Goal: Task Accomplishment & Management: Manage account settings

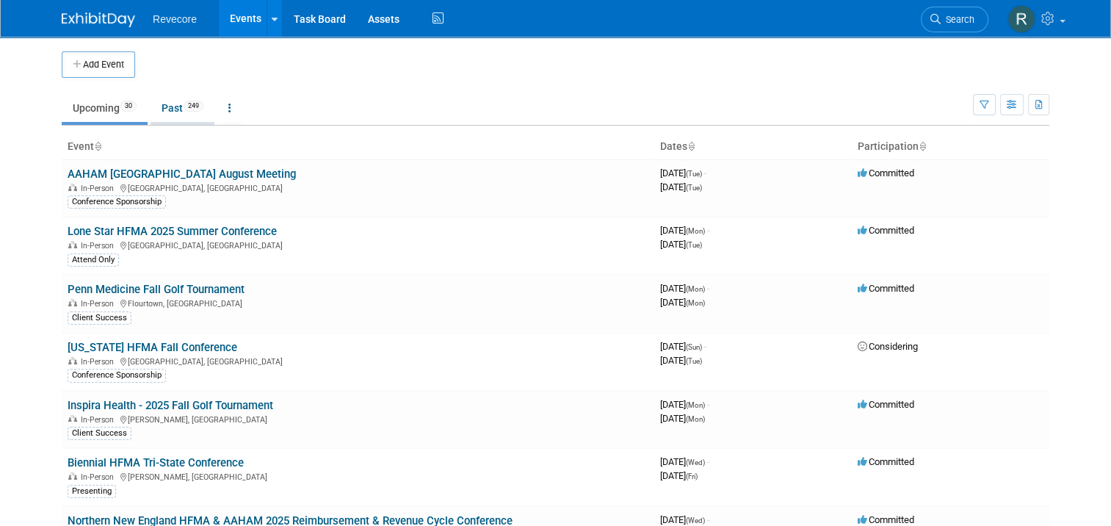
click at [162, 103] on link "Past 249" at bounding box center [183, 108] width 64 height 28
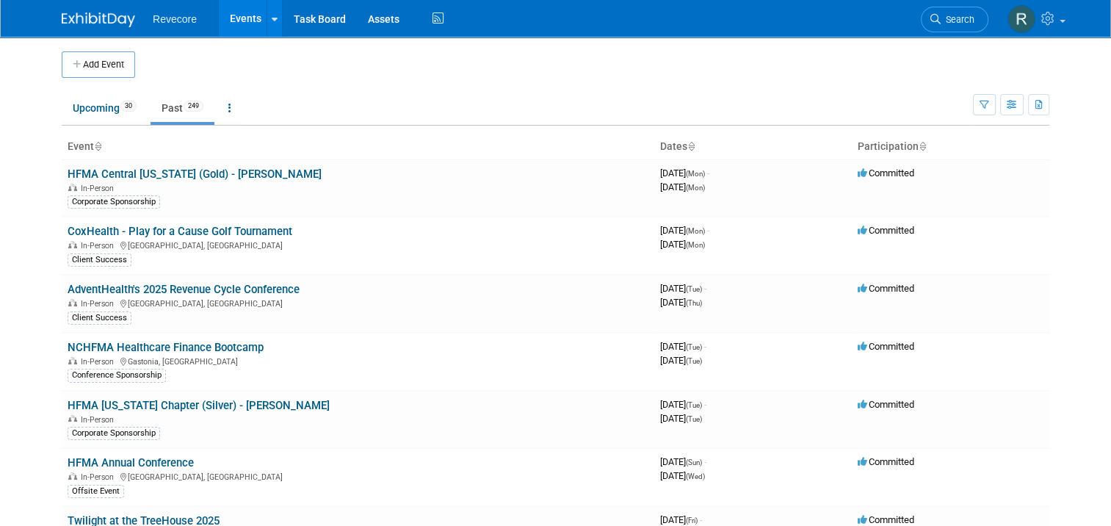
scroll to position [2414, 0]
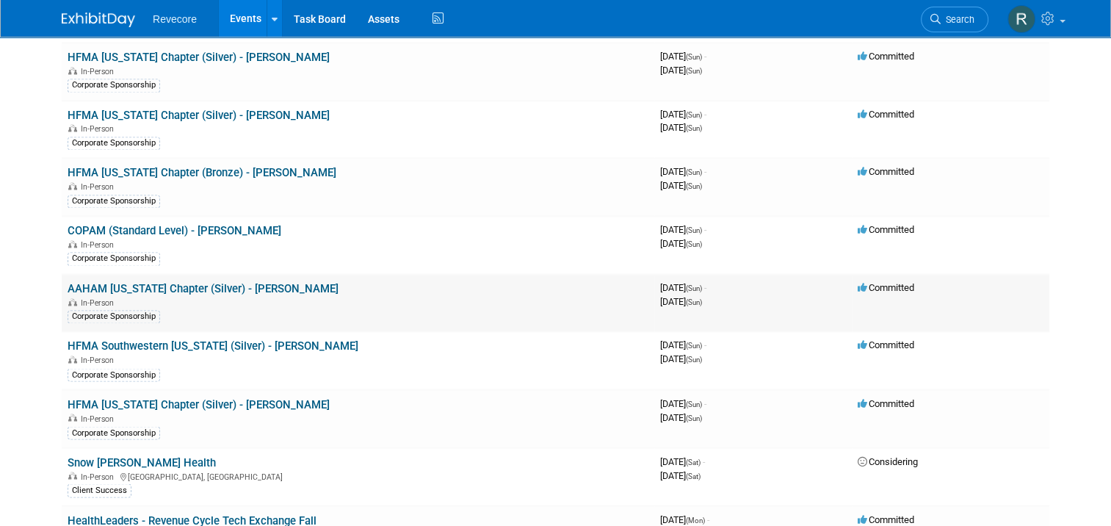
click at [256, 282] on link "AAHAM [US_STATE] Chapter (Silver) - [PERSON_NAME]" at bounding box center [203, 288] width 271 height 13
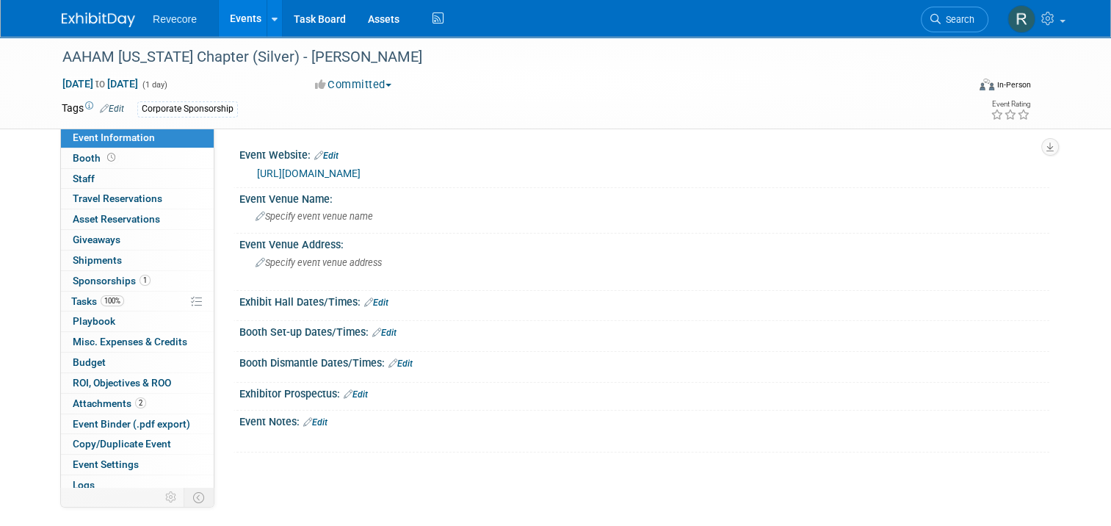
click at [361, 168] on link "https://vaaaham.com/Chapter-Information" at bounding box center [309, 173] width 104 height 12
click at [116, 281] on span "Sponsorships 1" at bounding box center [112, 281] width 78 height 12
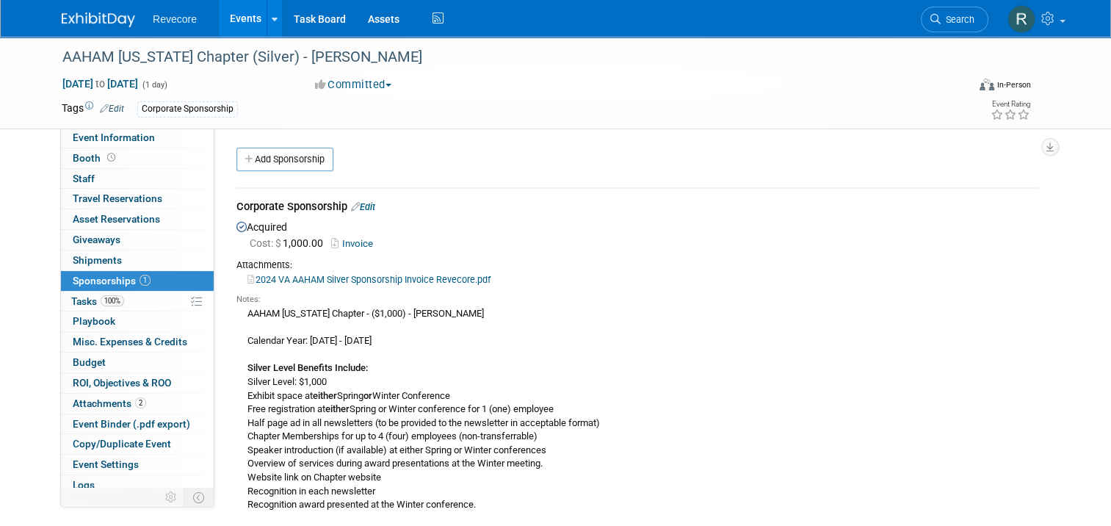
click at [394, 279] on link "2024 VA AAHAM Silver Sponsorship Invoice Revecore.pdf" at bounding box center [369, 279] width 243 height 11
click at [223, 31] on link "Events" at bounding box center [246, 18] width 54 height 37
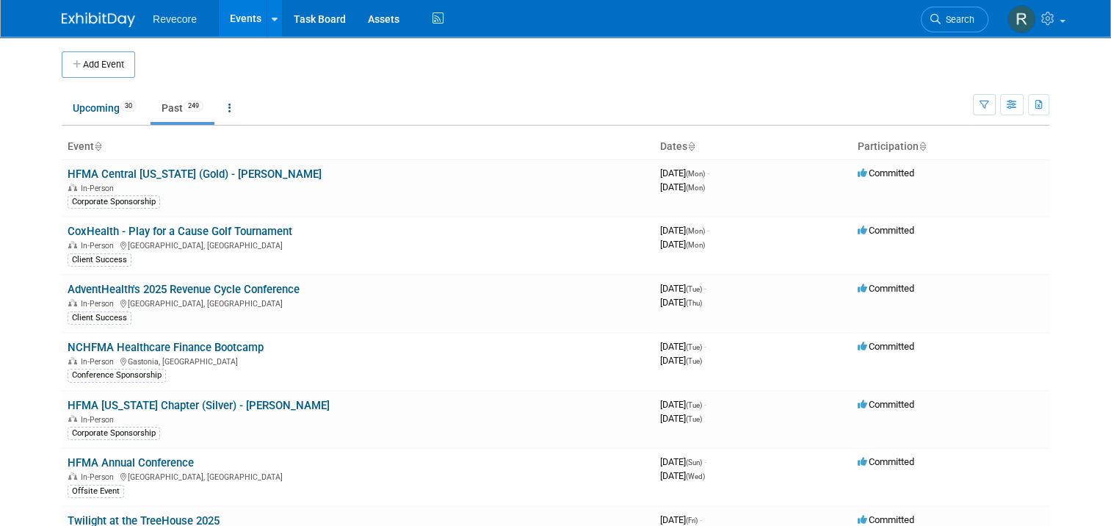
scroll to position [770, 0]
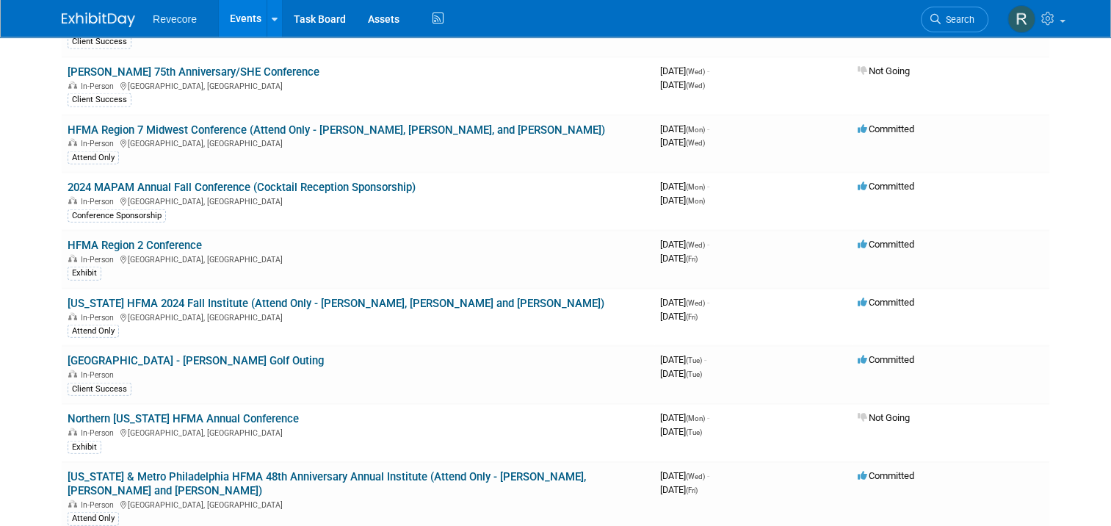
scroll to position [1956, 0]
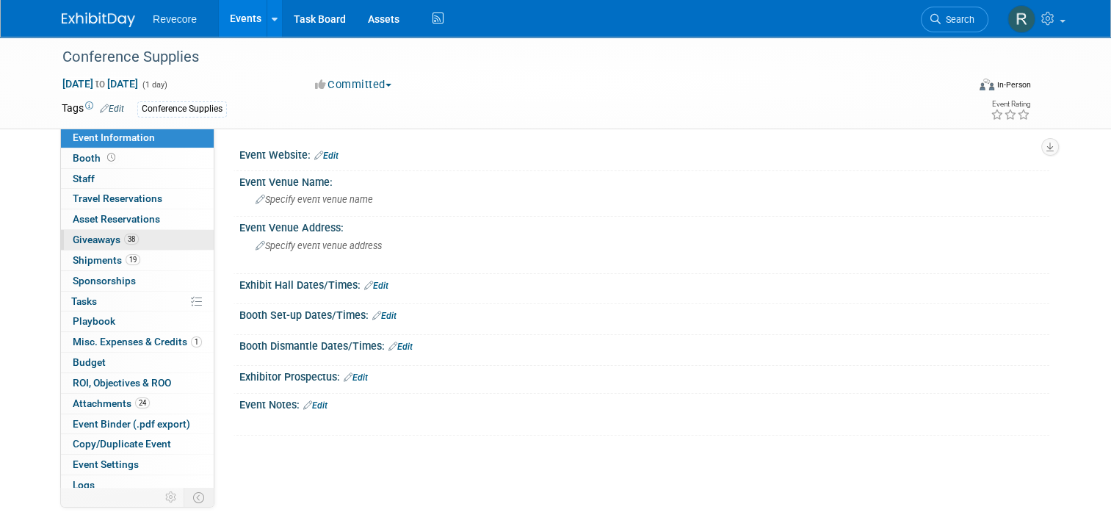
click at [168, 242] on link "38 Giveaways 38" at bounding box center [137, 240] width 153 height 20
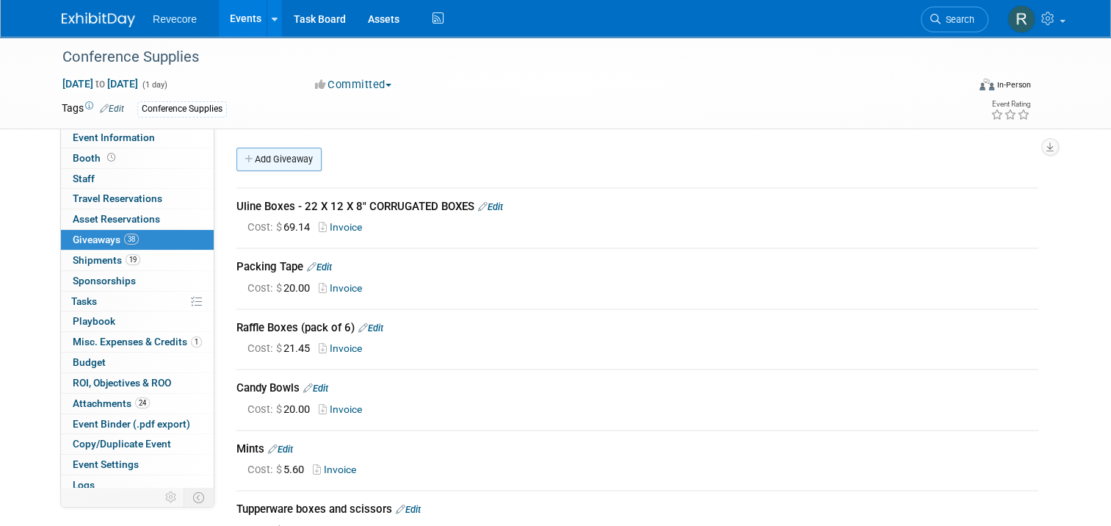
click at [297, 159] on link "Add Giveaway" at bounding box center [279, 160] width 85 height 24
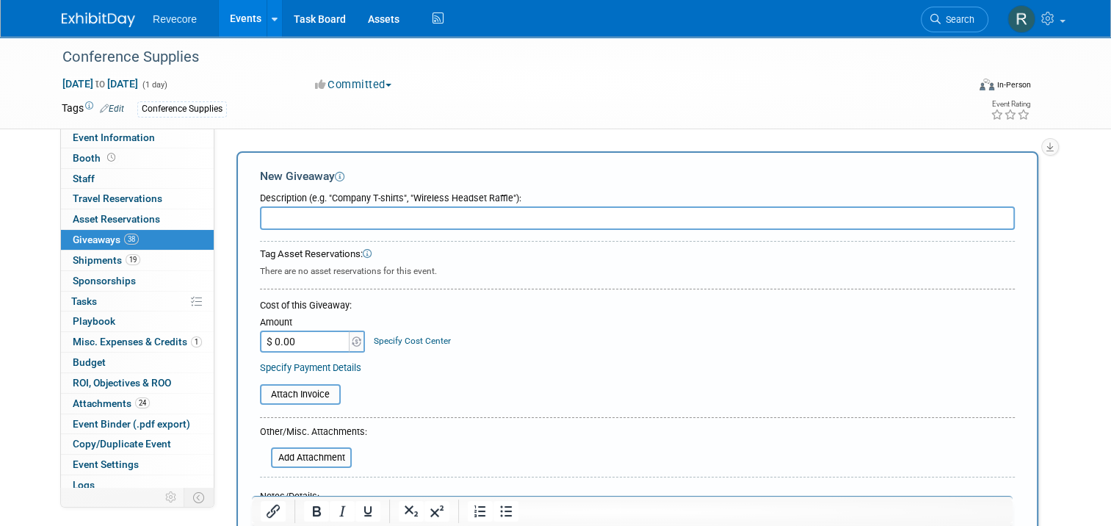
click at [322, 220] on input "text" at bounding box center [637, 218] width 755 height 24
paste input "MEATER Plus Smart Bluetooth Wireless Meat Thermometer"
type input "MEATER Plus Smart Bluetooth Wireless Meat Thermometer"
click at [273, 344] on input "$ 0.00" at bounding box center [306, 342] width 92 height 22
paste input "62.63"
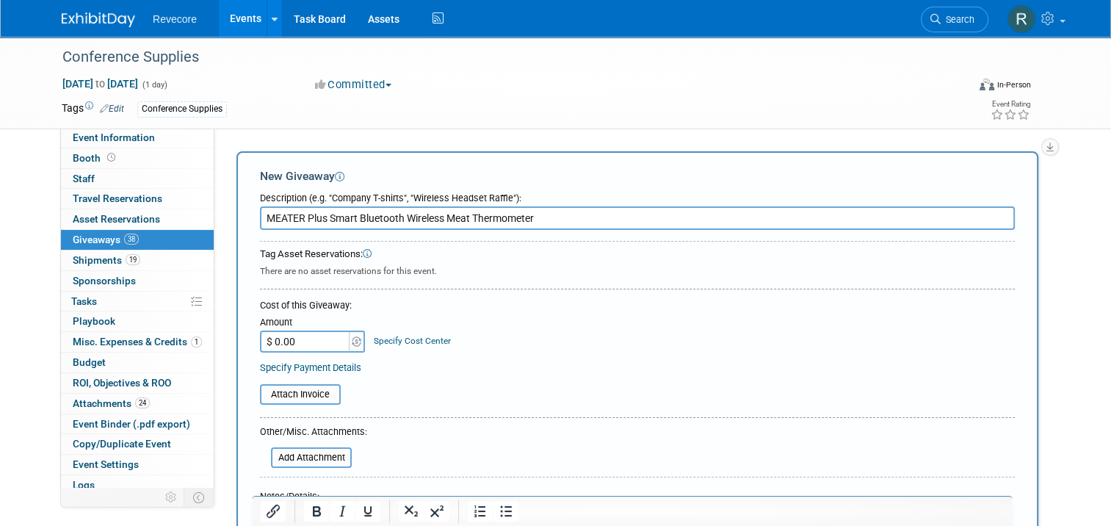
type input "$ 62.63"
click at [329, 397] on input "file" at bounding box center [252, 395] width 175 height 18
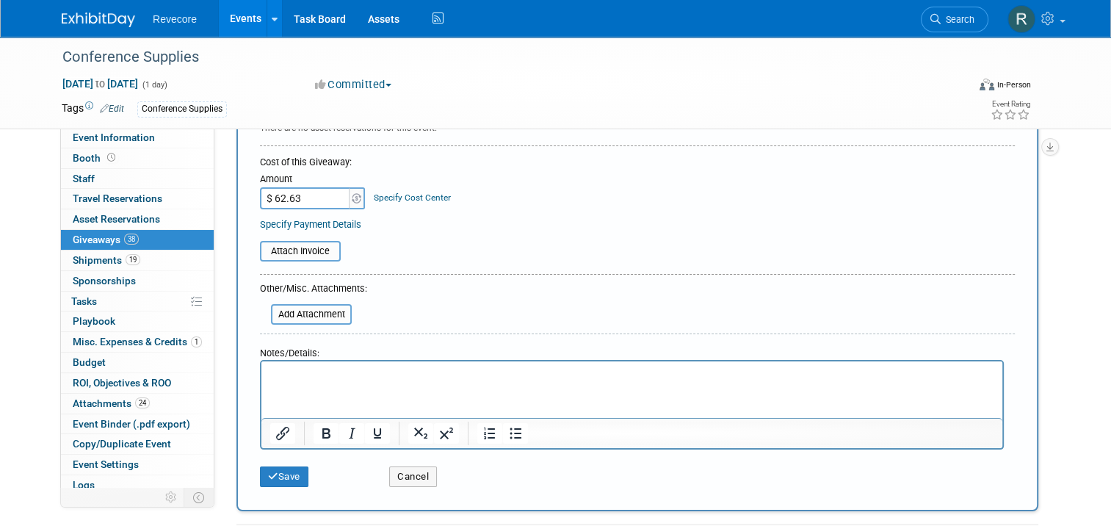
scroll to position [147, 0]
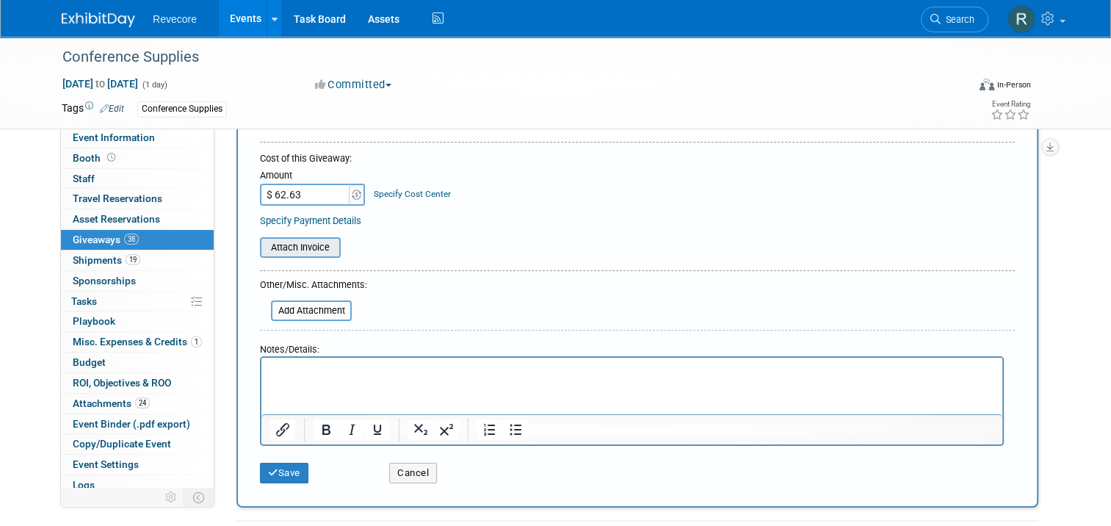
click at [306, 242] on input "file" at bounding box center [252, 248] width 175 height 18
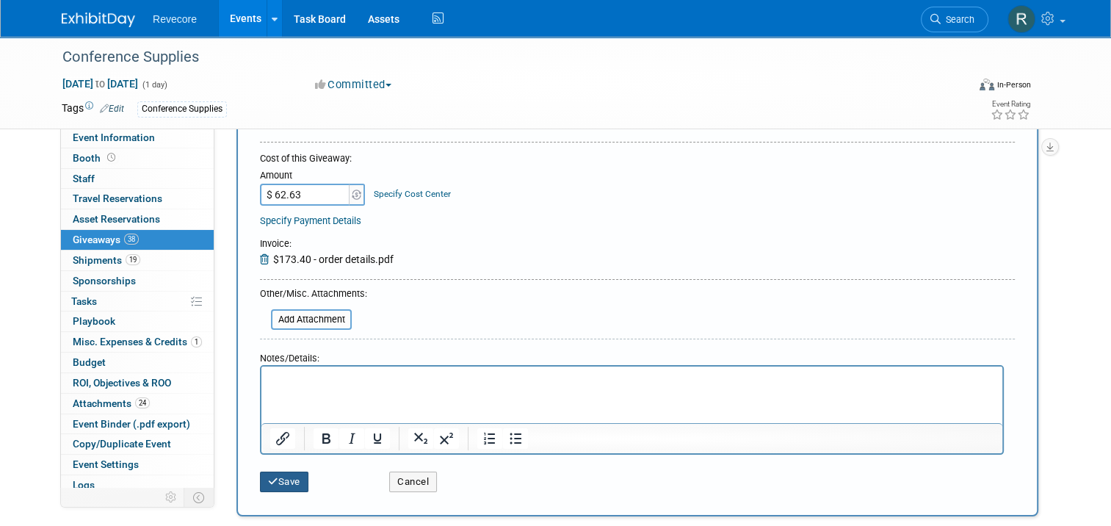
click at [268, 478] on icon "submit" at bounding box center [273, 482] width 10 height 10
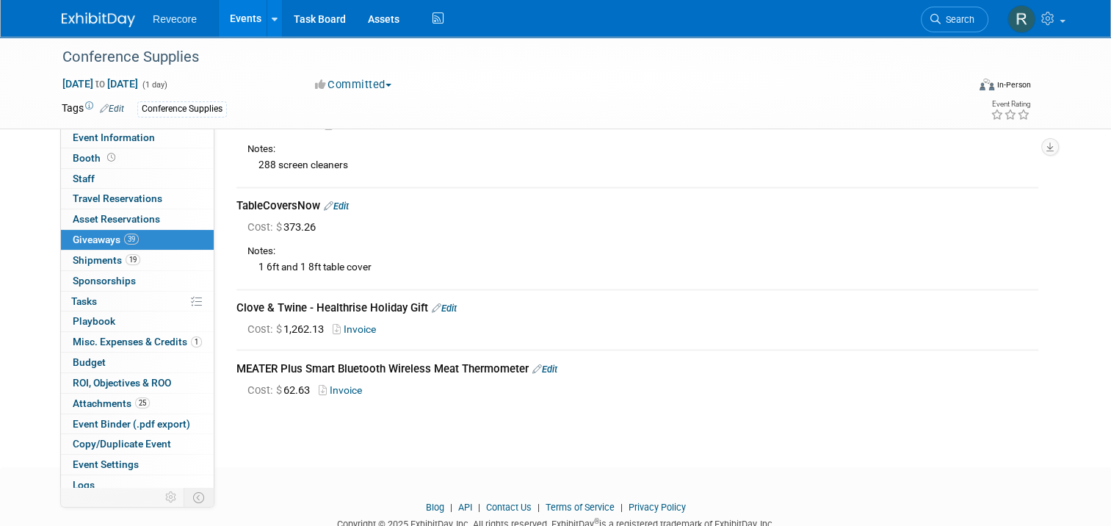
scroll to position [2488, 0]
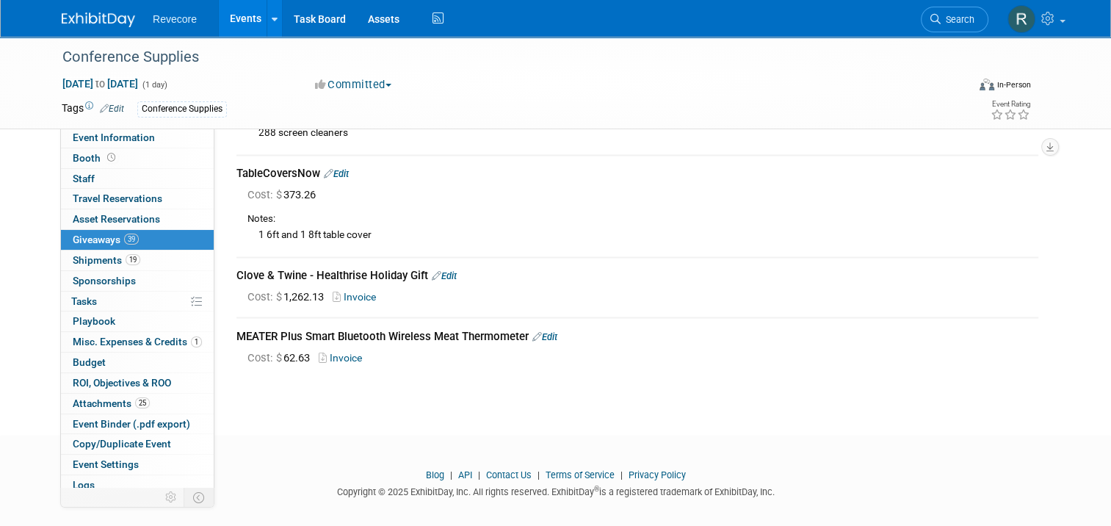
click at [546, 331] on link "Edit" at bounding box center [545, 336] width 25 height 11
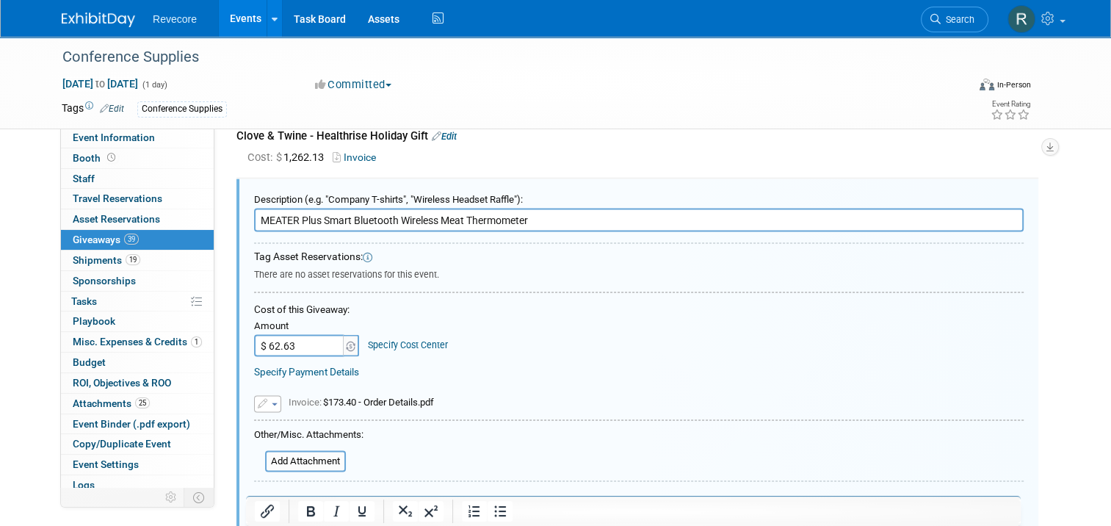
scroll to position [0, 0]
click at [419, 249] on div "Tag Asset Reservations:" at bounding box center [639, 256] width 770 height 15
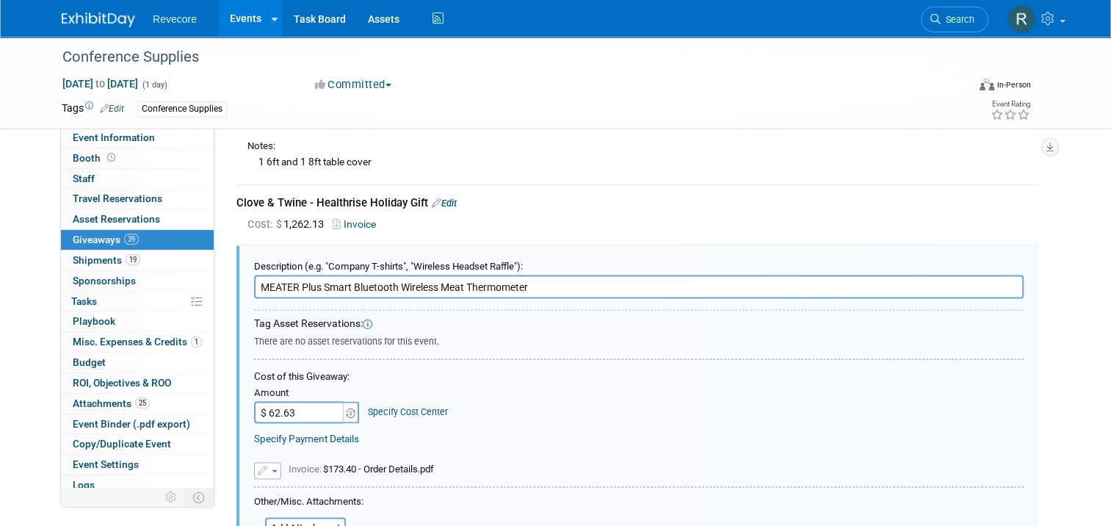
scroll to position [2555, 0]
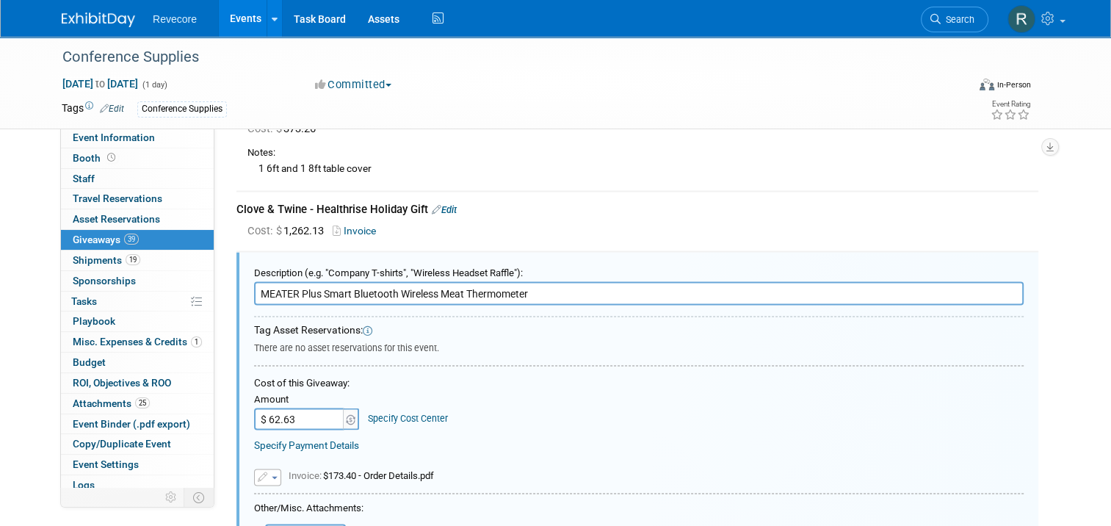
click at [367, 281] on input "MEATER Plus Smart Bluetooth Wireless Meat Thermometer" at bounding box center [639, 293] width 770 height 24
paste input "Bose QuietComfort Bluetooth Headphones (Sandstone)"
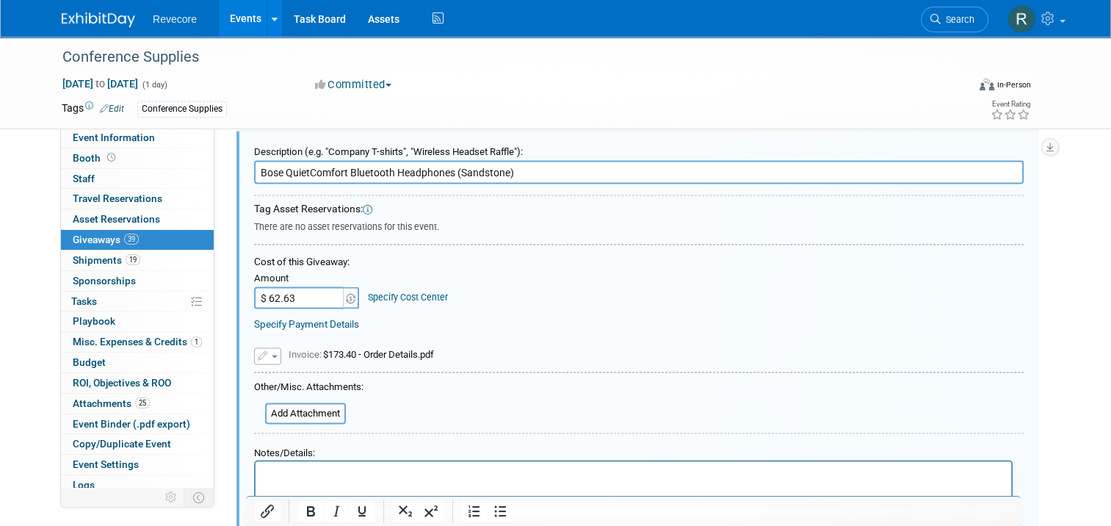
scroll to position [2702, 0]
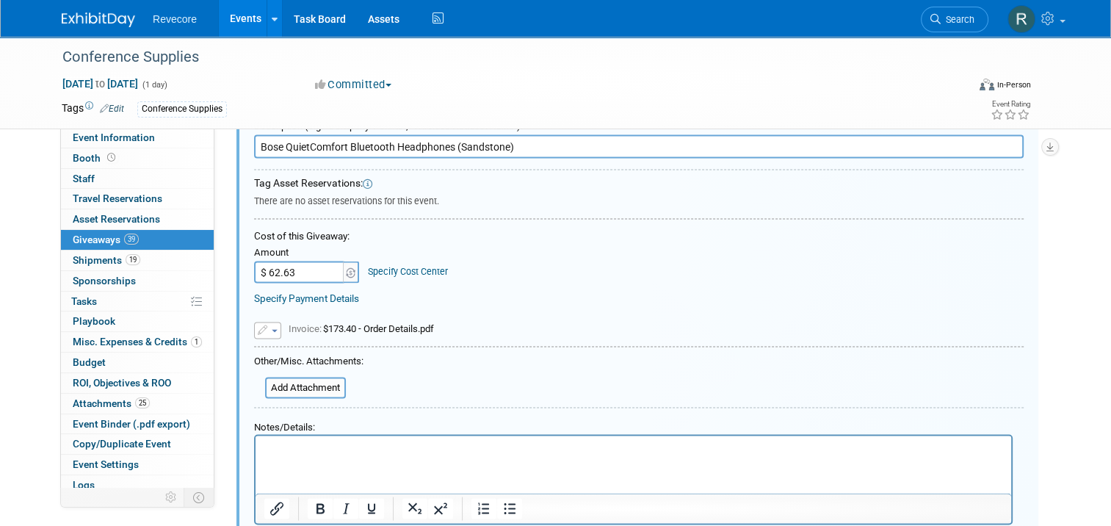
type input "Bose QuietComfort Bluetooth Headphones (Sandstone)"
click at [300, 261] on input "$ 62.63" at bounding box center [300, 272] width 92 height 22
click at [287, 261] on input "$ 62.63" at bounding box center [300, 272] width 92 height 22
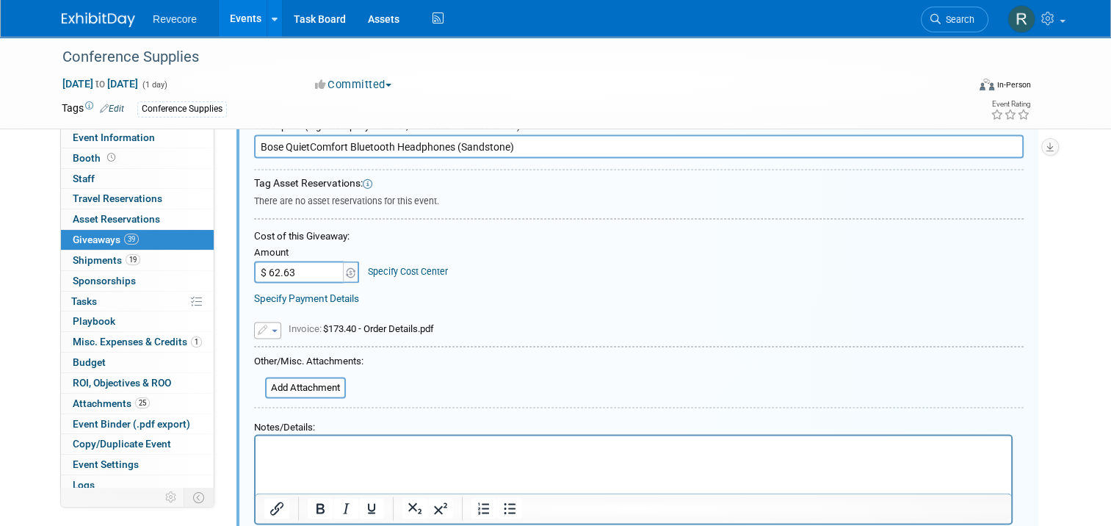
paste input "110.77"
type input "$ 110.77"
click at [452, 137] on input "Bose QuietComfort Bluetooth Headphones (Sandstone)" at bounding box center [639, 146] width 770 height 24
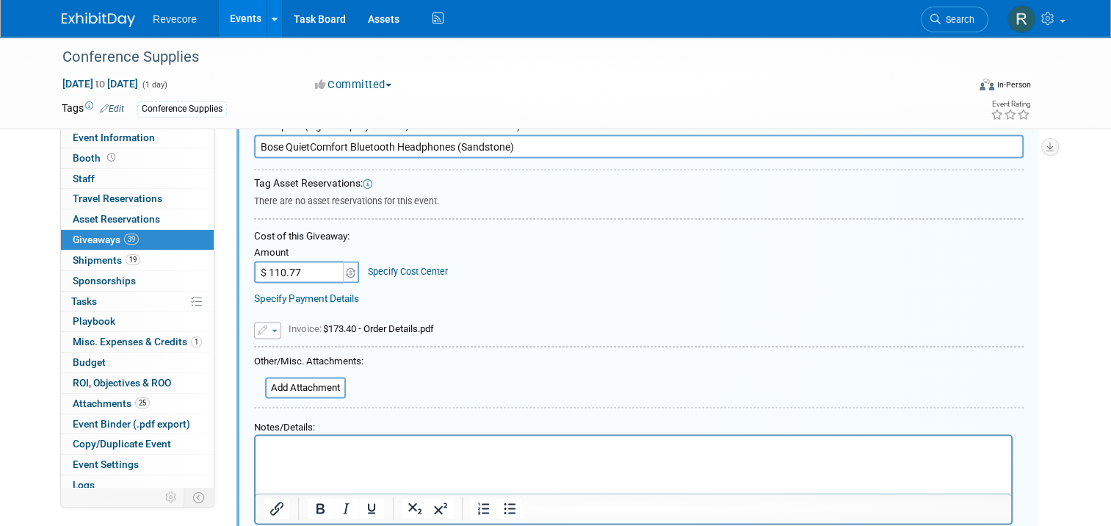
paste input "SoundLink Flex Portable Bluetooth Speaker (Alpine Sag"
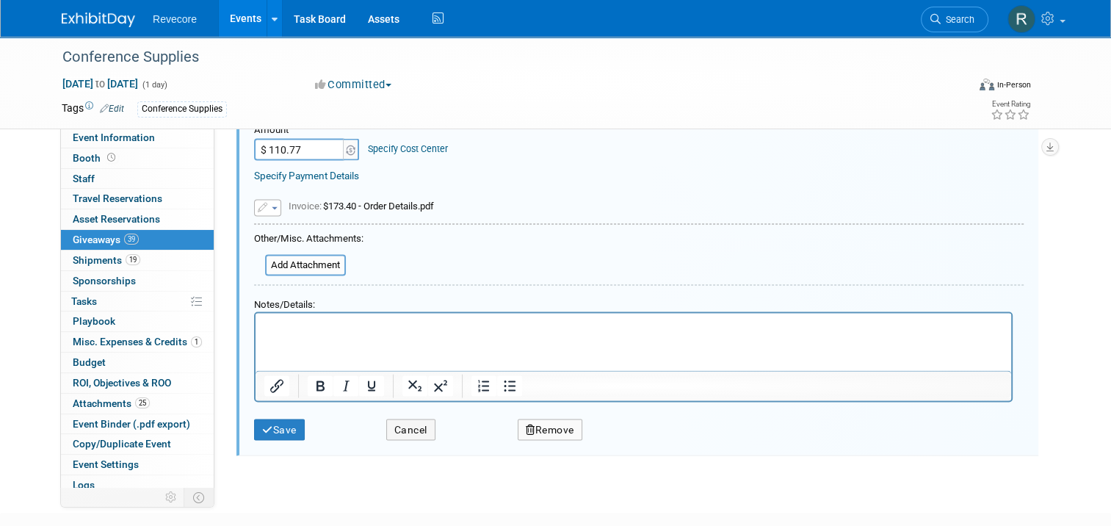
scroll to position [2848, 0]
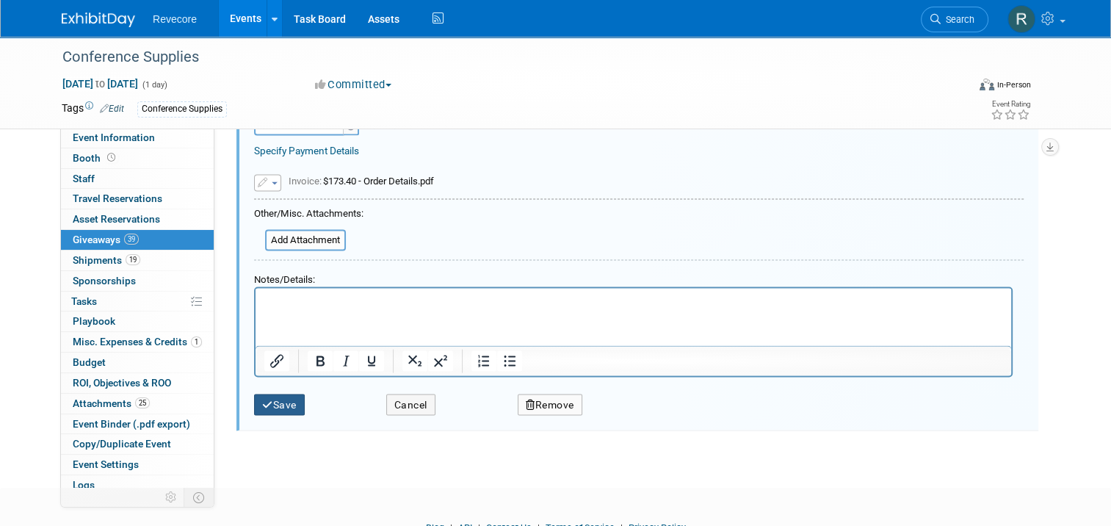
type input "Bose SoundLink Flex Portable Bluetooth Speaker (Alpine Sage)"
click at [279, 394] on button "Save" at bounding box center [279, 404] width 51 height 21
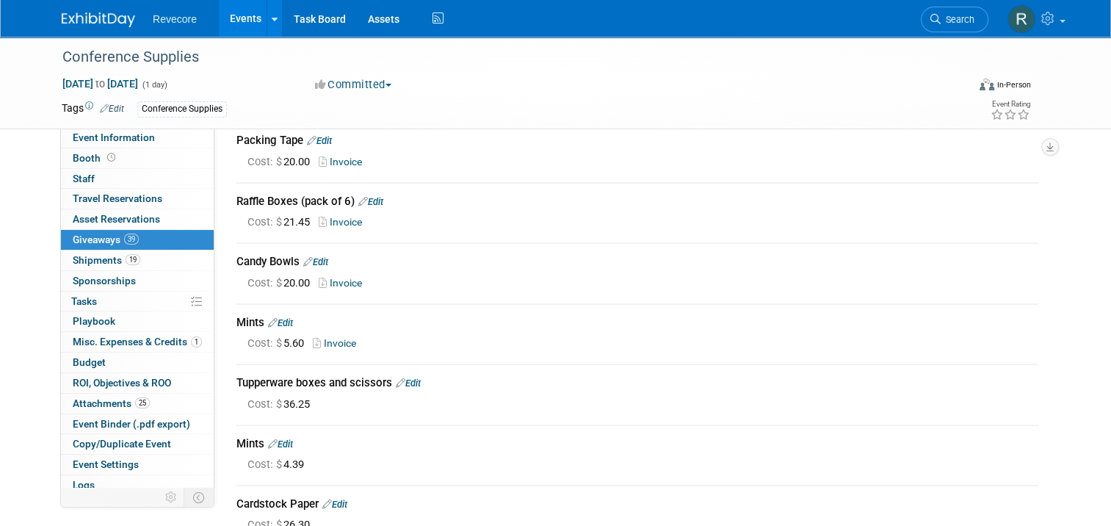
scroll to position [0, 0]
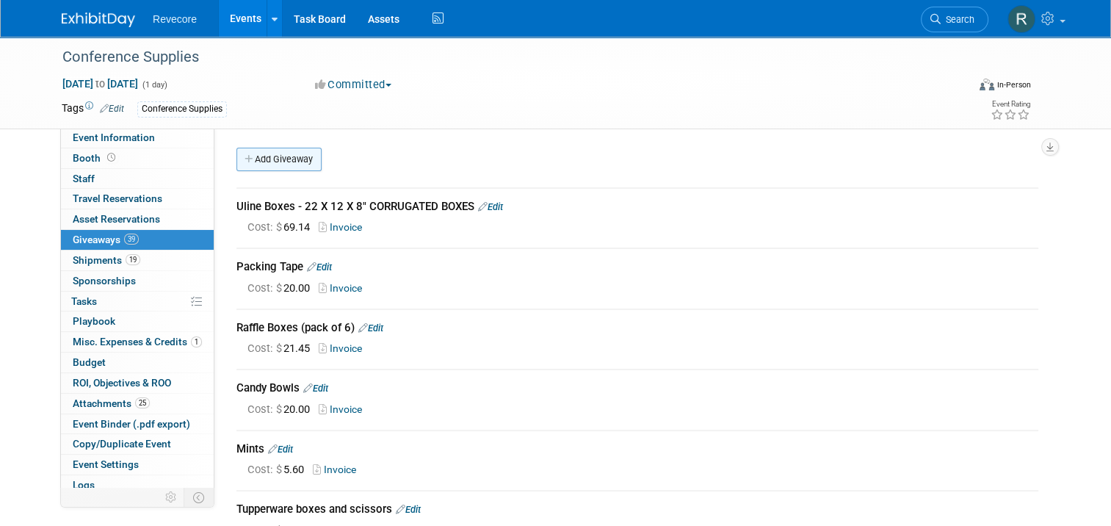
click at [304, 160] on link "Add Giveaway" at bounding box center [279, 160] width 85 height 24
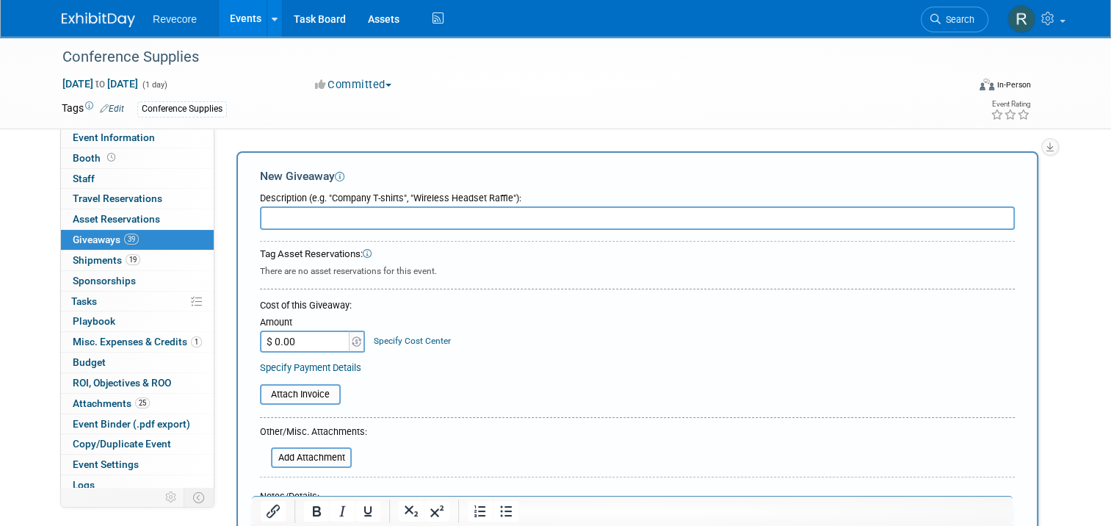
click at [430, 211] on input "text" at bounding box center [637, 218] width 755 height 24
paste input "YETI Hopper Flip 8 Portable Cooler (Key Lime)"
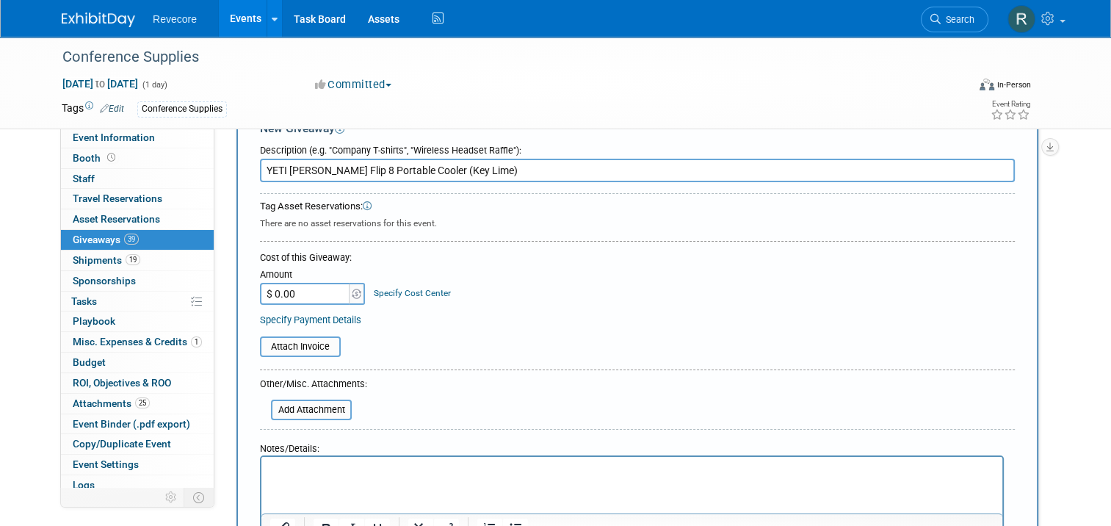
scroll to position [147, 0]
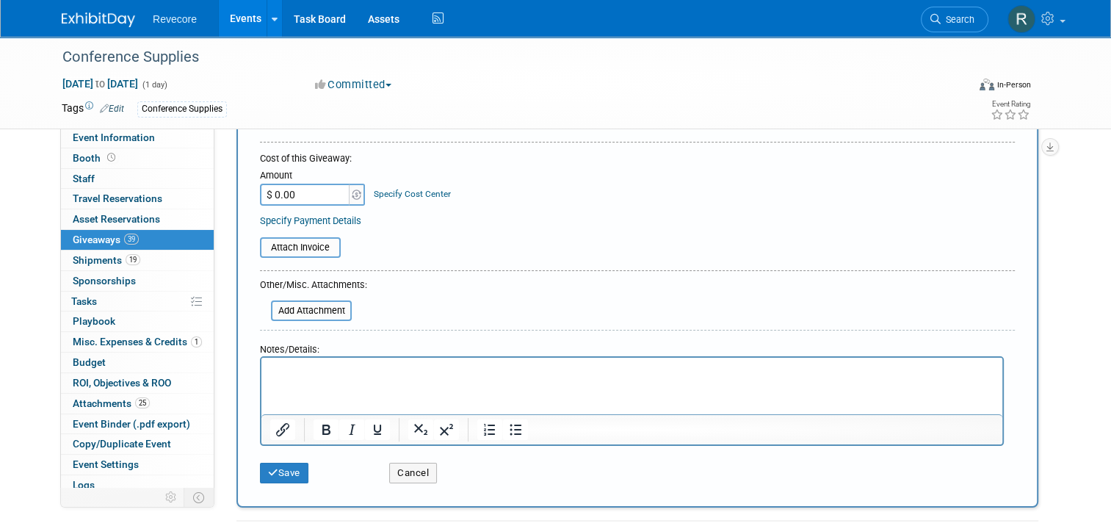
type input "YETI Hopper Flip 8 Portable Cooler (Key Lime)"
click at [308, 185] on input "$ 0.00" at bounding box center [306, 195] width 92 height 22
type input "$ 175.60"
click at [493, 185] on div "Amount $ 175.60 Specify Cost Center Cost Center -- Not Specified --" at bounding box center [637, 186] width 755 height 40
click at [284, 467] on button "Save" at bounding box center [284, 473] width 48 height 21
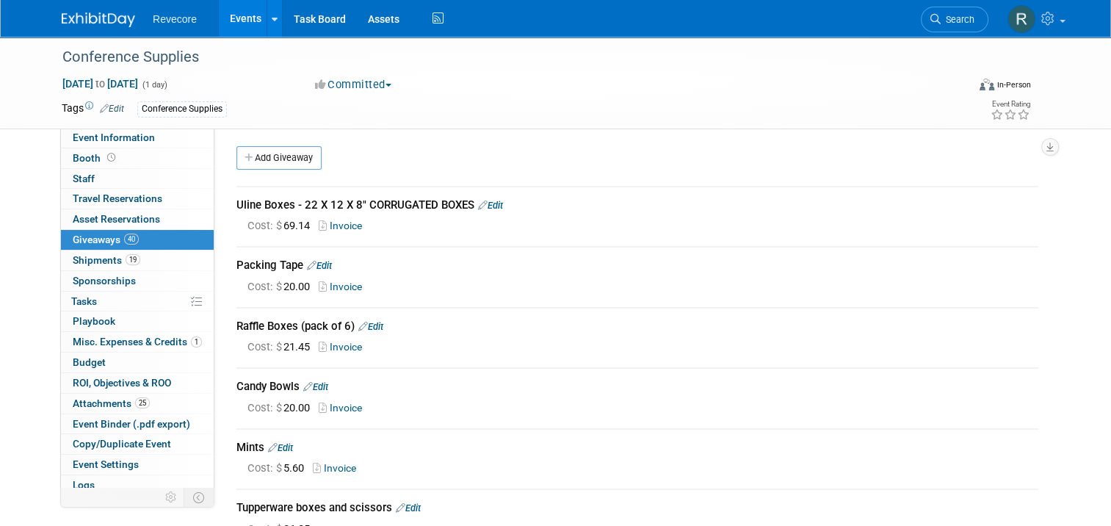
scroll to position [0, 0]
click at [1056, 24] on icon at bounding box center [1050, 18] width 17 height 13
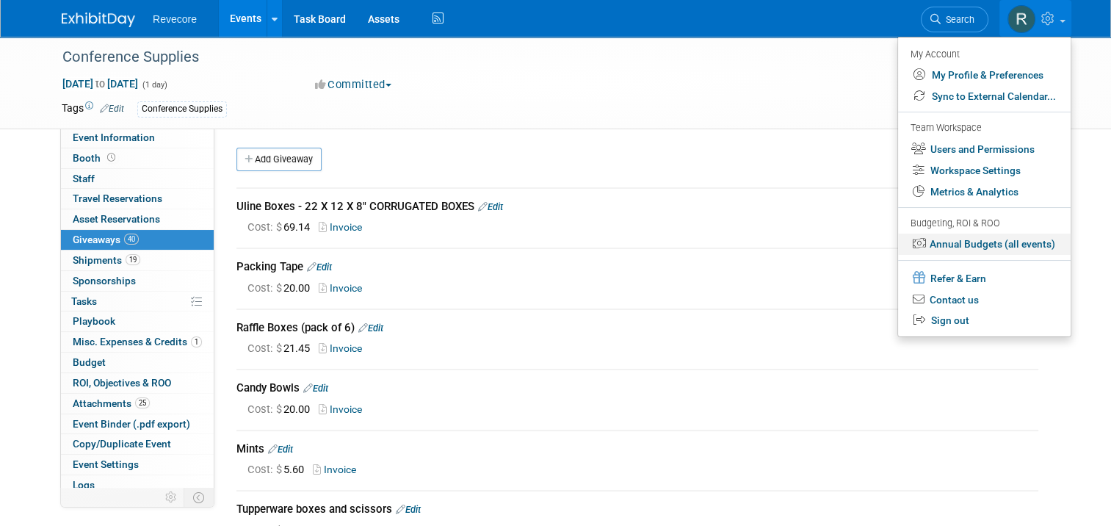
click at [1006, 243] on link "Annual Budgets (all events)" at bounding box center [984, 244] width 173 height 21
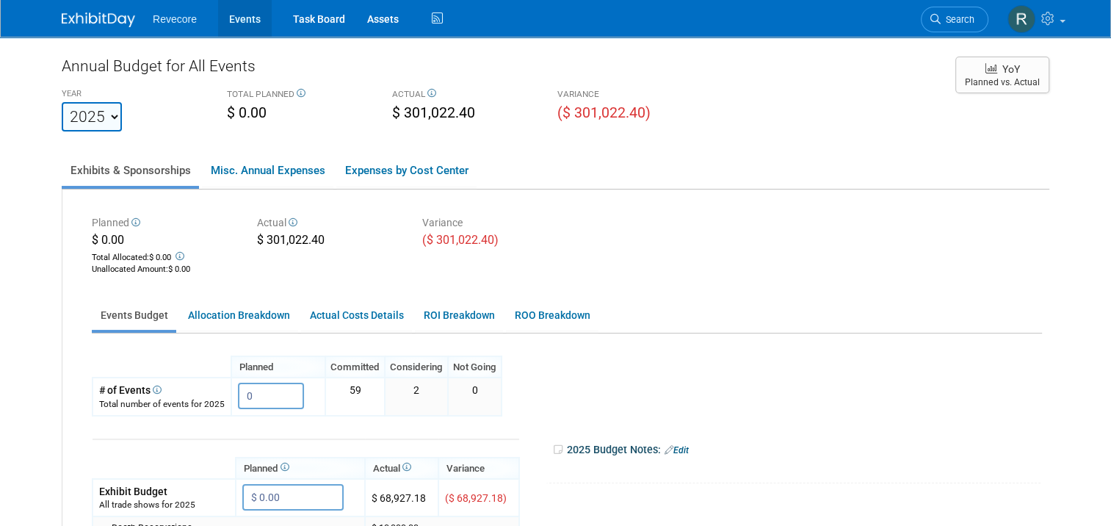
click at [237, 26] on link "Events" at bounding box center [245, 18] width 54 height 37
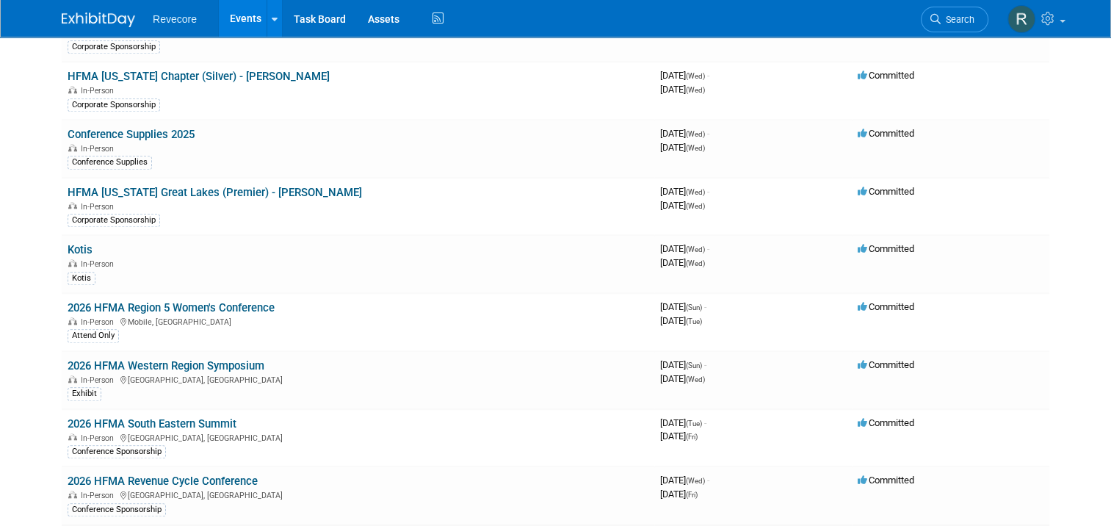
scroll to position [1304, 0]
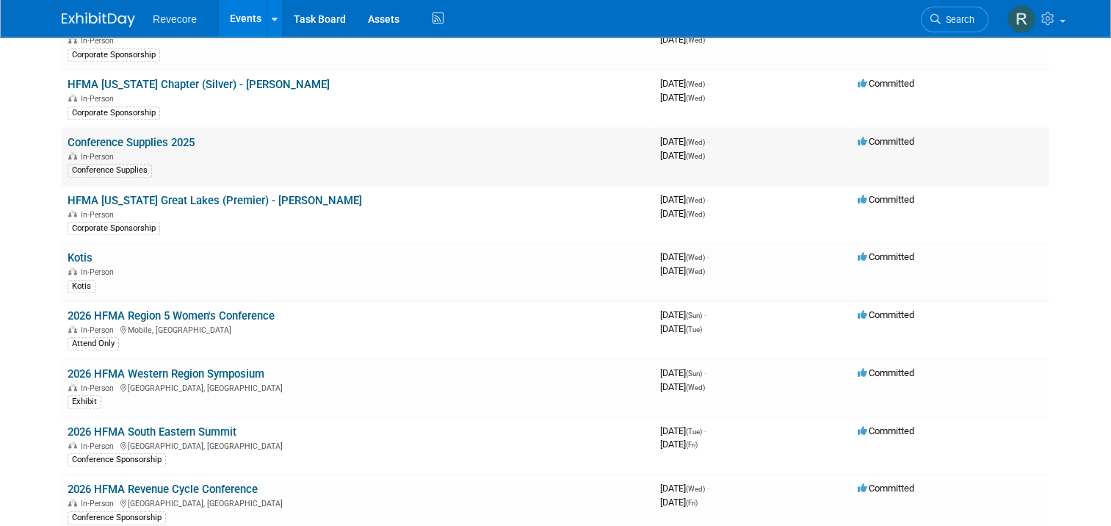
click at [165, 136] on link "Conference Supplies 2025" at bounding box center [131, 142] width 127 height 13
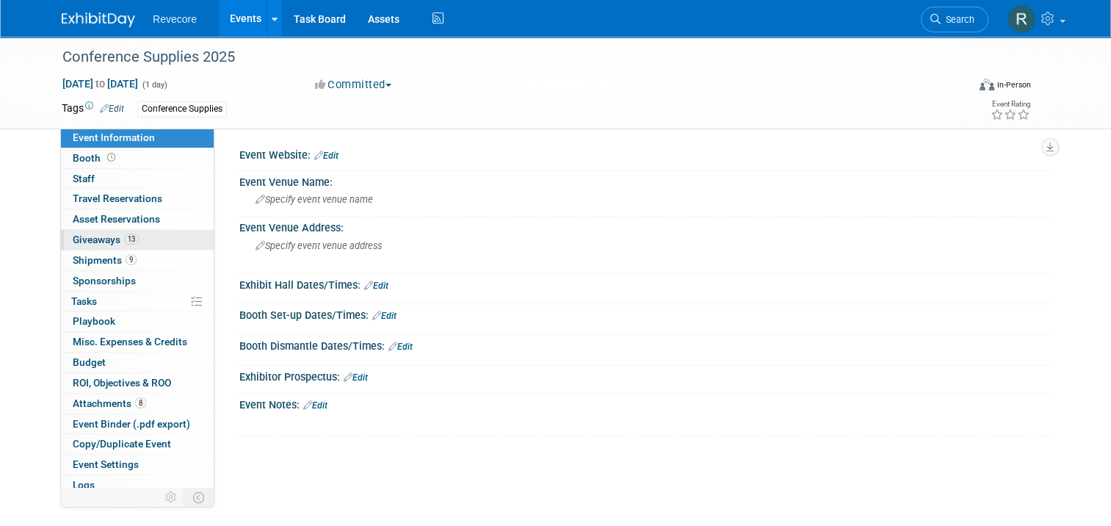
click at [165, 236] on link "13 Giveaways 13" at bounding box center [137, 240] width 153 height 20
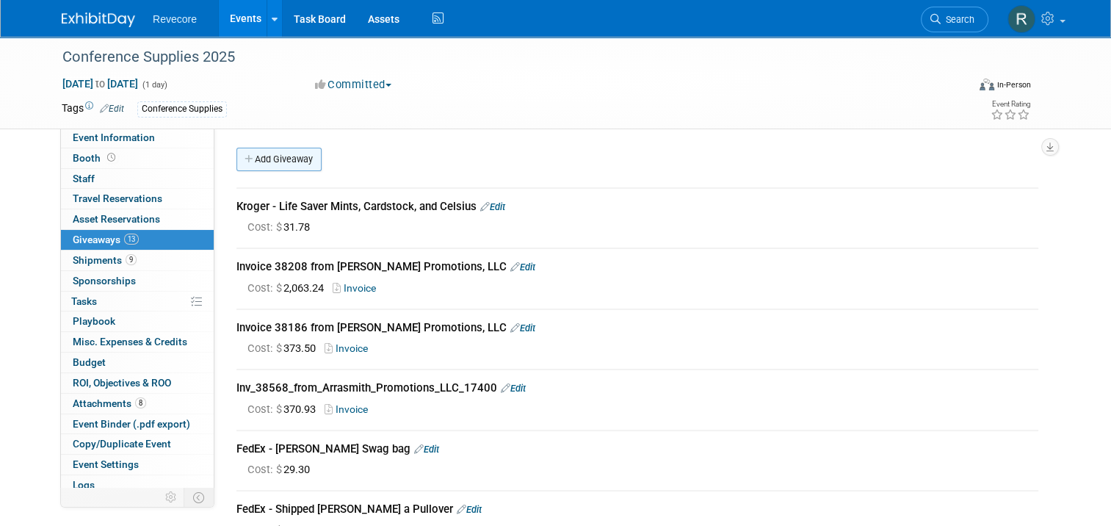
click at [303, 158] on link "Add Giveaway" at bounding box center [279, 160] width 85 height 24
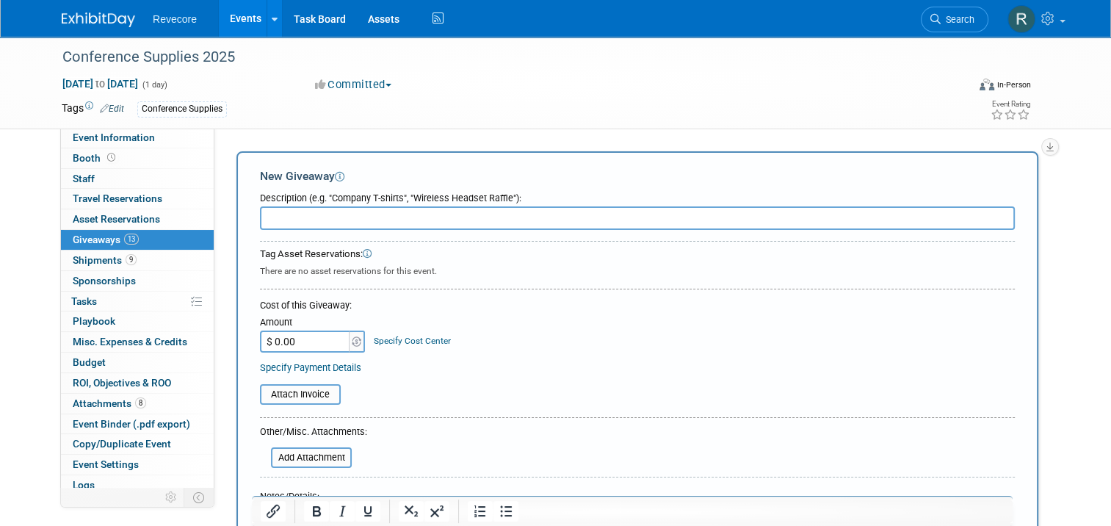
click at [477, 224] on input "text" at bounding box center [637, 218] width 755 height 24
paste input "YETI Hopper Flip 8 Portable Cooler (Key Lime)"
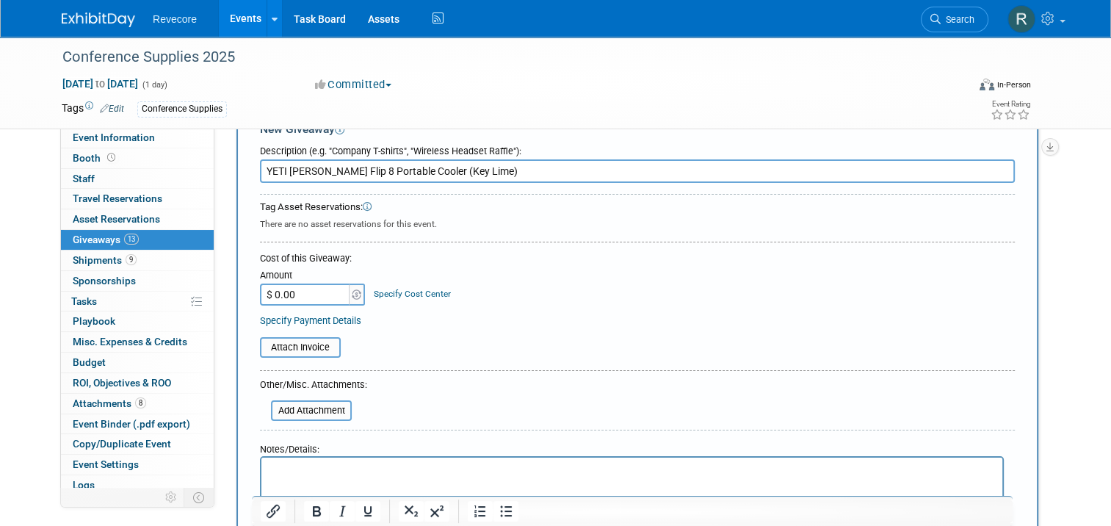
scroll to position [73, 0]
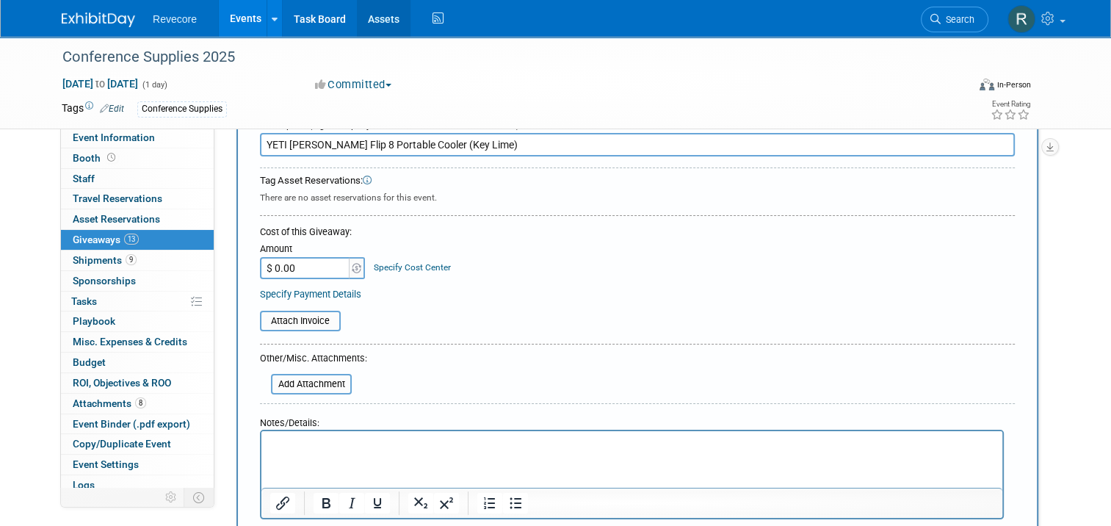
type input "YETI Hopper Flip 8 Portable Cooler (Key Lime)"
click at [286, 270] on input "$ 0.00" at bounding box center [306, 268] width 92 height 22
paste input "175.6"
type input "$ 175.60"
click at [314, 325] on input "file" at bounding box center [252, 321] width 175 height 18
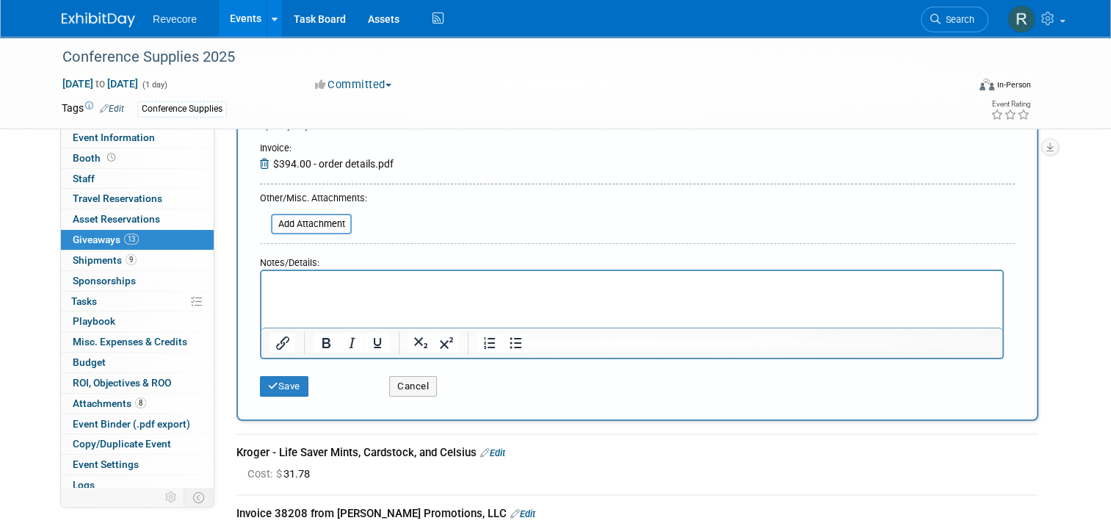
scroll to position [294, 0]
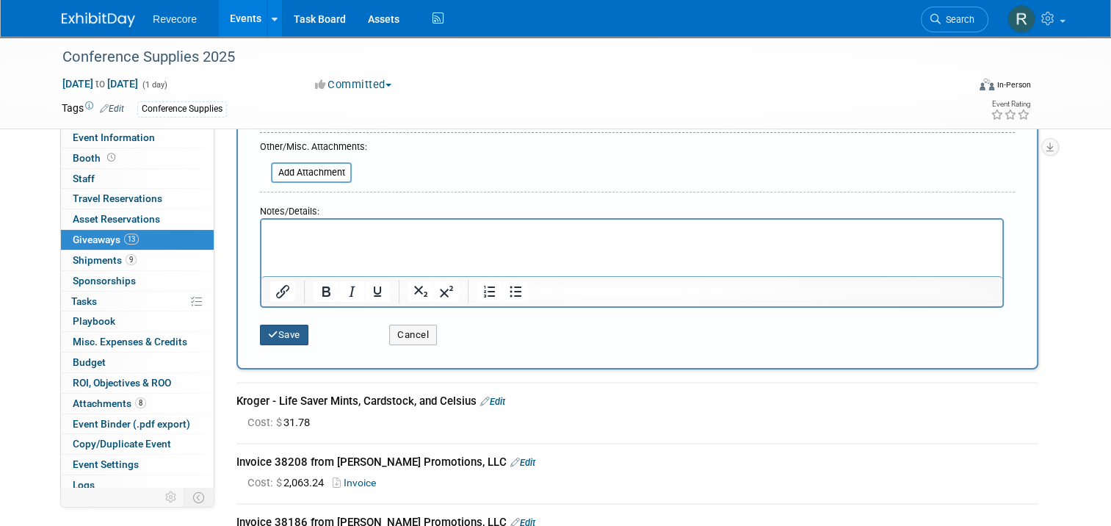
click at [285, 341] on button "Save" at bounding box center [284, 335] width 48 height 21
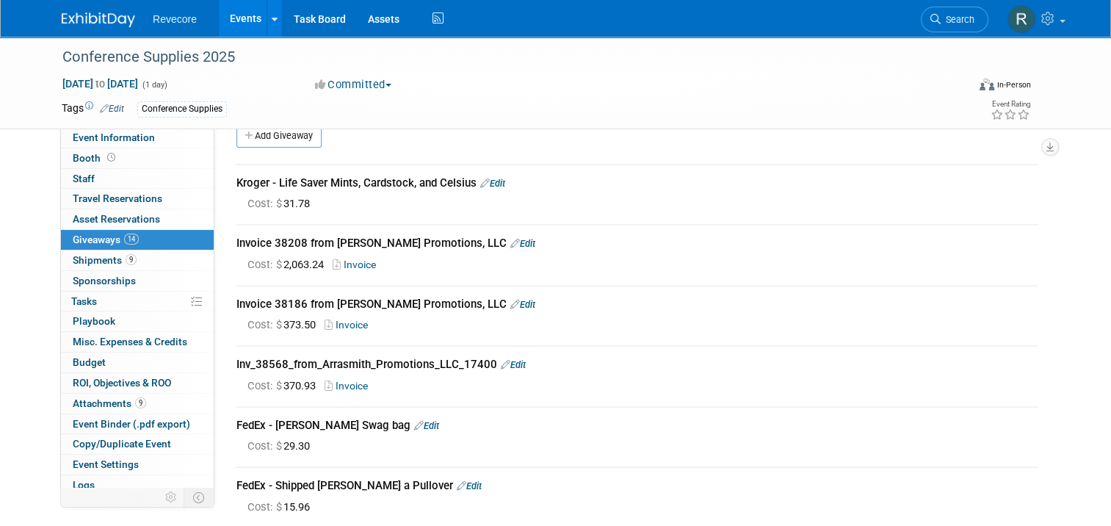
scroll to position [0, 0]
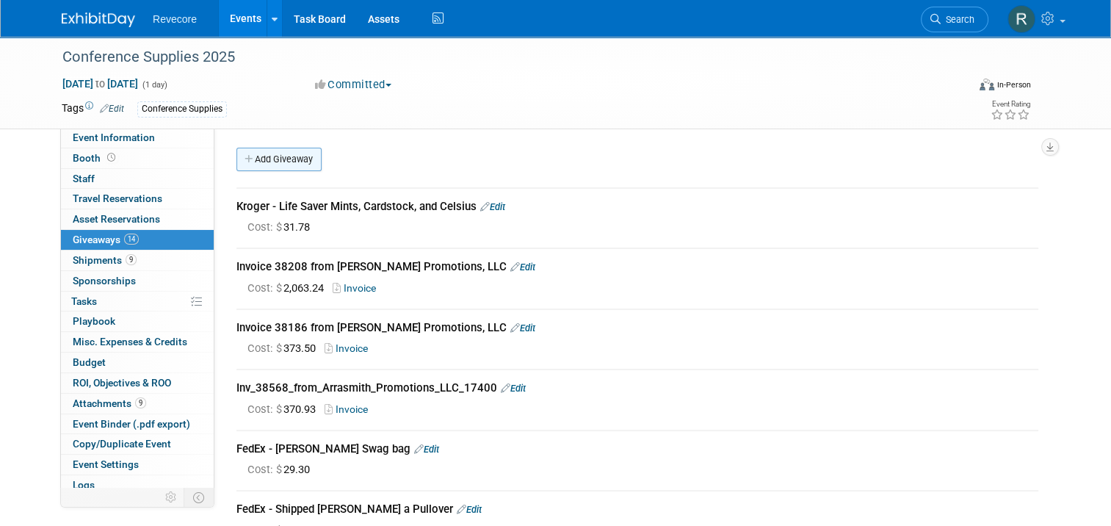
click at [259, 156] on link "Add Giveaway" at bounding box center [279, 160] width 85 height 24
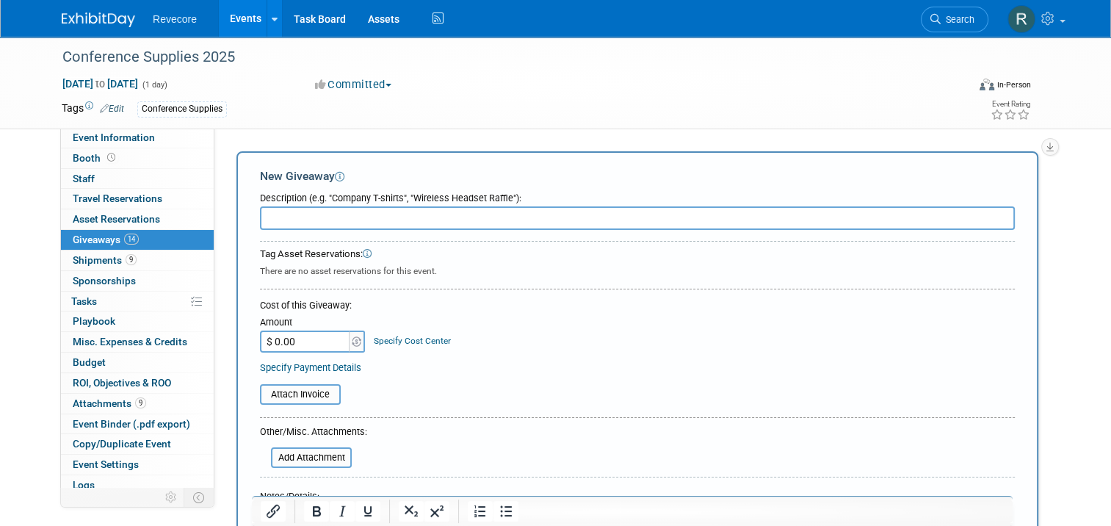
click at [401, 217] on input "text" at bounding box center [637, 218] width 755 height 24
paste input "Bose SoundLink Flex Portable Bluetooth Speaker (Alpine Sage)"
type input "Bose SoundLink Flex Portable Bluetooth Speaker (Alpine Sage)"
click at [282, 345] on input "$ 0.00" at bounding box center [306, 342] width 92 height 22
type input "$ 110.77"
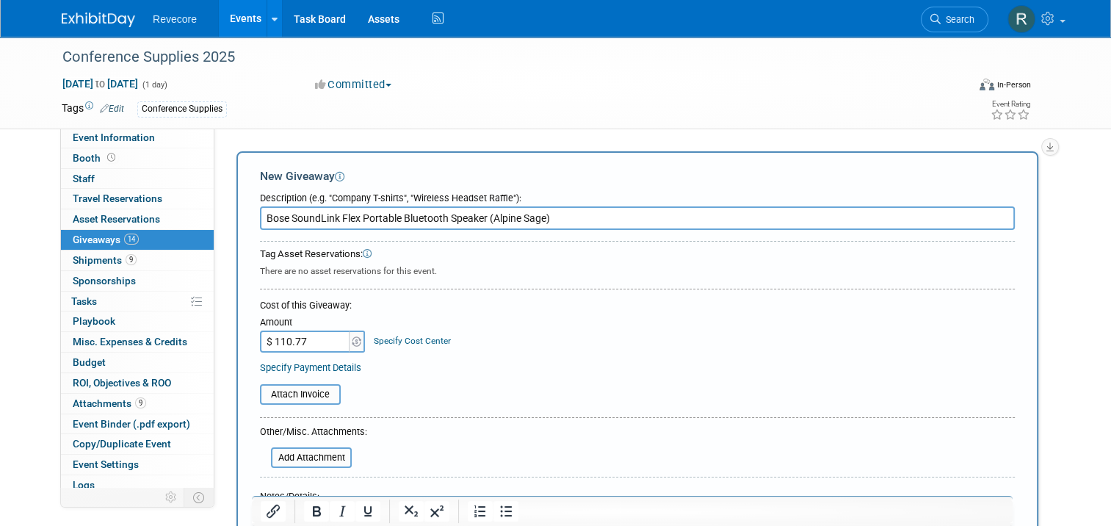
click at [566, 344] on div "Amount $ 110.77 Specify Cost Center Cost Center -- Not Specified --" at bounding box center [637, 333] width 755 height 40
click at [304, 400] on input "file" at bounding box center [252, 395] width 175 height 18
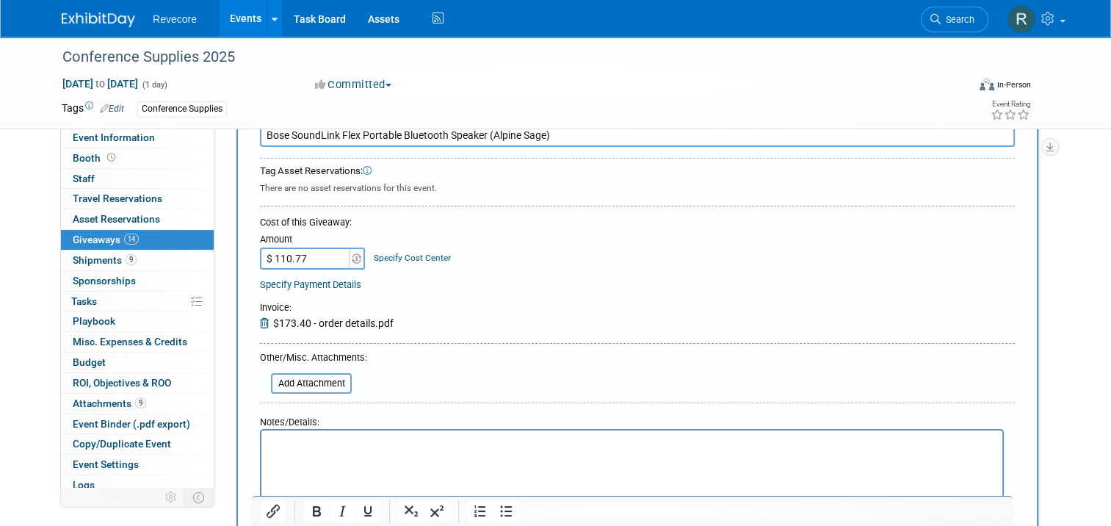
scroll to position [147, 0]
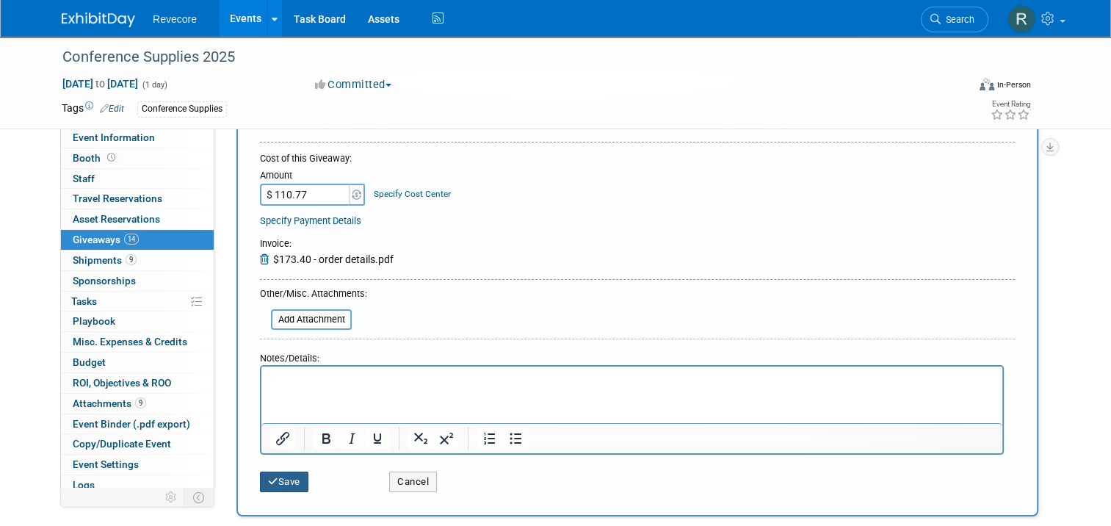
click at [278, 484] on button "Save" at bounding box center [284, 482] width 48 height 21
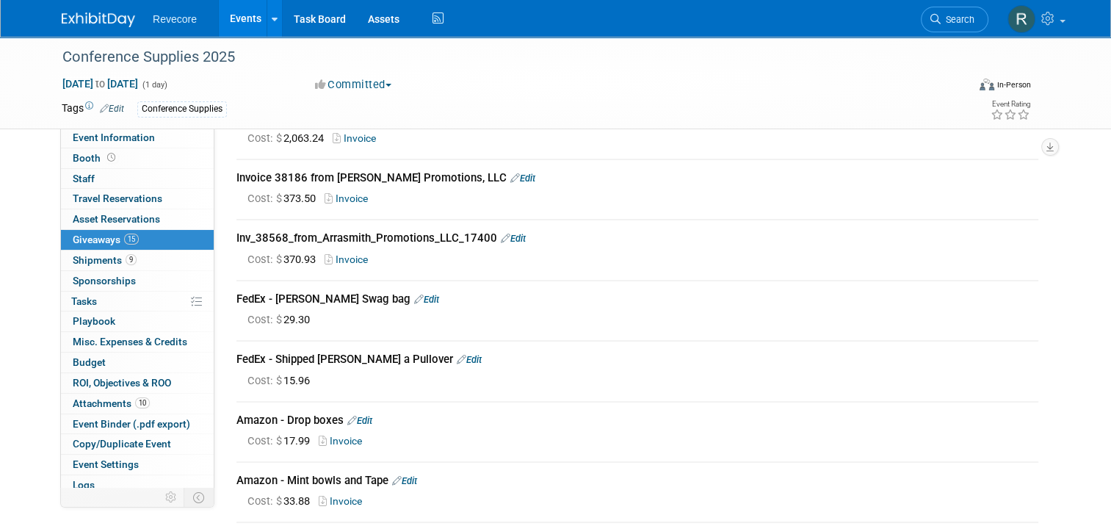
scroll to position [0, 0]
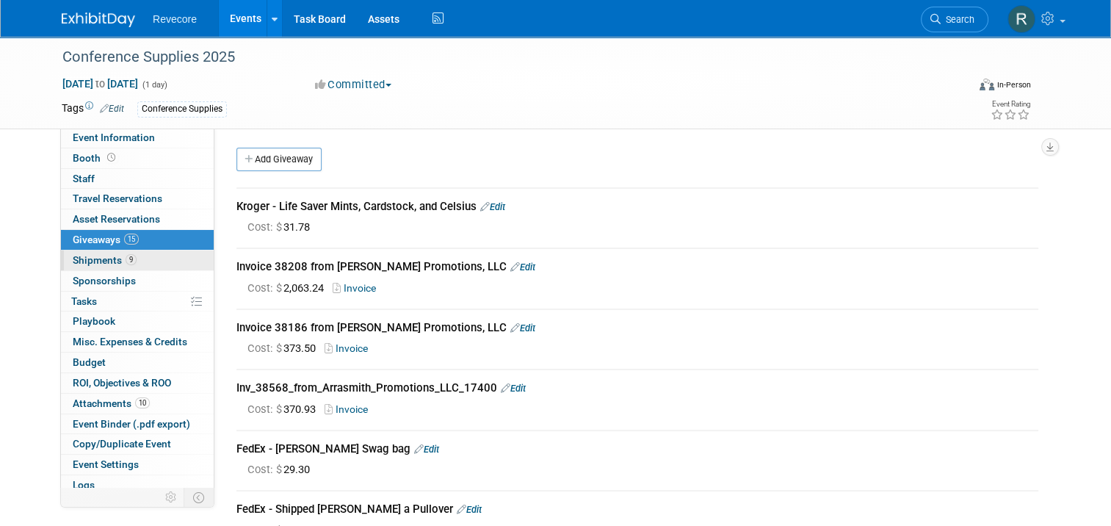
click at [160, 260] on link "9 Shipments 9" at bounding box center [137, 260] width 153 height 20
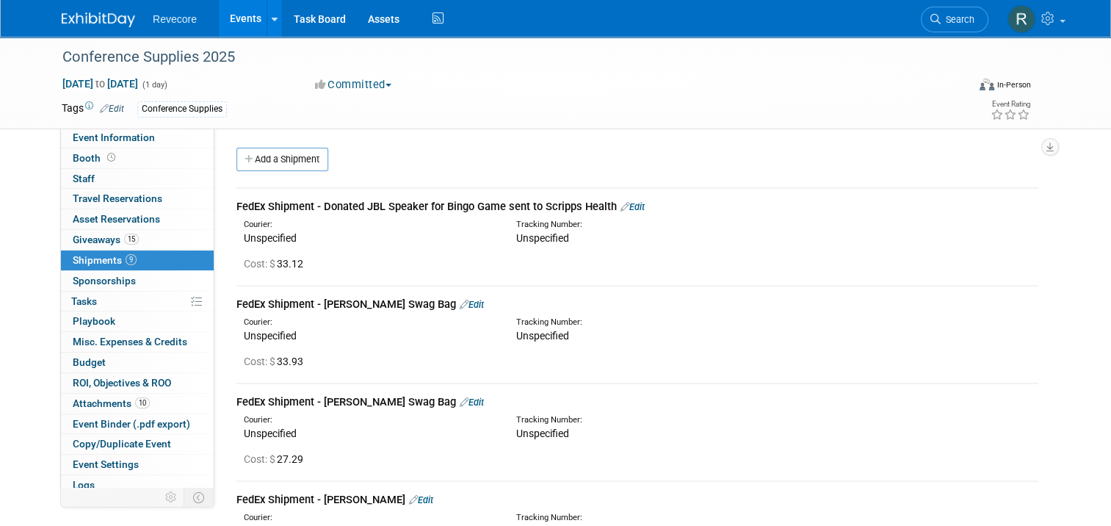
click at [229, 21] on link "Events" at bounding box center [246, 18] width 54 height 37
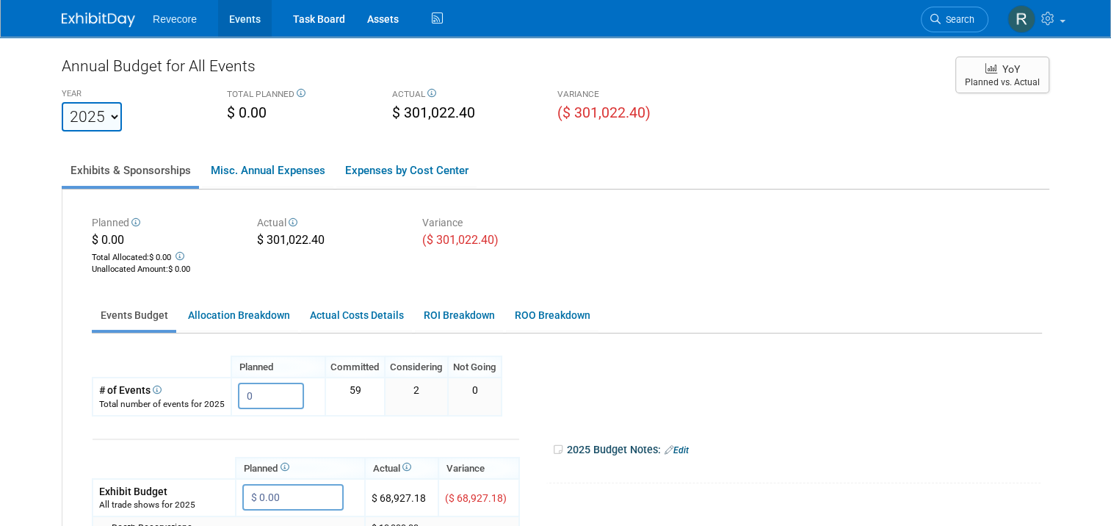
click at [237, 15] on link "Events" at bounding box center [245, 18] width 54 height 37
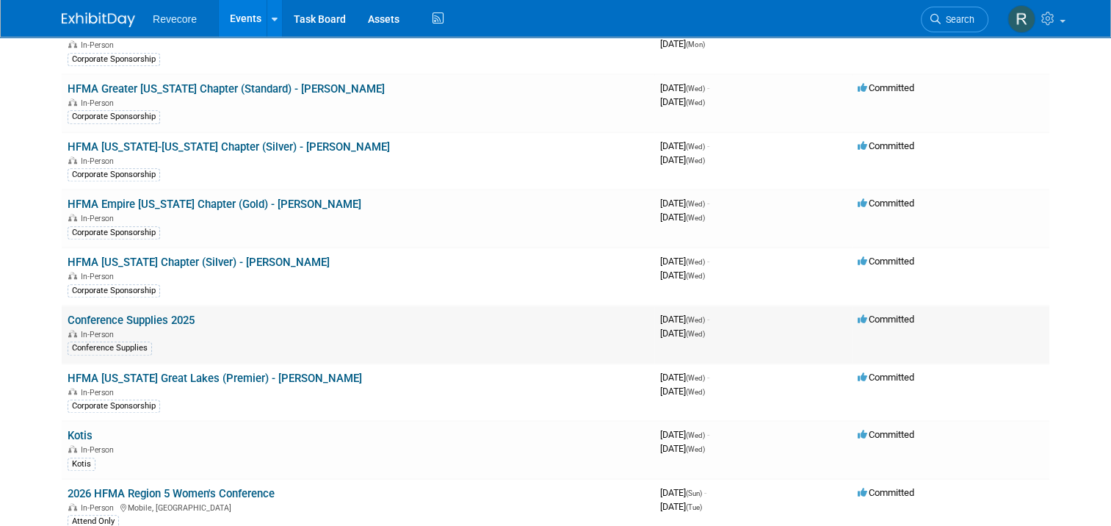
scroll to position [1102, 0]
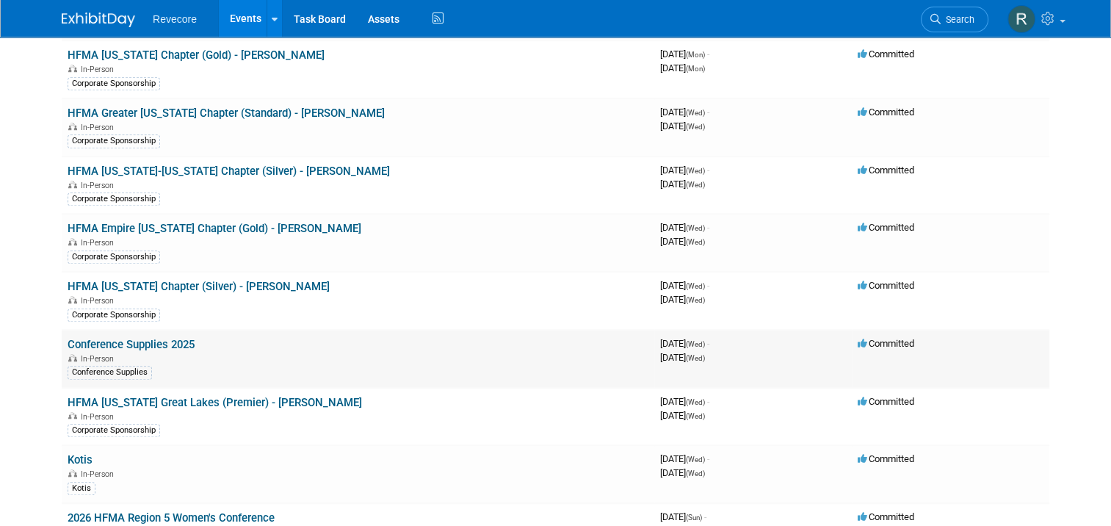
click at [159, 338] on link "Conference Supplies 2025" at bounding box center [131, 344] width 127 height 13
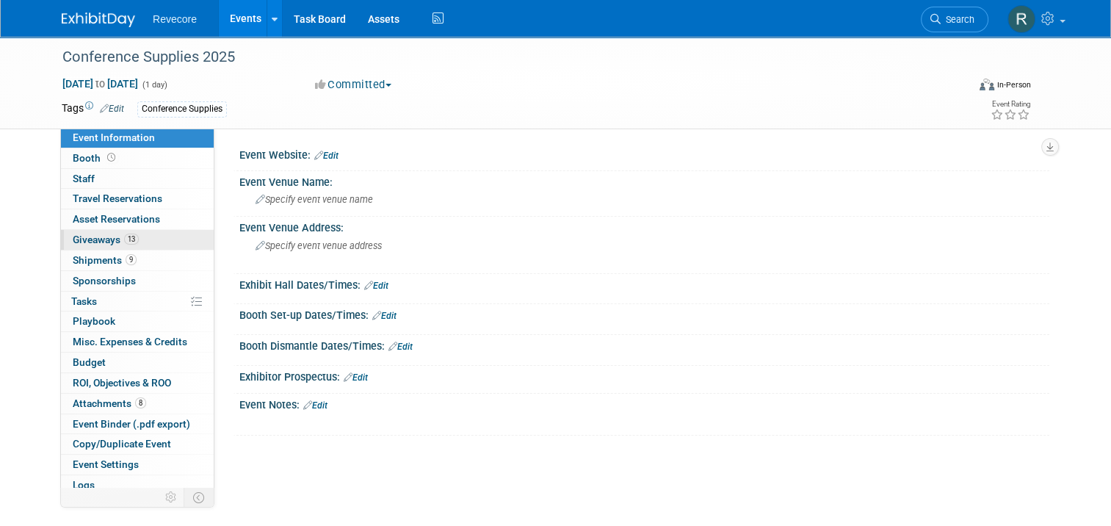
click at [152, 238] on link "13 Giveaways 13" at bounding box center [137, 240] width 153 height 20
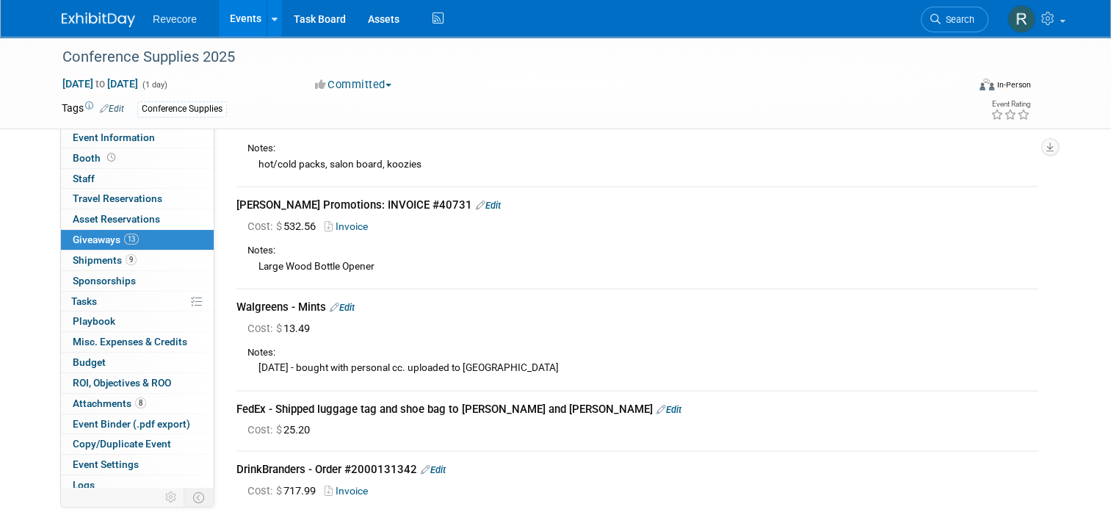
scroll to position [661, 0]
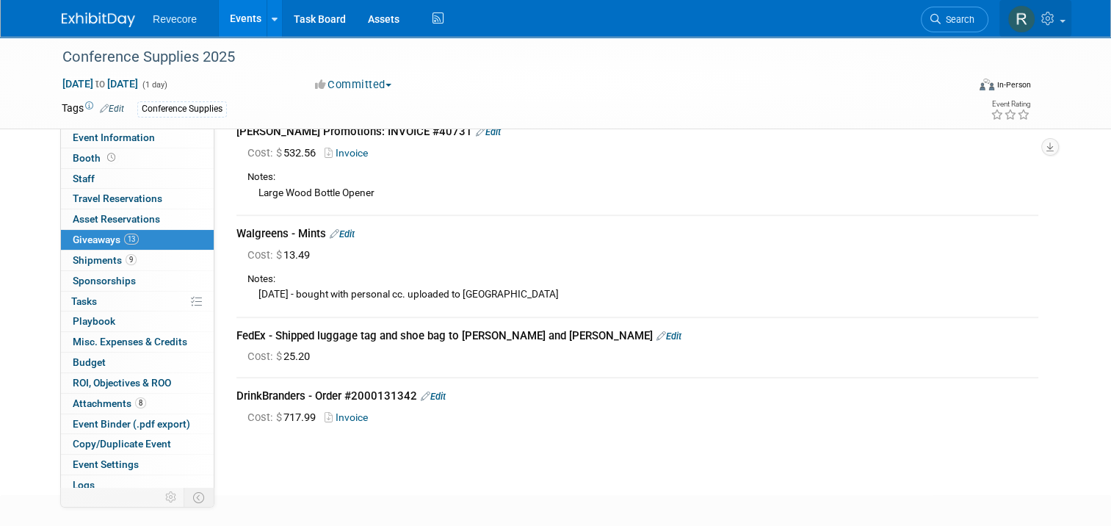
click at [1072, 30] on link at bounding box center [1036, 18] width 72 height 37
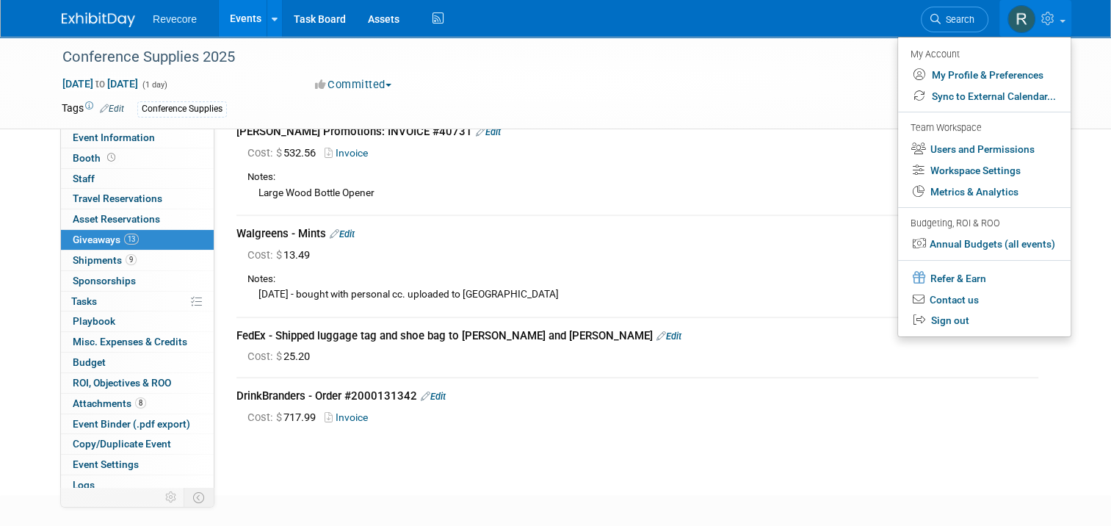
click at [161, 238] on link "13 Giveaways 13" at bounding box center [137, 240] width 153 height 20
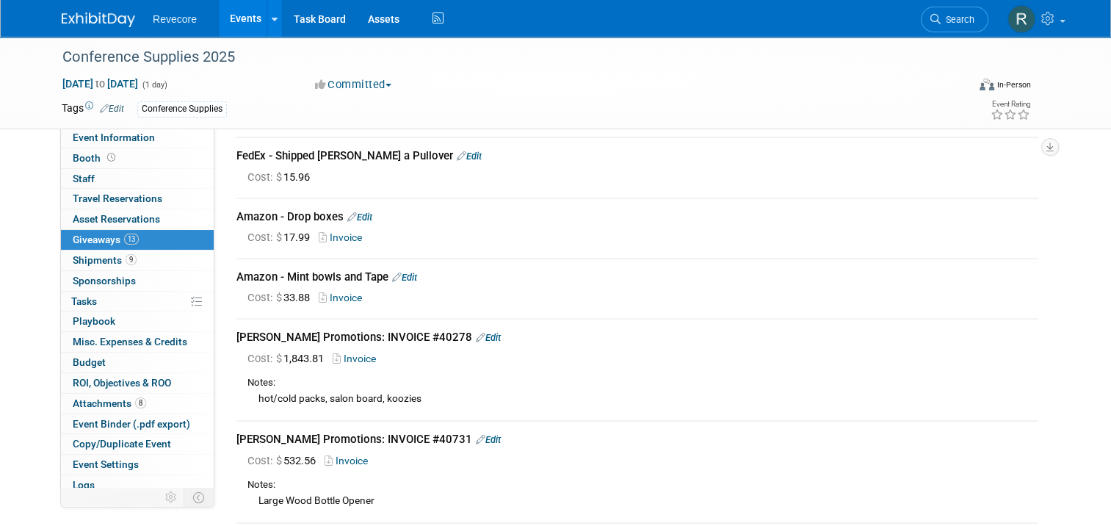
scroll to position [361, 0]
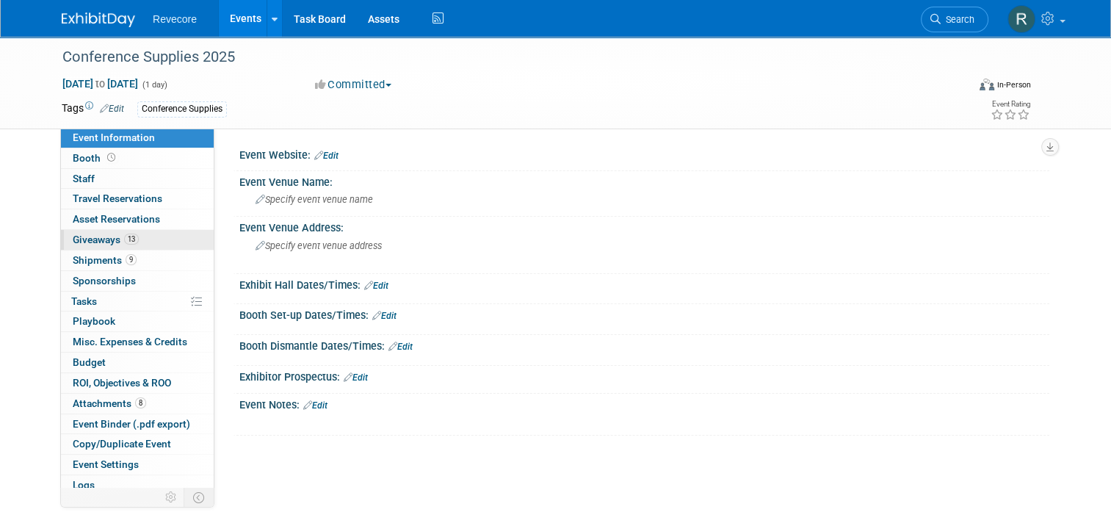
click at [154, 241] on link "13 Giveaways 13" at bounding box center [137, 240] width 153 height 20
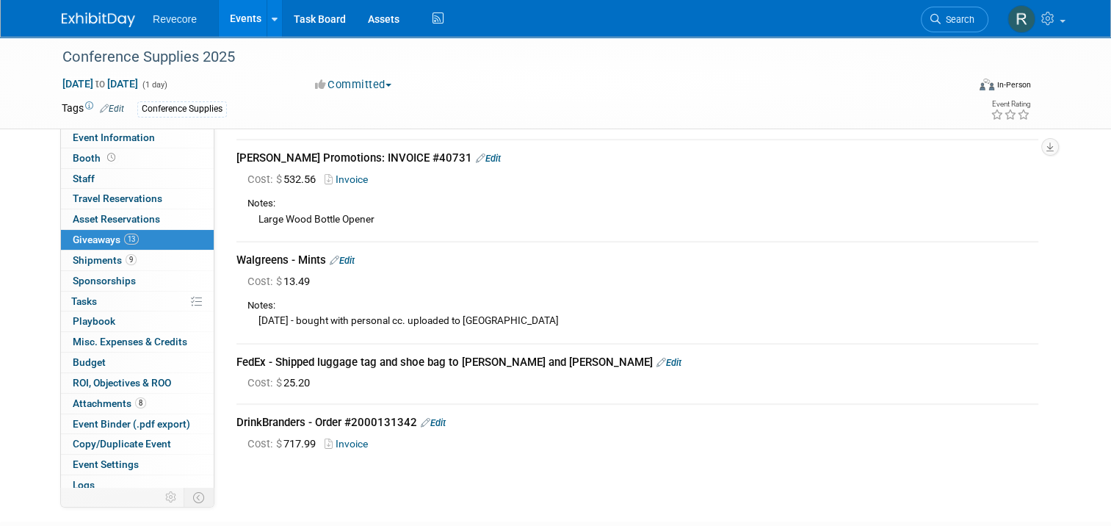
scroll to position [661, 0]
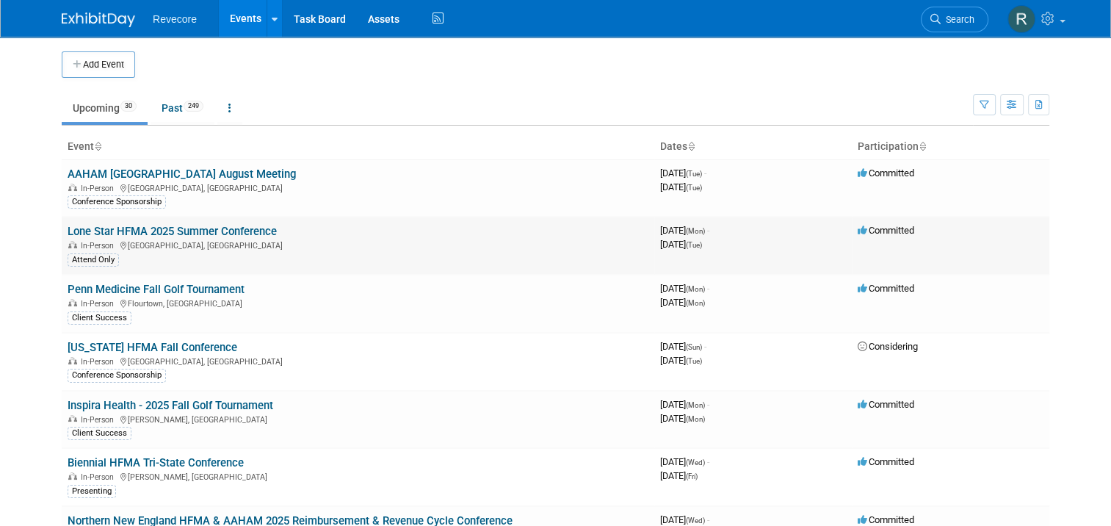
click at [223, 232] on link "Lone Star HFMA 2025 Summer Conference" at bounding box center [172, 231] width 209 height 13
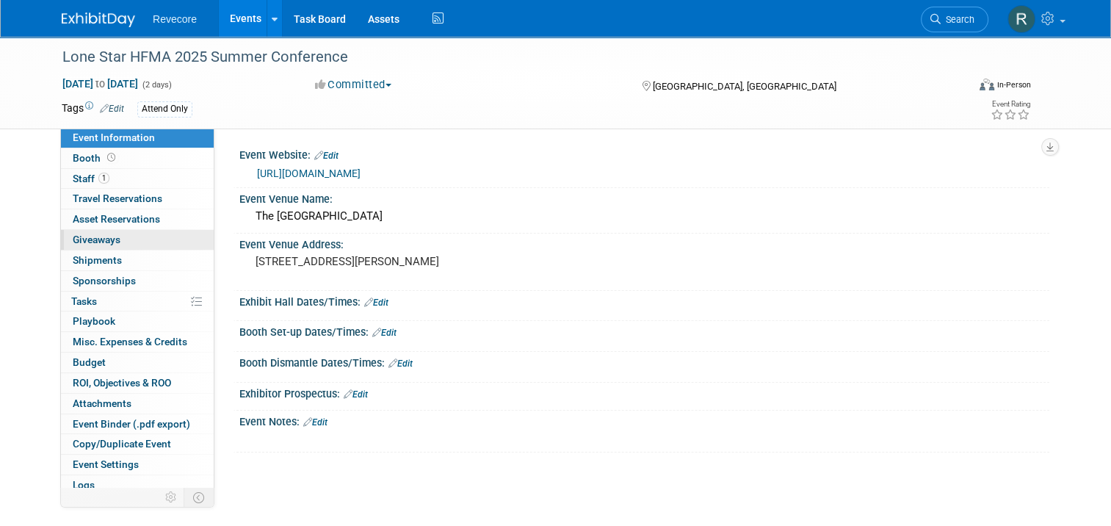
click at [137, 235] on link "0 Giveaways 0" at bounding box center [137, 240] width 153 height 20
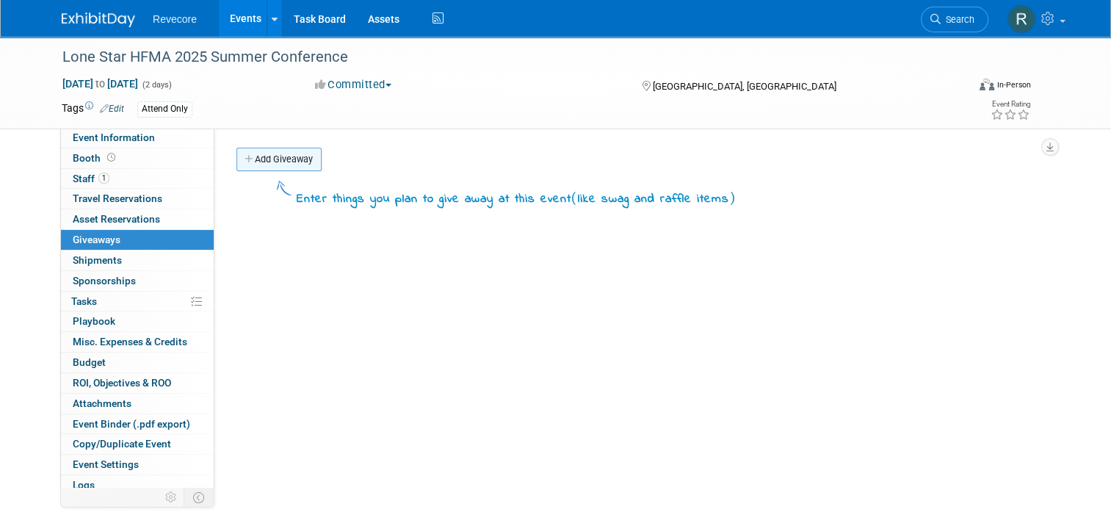
click at [285, 165] on link "Add Giveaway" at bounding box center [279, 160] width 85 height 24
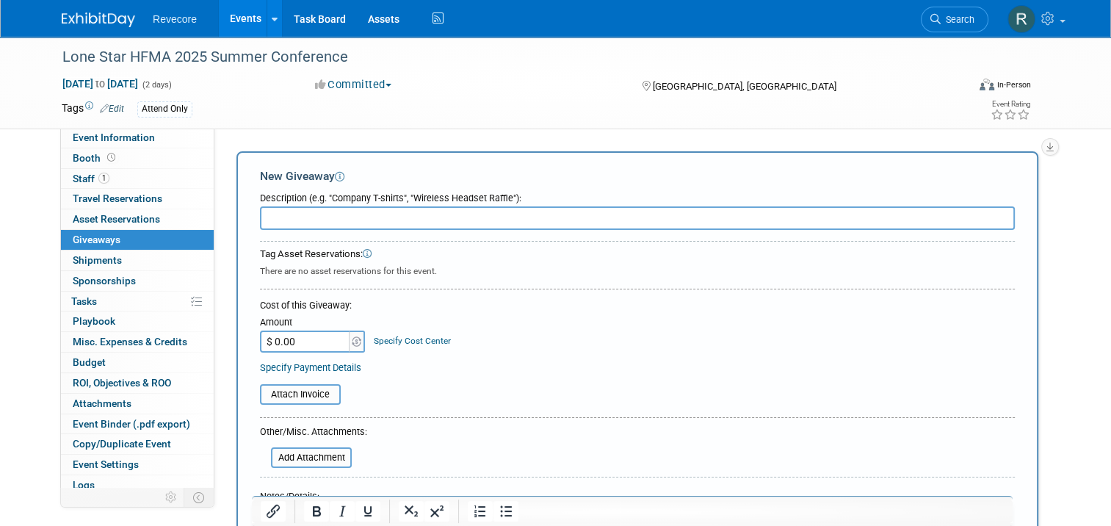
click at [298, 214] on input "text" at bounding box center [637, 218] width 755 height 24
type input "Raffle Item: MEATER Plus Smart Bluetooth Wireless Meat Thermometer"
click at [302, 338] on input "$ 0.00" at bounding box center [306, 342] width 92 height 22
type input "$ 62.63"
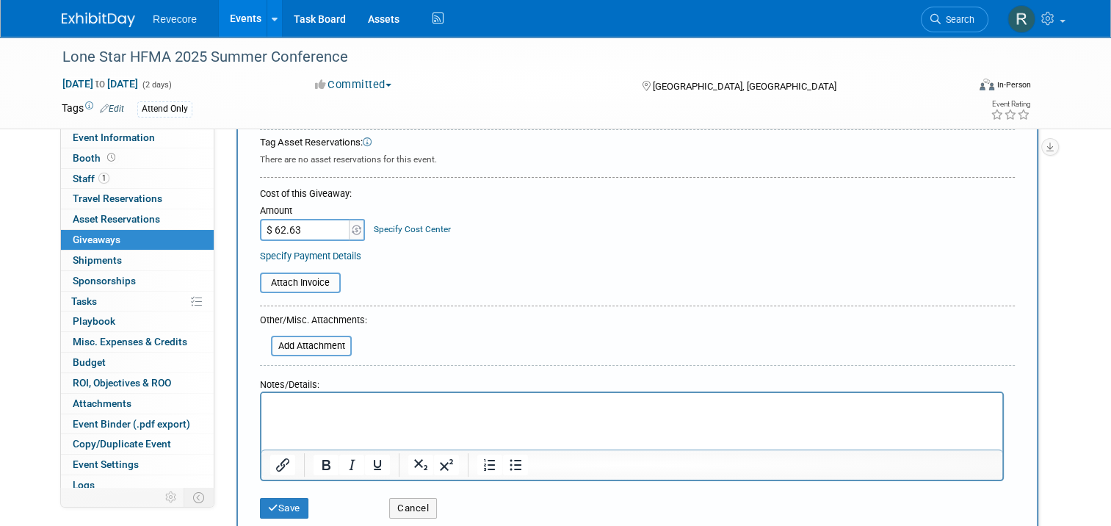
scroll to position [220, 0]
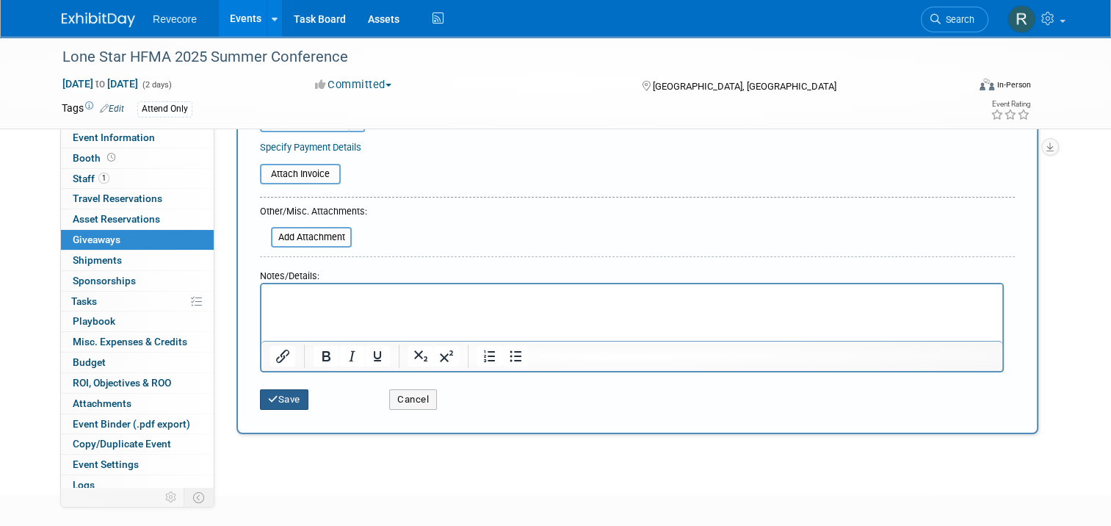
click at [287, 395] on button "Save" at bounding box center [284, 399] width 48 height 21
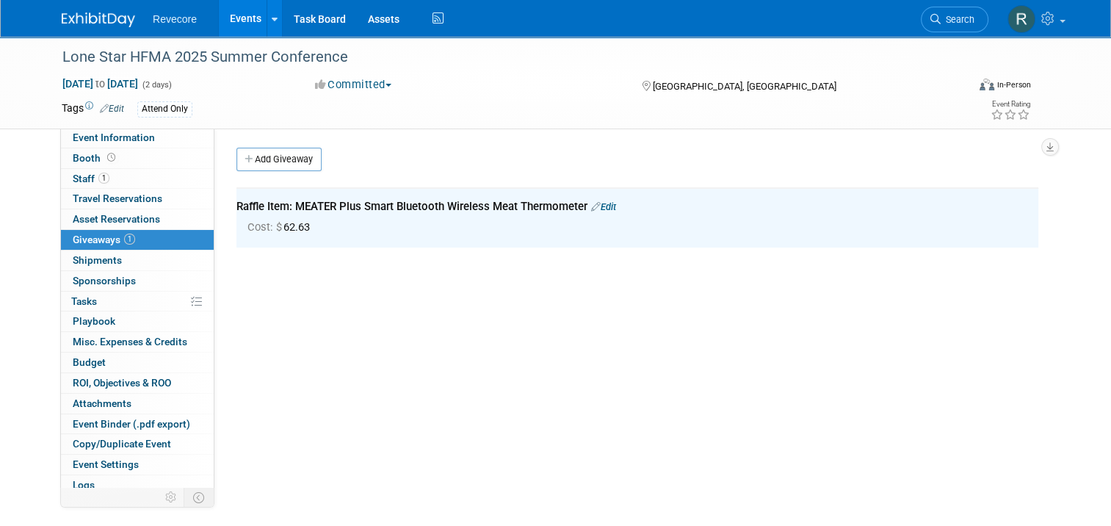
scroll to position [0, 0]
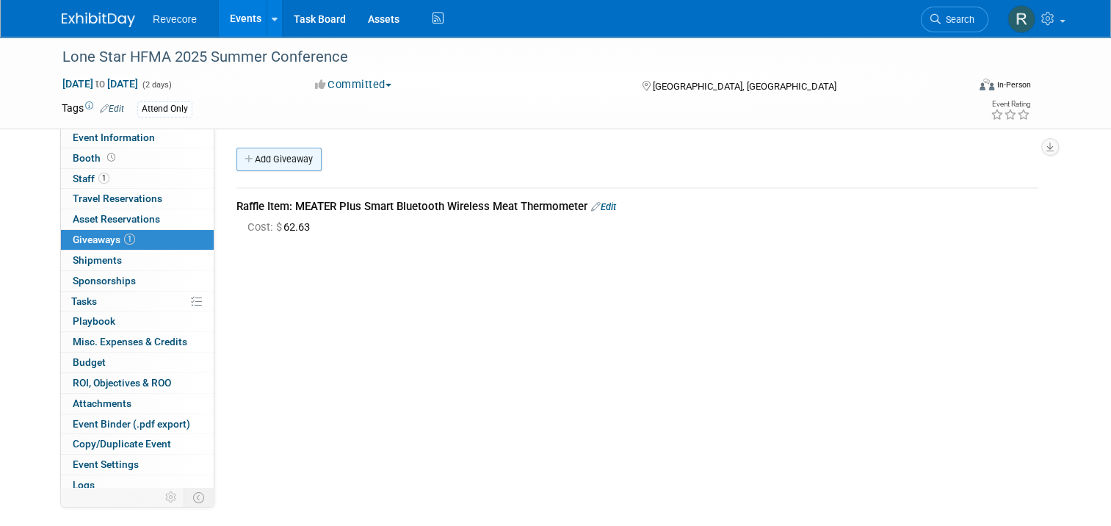
click at [281, 157] on link "Add Giveaway" at bounding box center [279, 160] width 85 height 24
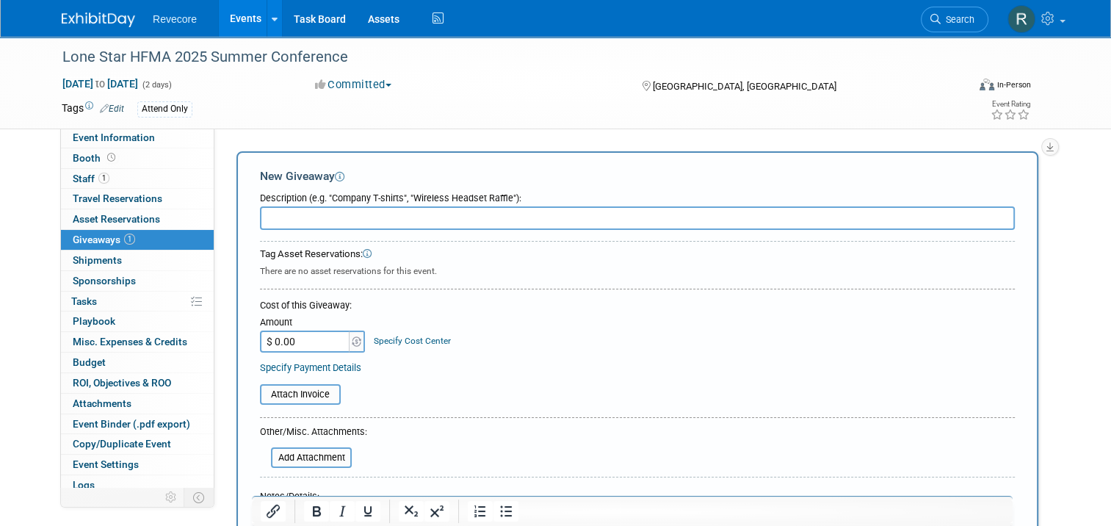
click at [419, 206] on input "text" at bounding box center [637, 218] width 755 height 24
paste input "Sticky Notes ([GEOGRAPHIC_DATA]) - Amazon"
type input "Sticky Notes ([GEOGRAPHIC_DATA]) - Amazon"
click at [296, 331] on input "$ 0.00" at bounding box center [306, 342] width 92 height 22
type input "$ 49.35"
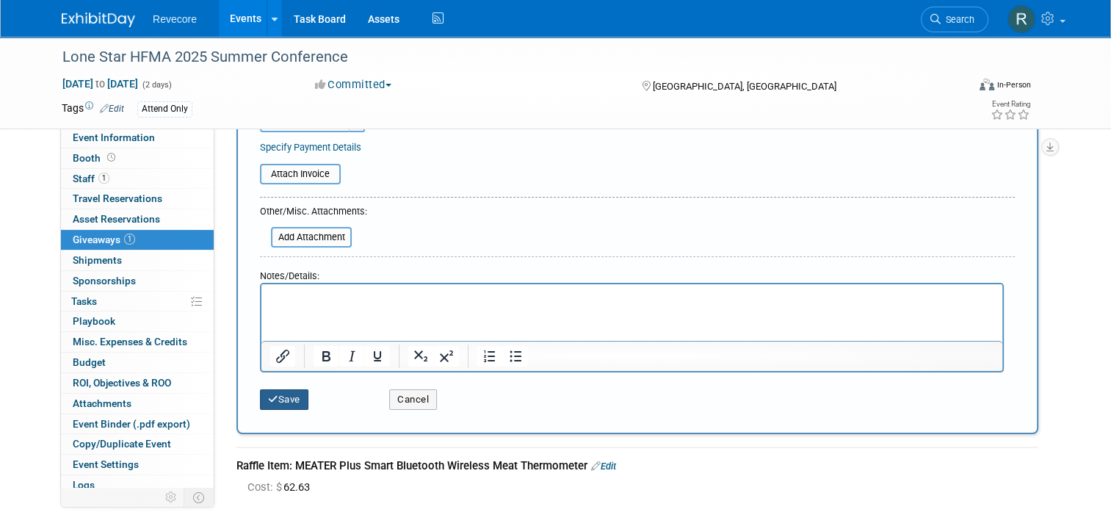
click at [285, 398] on button "Save" at bounding box center [284, 399] width 48 height 21
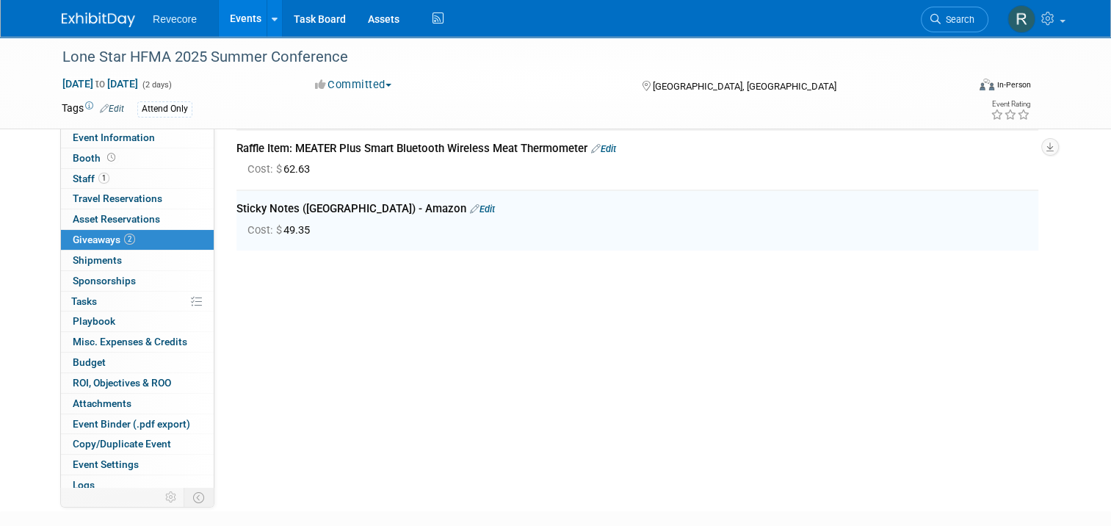
scroll to position [29, 0]
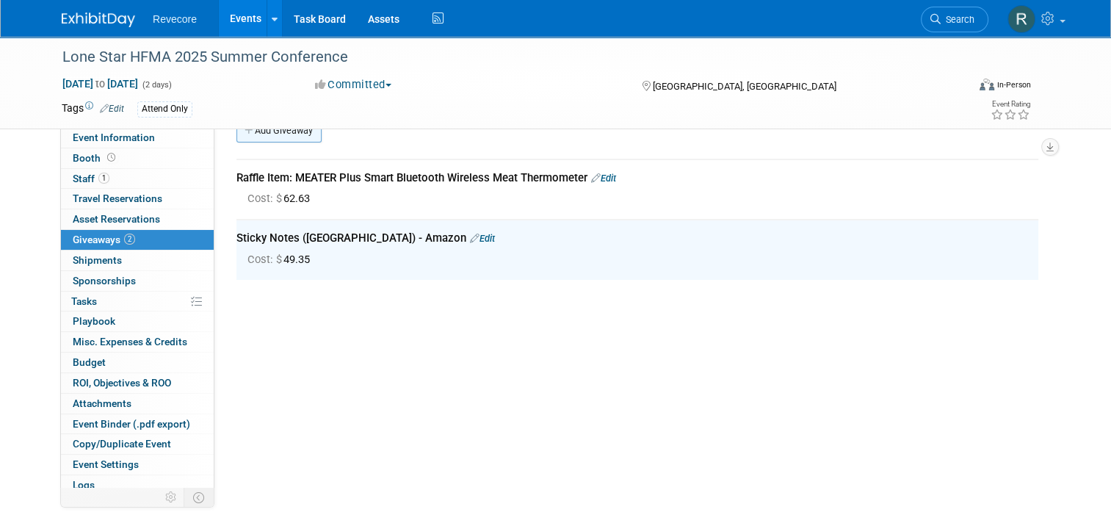
click at [292, 131] on link "Add Giveaway" at bounding box center [279, 131] width 85 height 24
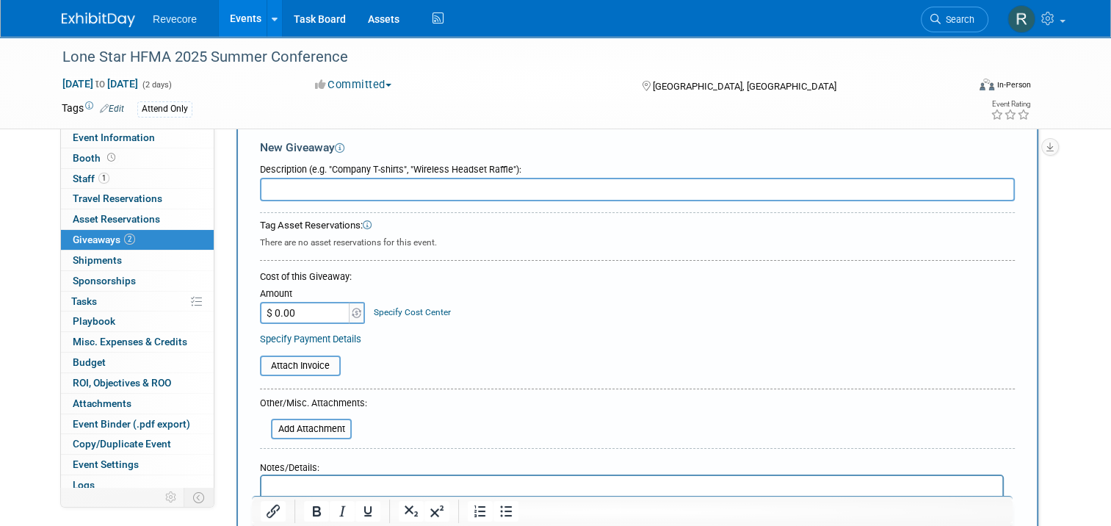
scroll to position [0, 0]
click at [498, 184] on input "text" at bounding box center [637, 190] width 755 height 24
paste input "[DOMAIN_NAME] - snack mix and pralines"
type input "[DOMAIN_NAME] - snack mix and pralines"
click at [303, 314] on input "$ 0.00" at bounding box center [306, 313] width 92 height 22
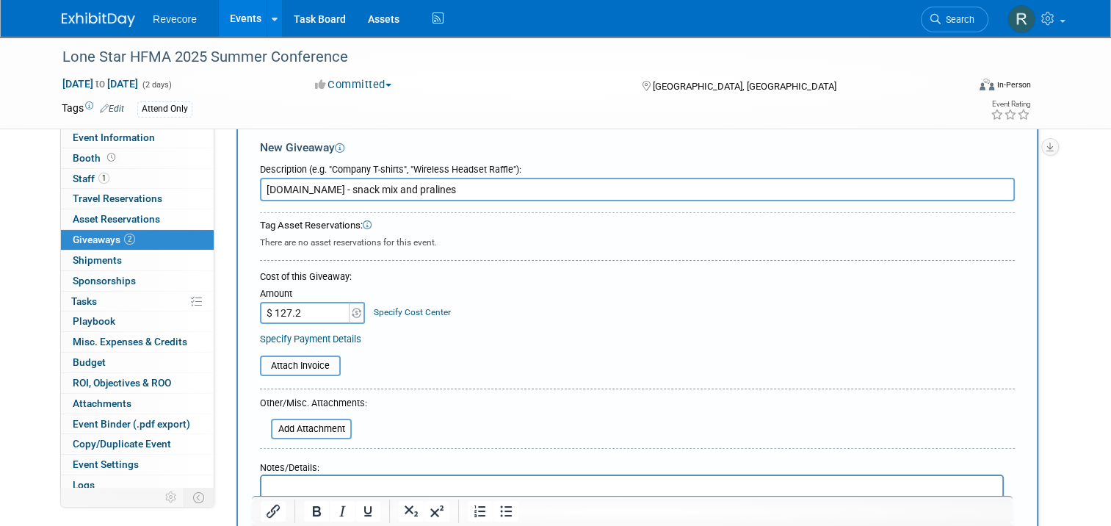
type input "$ 127.29"
click at [558, 271] on div "Cost of this Giveaway:" at bounding box center [637, 276] width 755 height 13
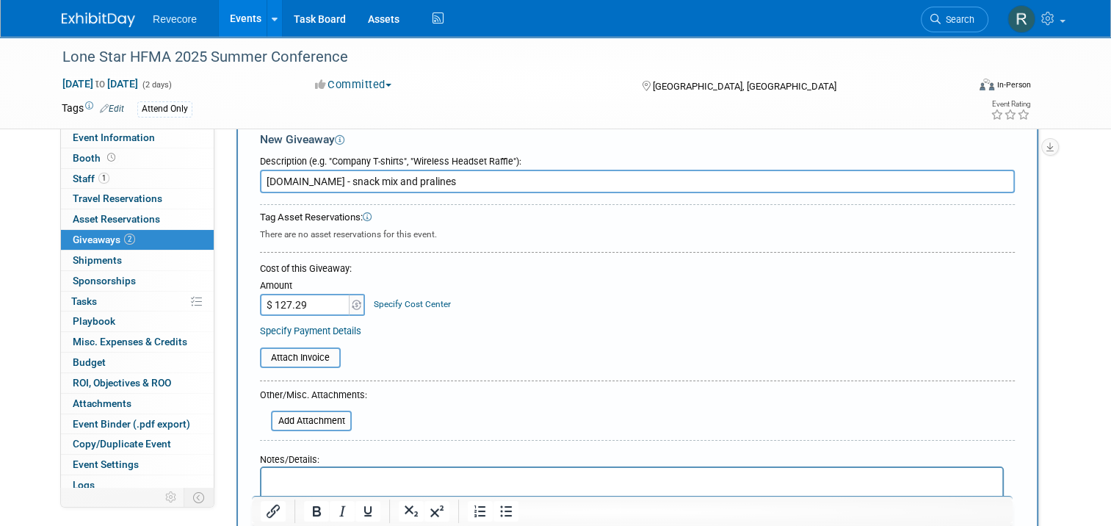
scroll to position [29, 0]
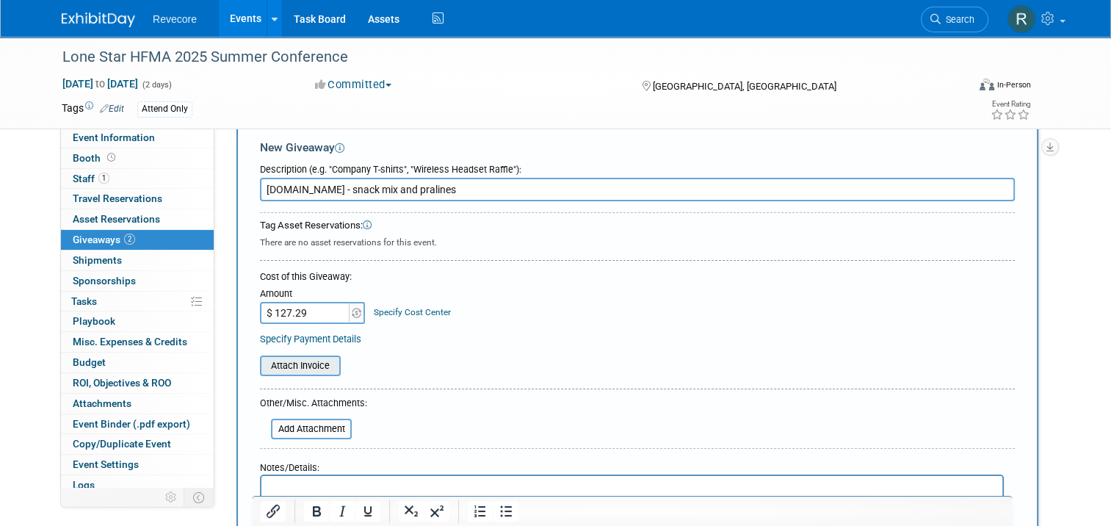
click at [297, 357] on input "file" at bounding box center [252, 366] width 175 height 18
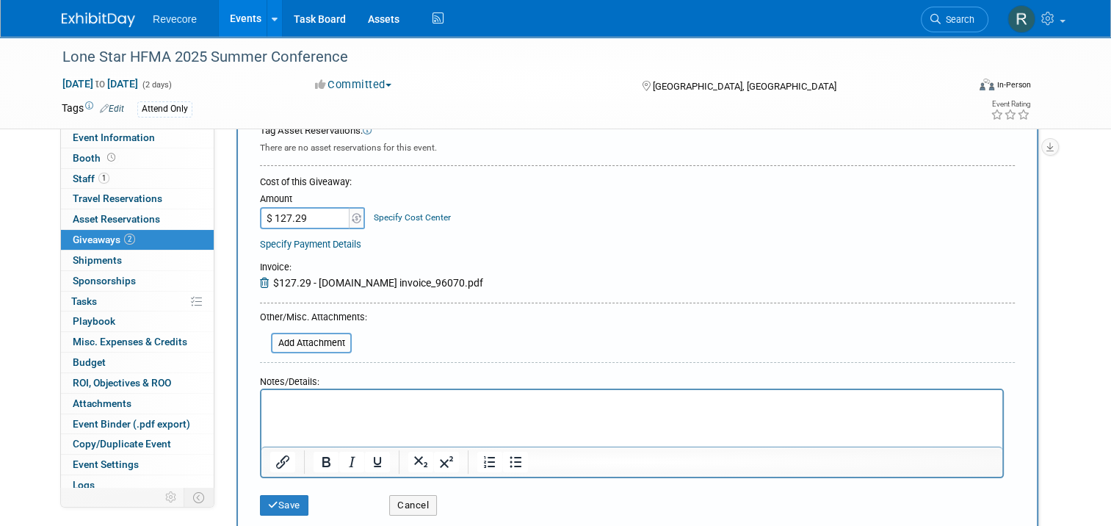
scroll to position [134, 0]
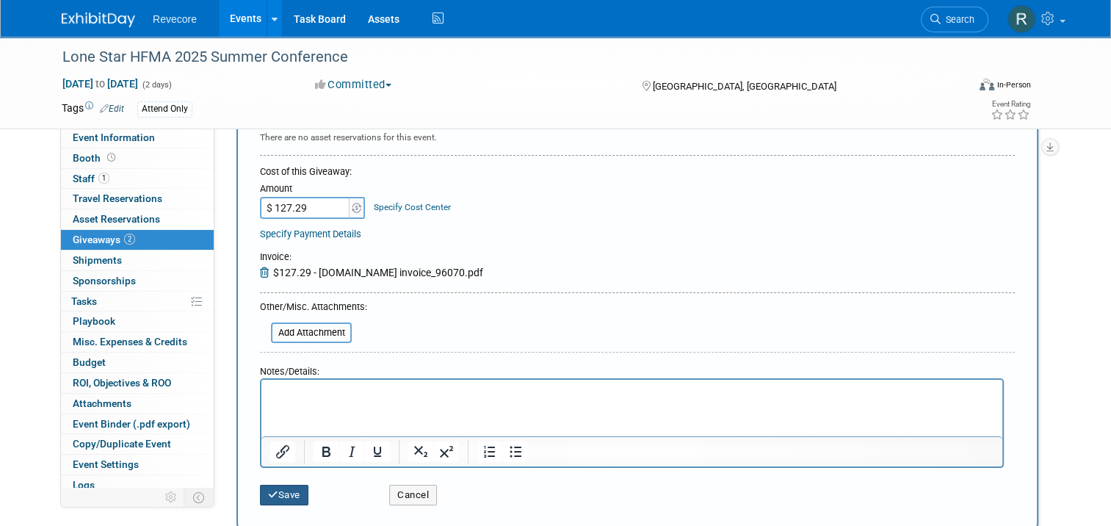
click at [289, 491] on button "Save" at bounding box center [284, 495] width 48 height 21
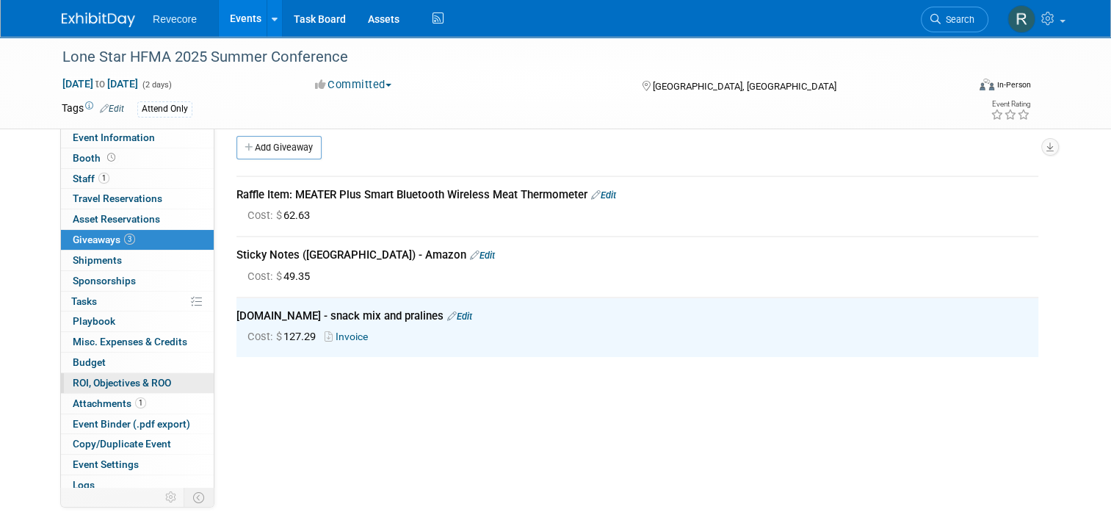
scroll to position [0, 0]
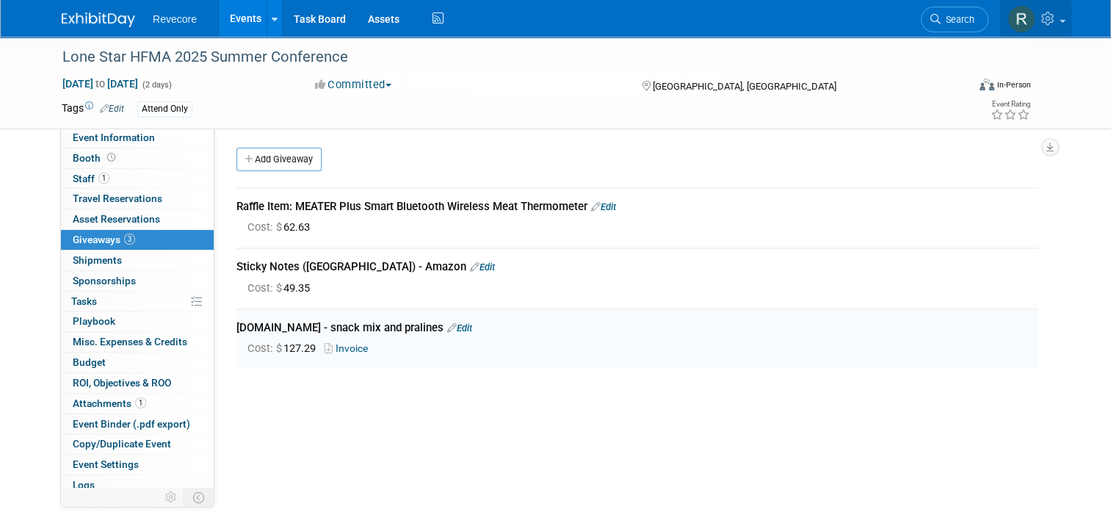
click at [1062, 32] on link at bounding box center [1036, 18] width 72 height 37
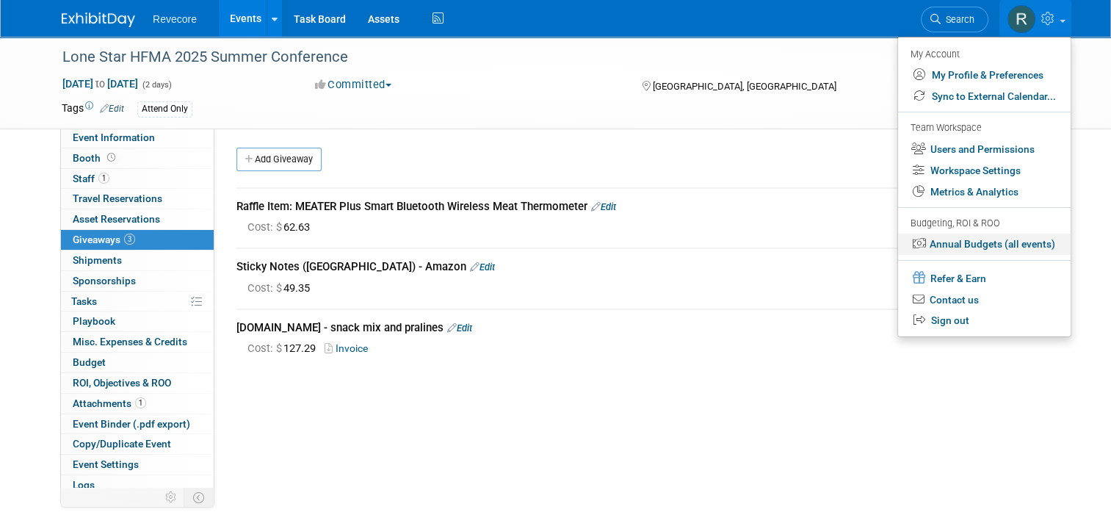
click at [1022, 243] on link "Annual Budgets (all events)" at bounding box center [984, 244] width 173 height 21
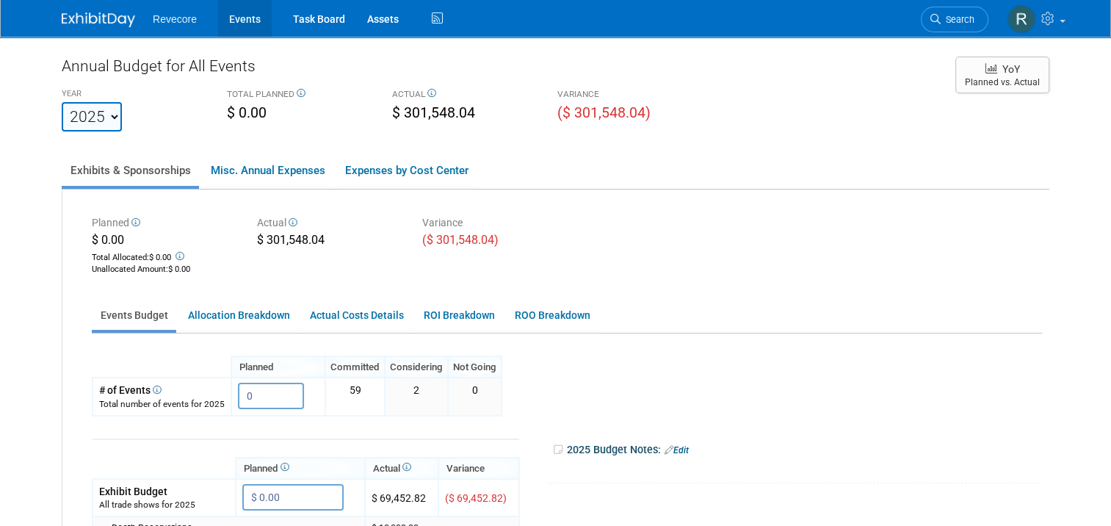
click at [237, 26] on link "Events" at bounding box center [245, 18] width 54 height 37
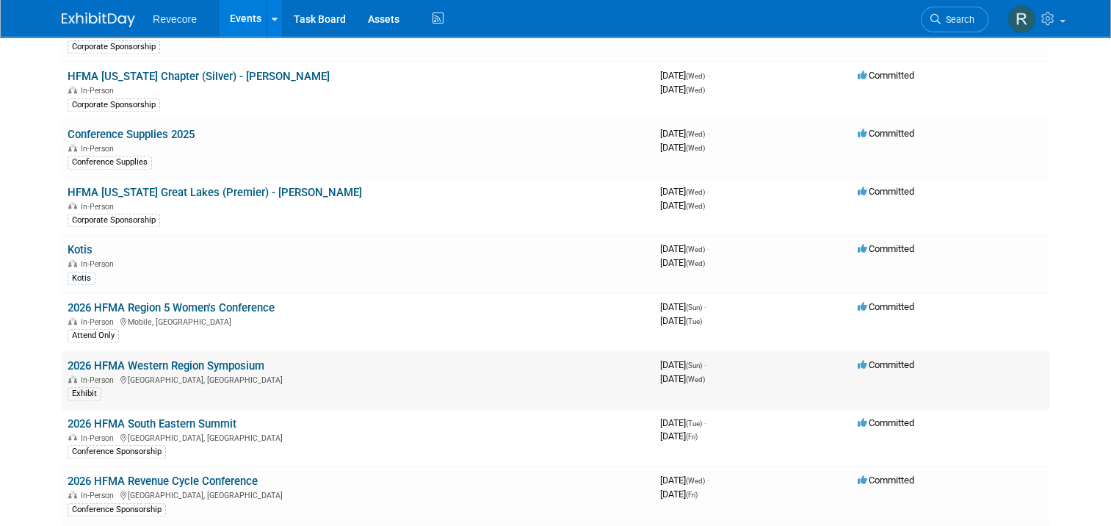
scroll to position [1249, 0]
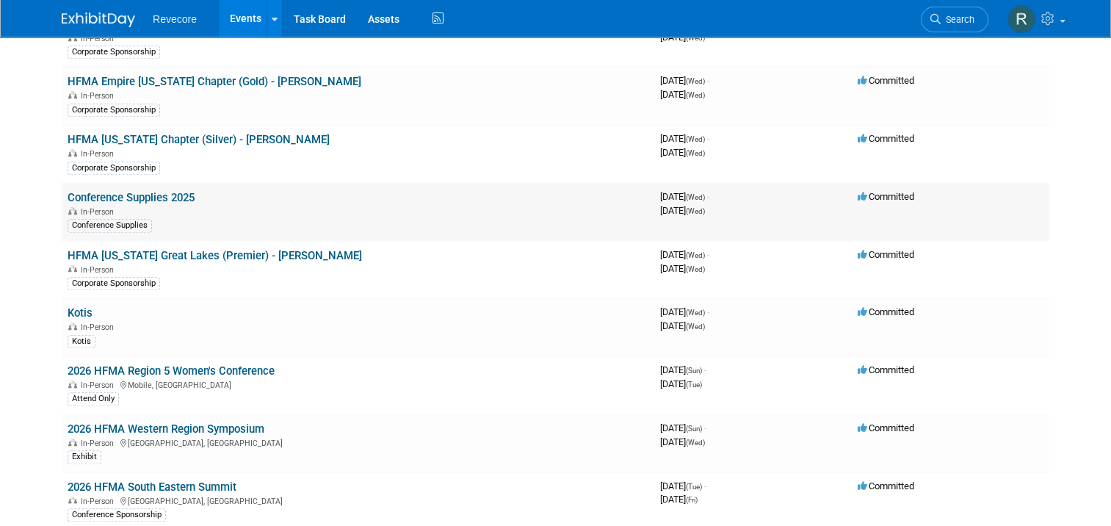
click at [167, 191] on link "Conference Supplies 2025" at bounding box center [131, 197] width 127 height 13
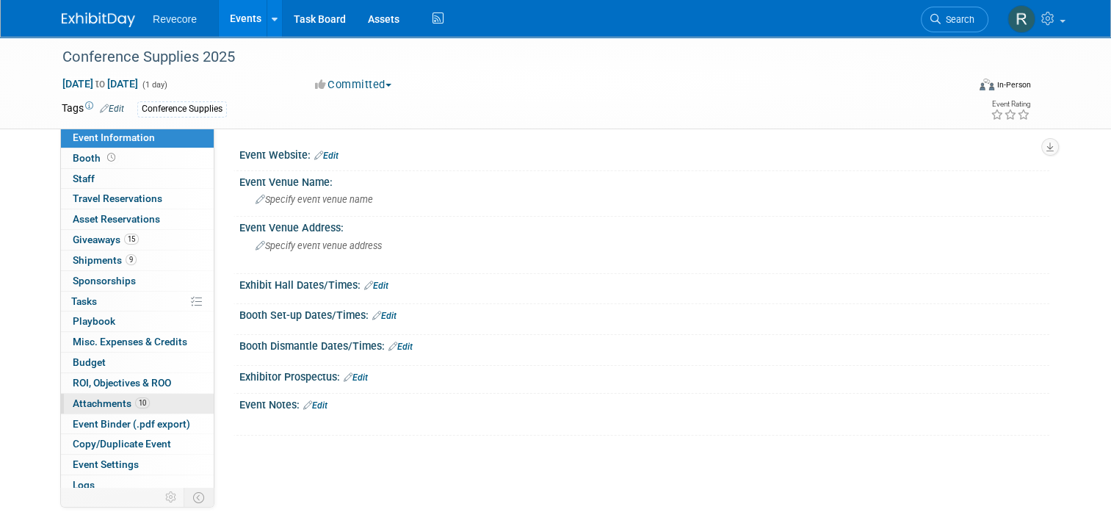
click at [140, 394] on link "10 Attachments 10" at bounding box center [137, 404] width 153 height 20
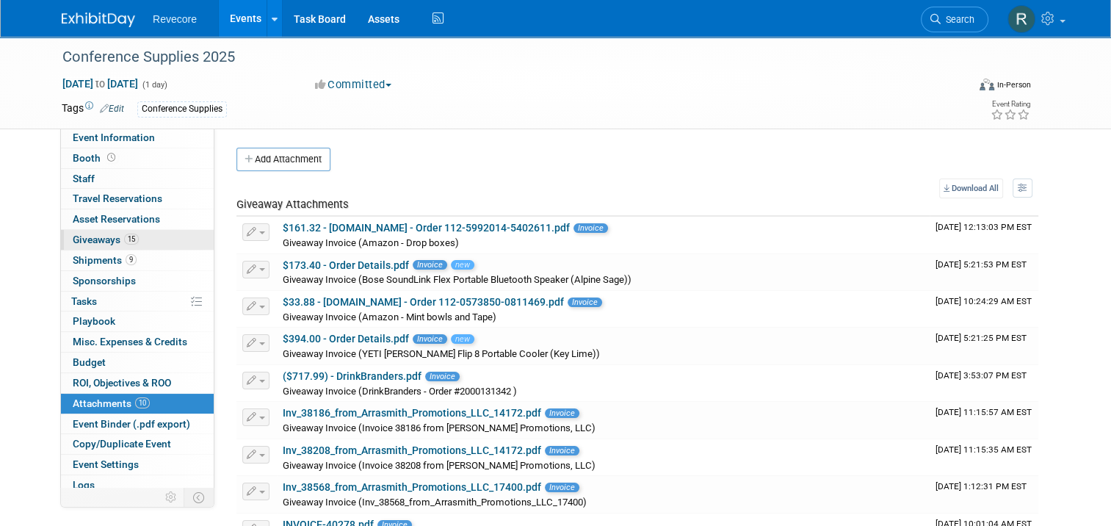
click at [147, 230] on link "15 Giveaways 15" at bounding box center [137, 240] width 153 height 20
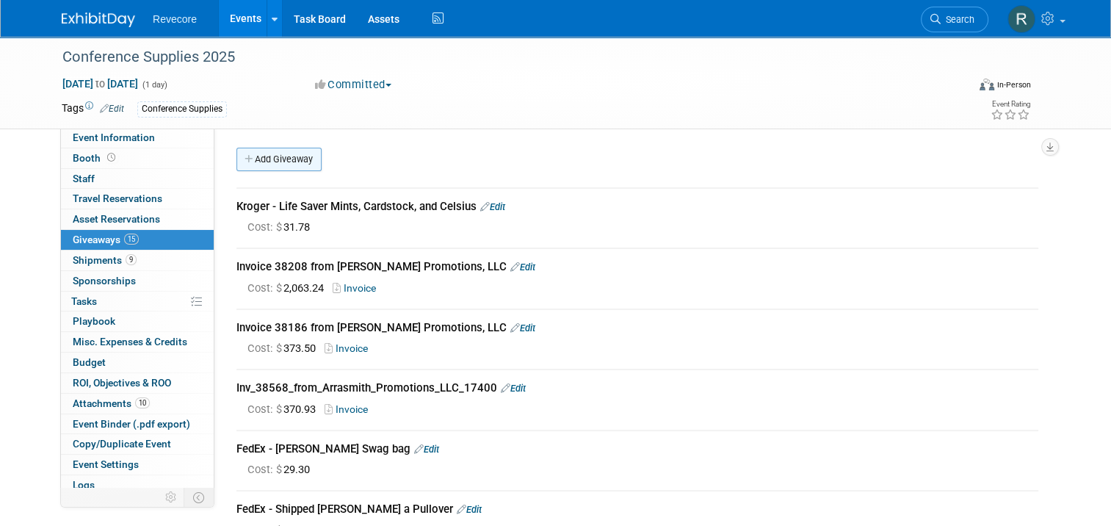
click at [300, 167] on link "Add Giveaway" at bounding box center [279, 160] width 85 height 24
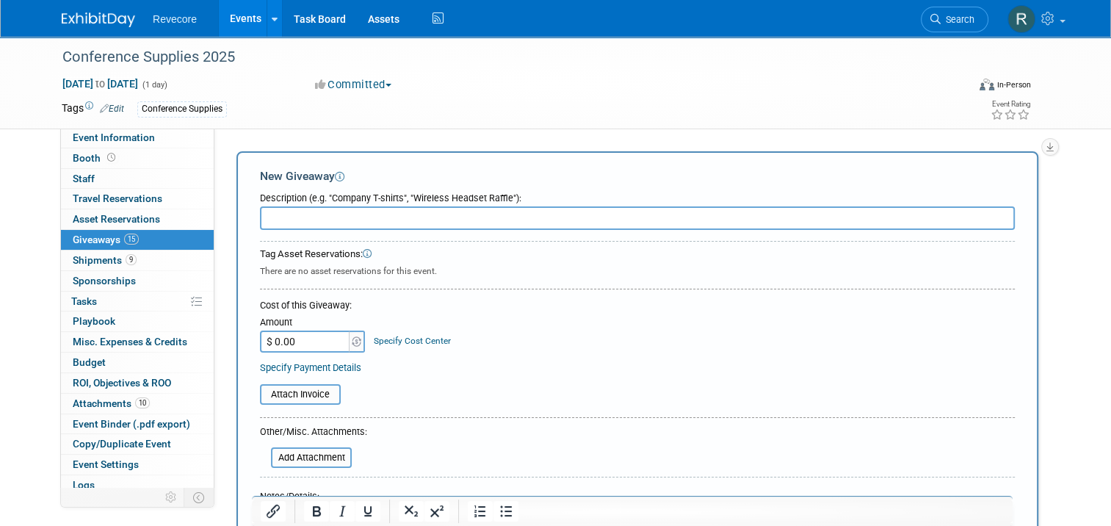
click at [311, 211] on input "text" at bounding box center [637, 218] width 755 height 24
paste input "Bose QuietComfort Bluetooth Headphones (Sandstone)"
type input "Bose QuietComfort Bluetooth Headphones (Sandstone)"
click at [302, 331] on input "$ 0.00" at bounding box center [306, 342] width 92 height 22
type input "$ 218.40"
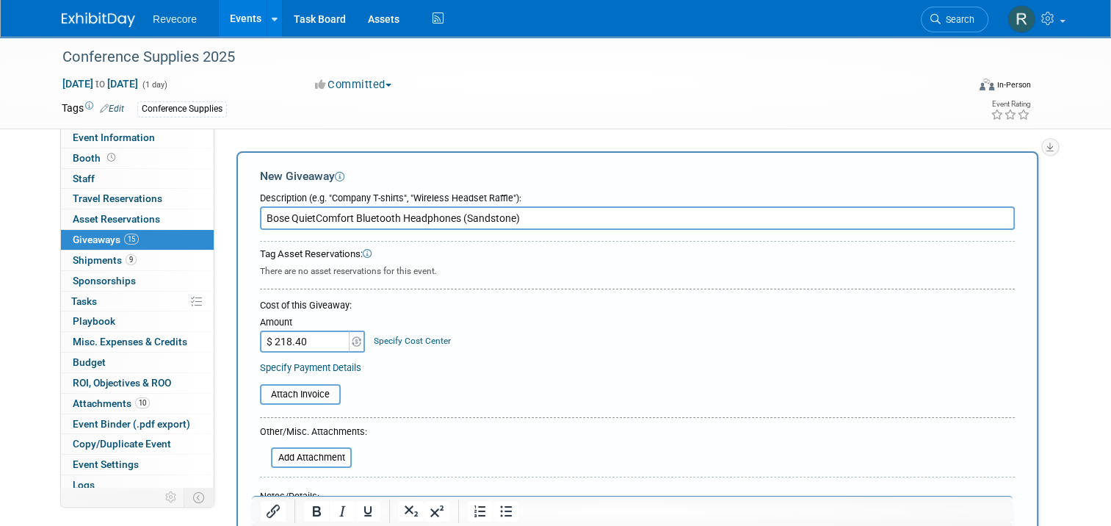
click at [505, 345] on div "Amount $ 218.40 Specify Cost Center Cost Center -- Not Specified --" at bounding box center [637, 333] width 755 height 40
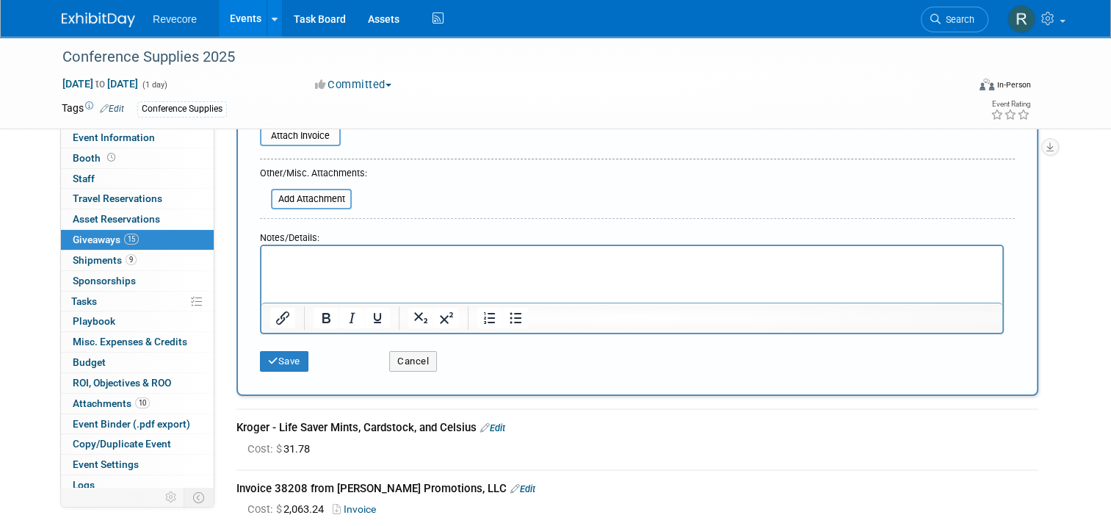
scroll to position [294, 0]
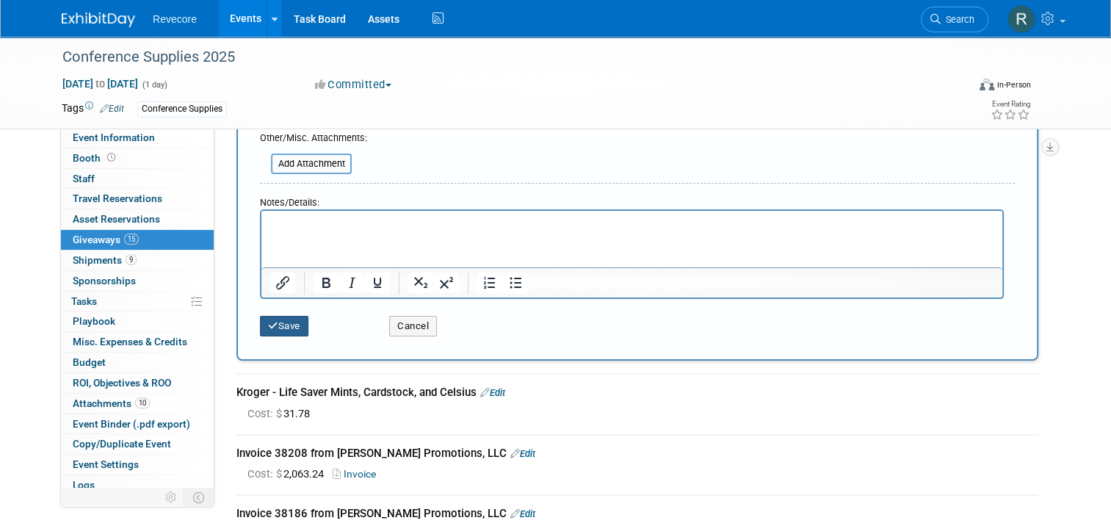
click at [294, 333] on button "Save" at bounding box center [284, 326] width 48 height 21
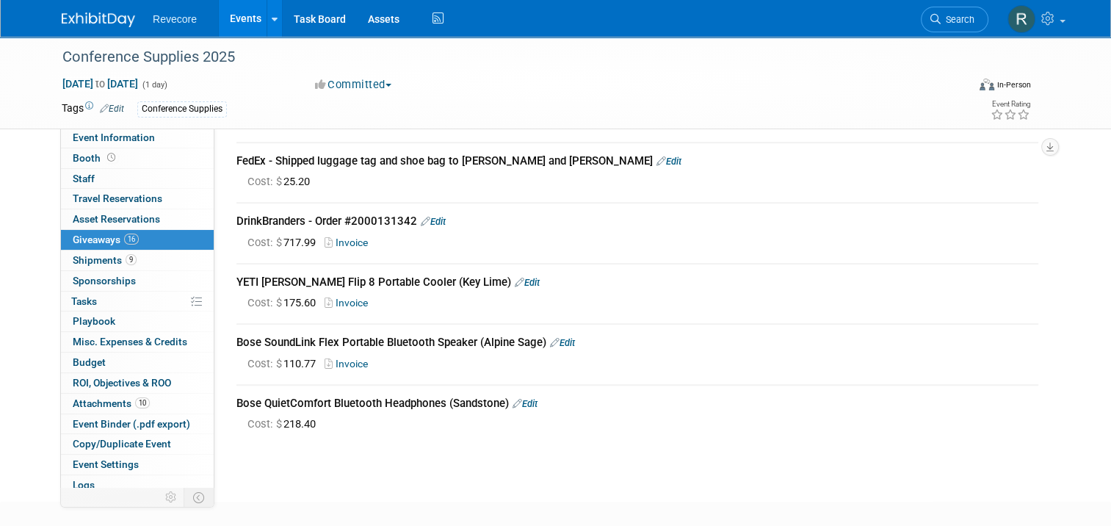
scroll to position [909, 0]
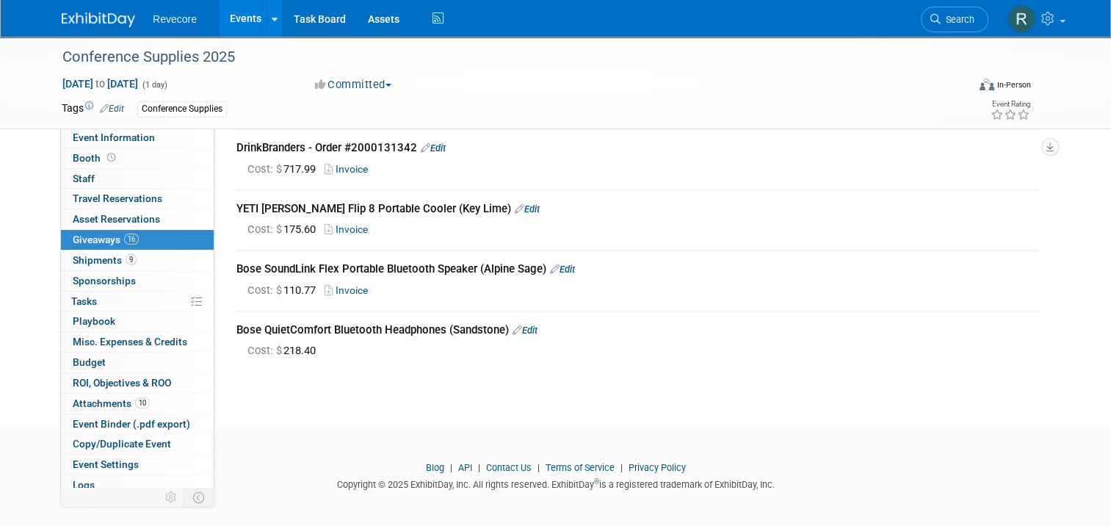
click at [527, 325] on link "Edit" at bounding box center [525, 330] width 25 height 11
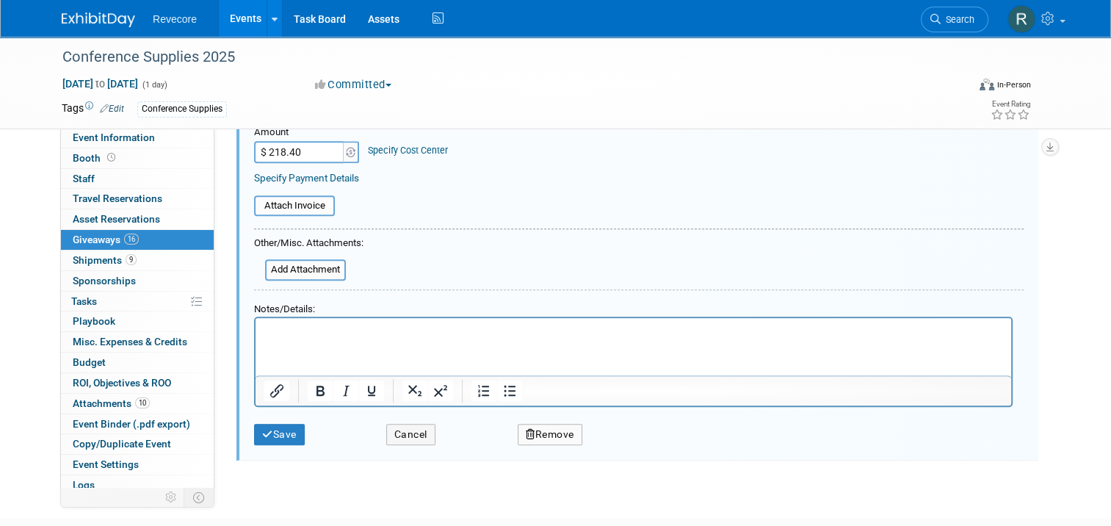
scroll to position [1306, 0]
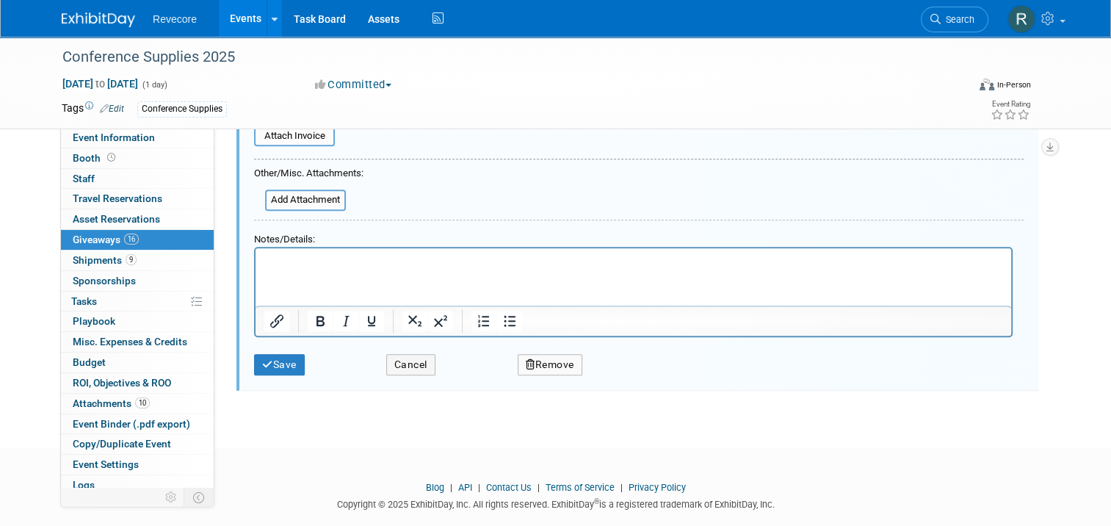
click at [530, 360] on icon "button" at bounding box center [531, 365] width 10 height 10
click at [619, 373] on icon at bounding box center [622, 377] width 9 height 8
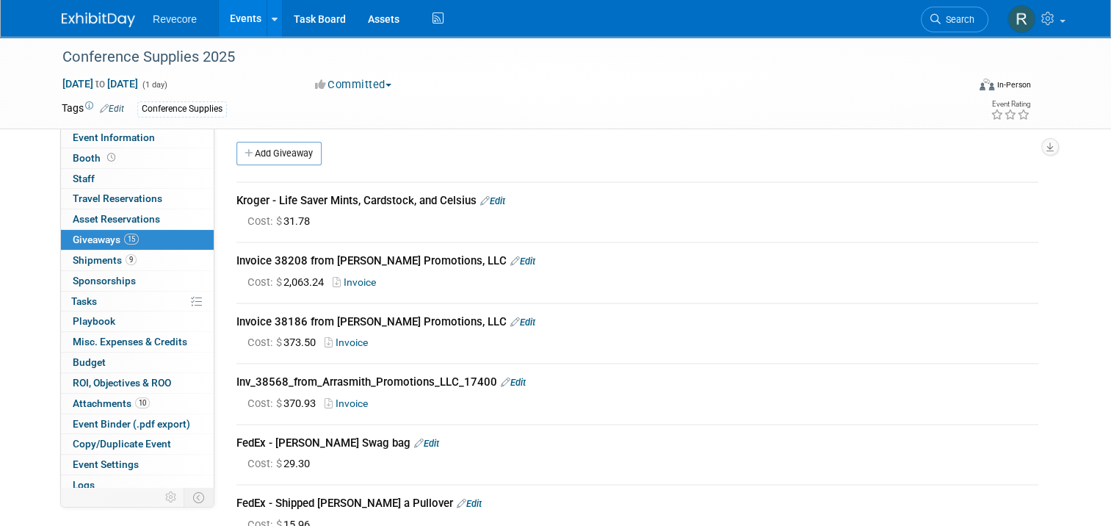
scroll to position [0, 0]
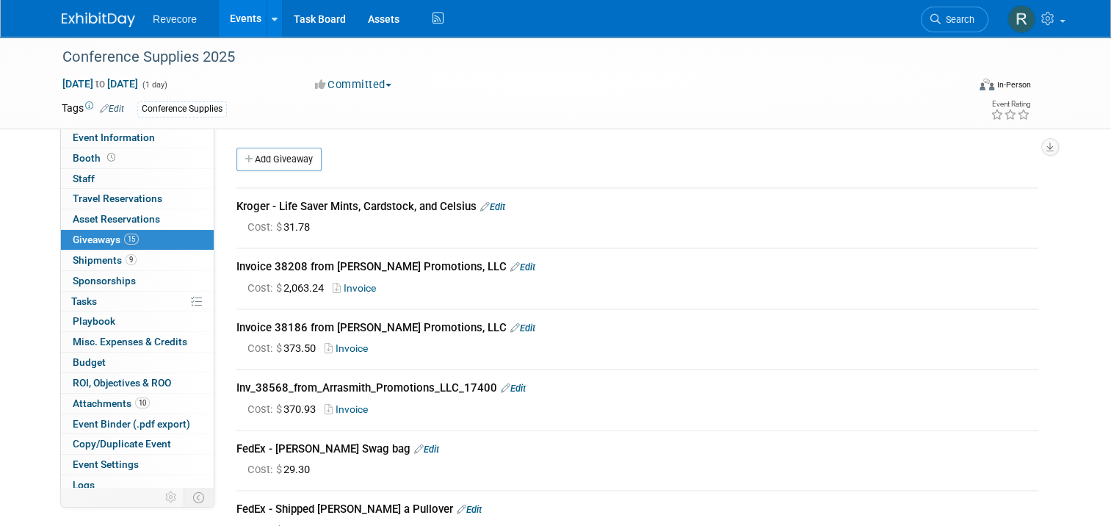
click at [228, 26] on link "Events" at bounding box center [246, 18] width 54 height 37
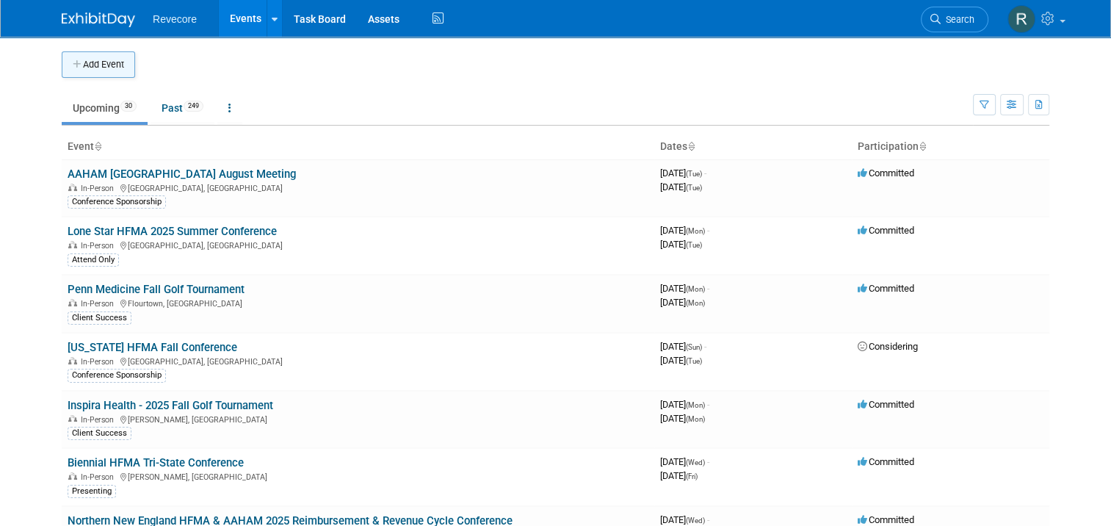
click at [104, 68] on button "Add Event" at bounding box center [98, 64] width 73 height 26
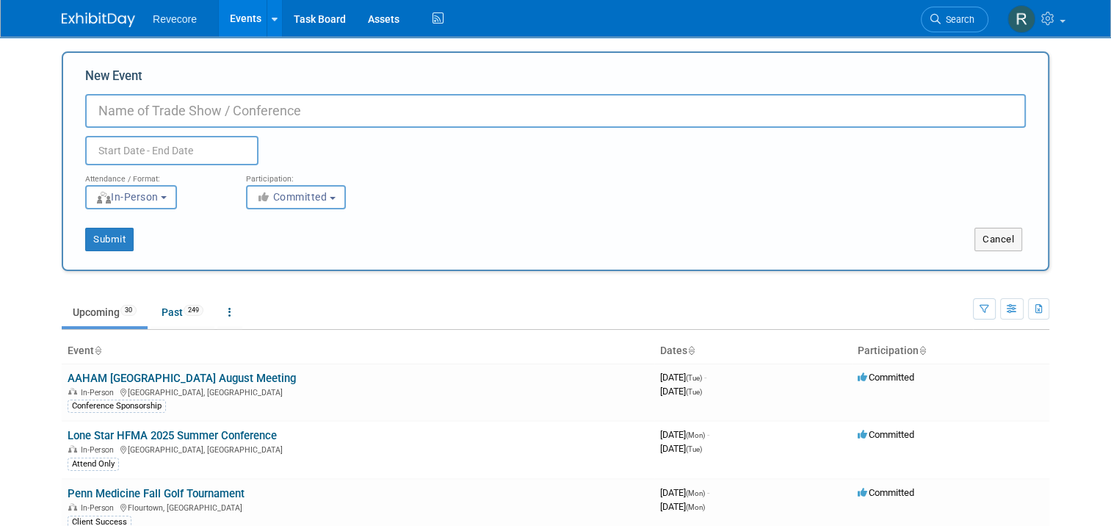
click at [287, 120] on input "New Event" at bounding box center [555, 111] width 941 height 34
paste input "2025 Metro Chicago Heart Walk"
type input "2025 Metro Chicago Heart Walk"
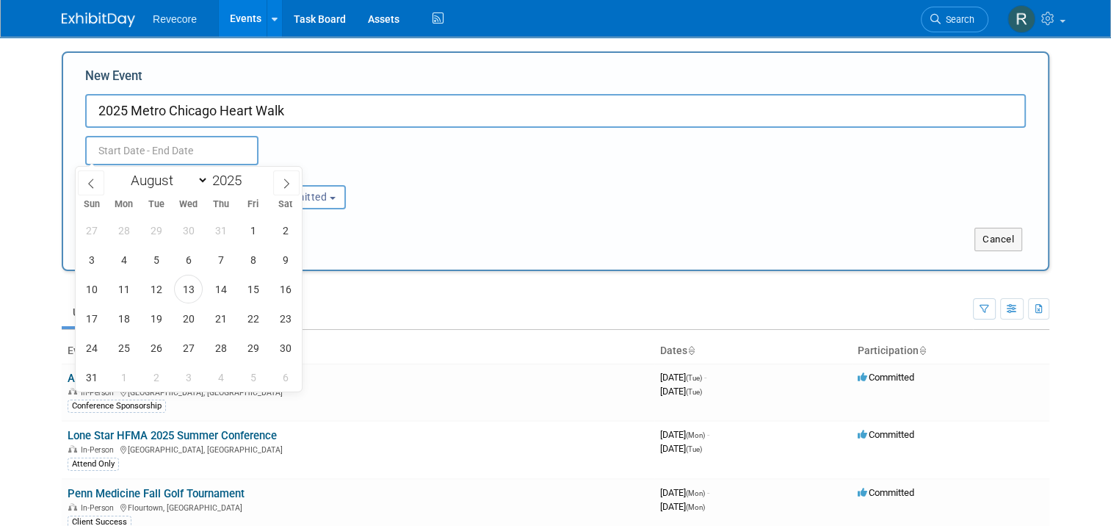
click at [198, 154] on input "text" at bounding box center [171, 150] width 173 height 29
click at [194, 184] on select "January February March April May June July August September October November De…" at bounding box center [166, 180] width 84 height 18
select select "8"
click at [124, 171] on select "January February March April May June July August September October November De…" at bounding box center [166, 180] width 84 height 18
click at [254, 286] on span "19" at bounding box center [253, 289] width 29 height 29
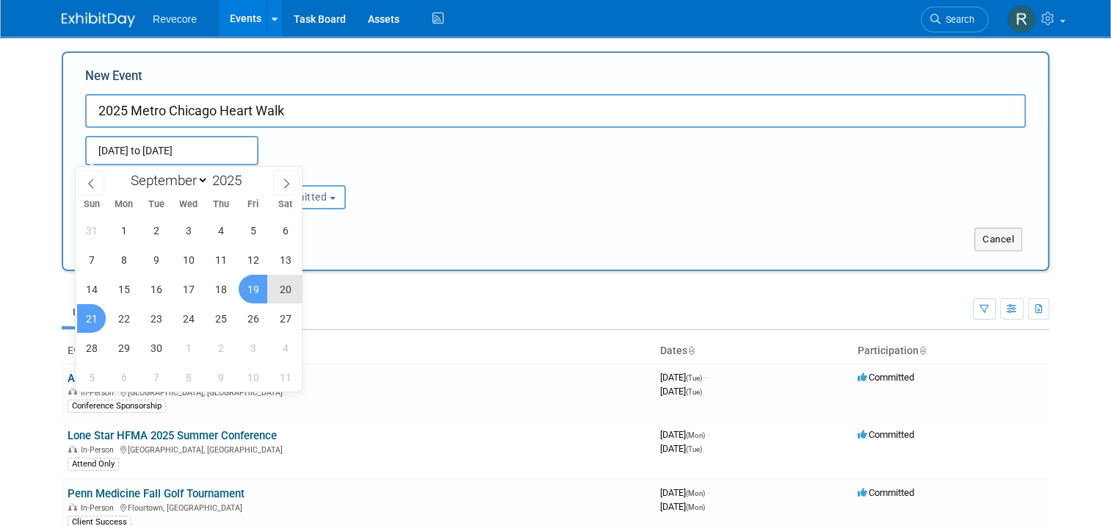
click at [89, 315] on span "21" at bounding box center [91, 318] width 29 height 29
type input "Sep 19, 2025 to Sep 21, 2025"
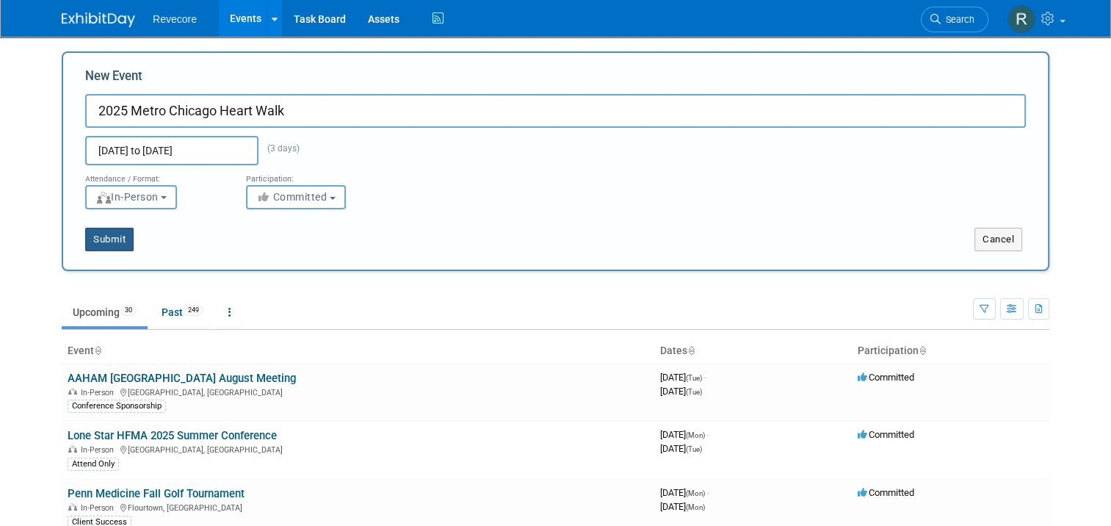
click at [116, 239] on button "Submit" at bounding box center [109, 240] width 48 height 24
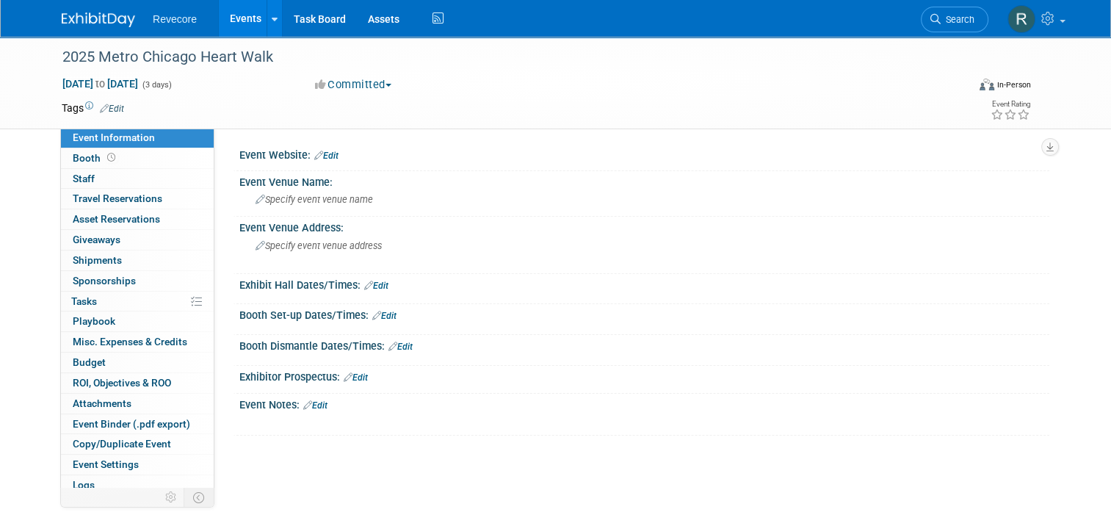
click at [112, 105] on link "Edit" at bounding box center [112, 109] width 24 height 10
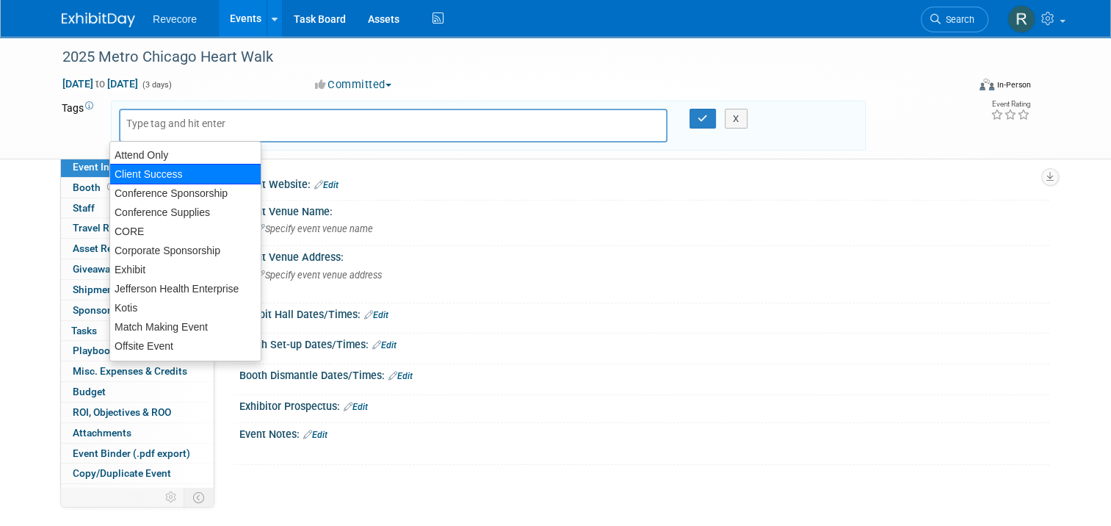
click at [190, 171] on div "Client Success" at bounding box center [185, 174] width 152 height 21
type input "Client Success"
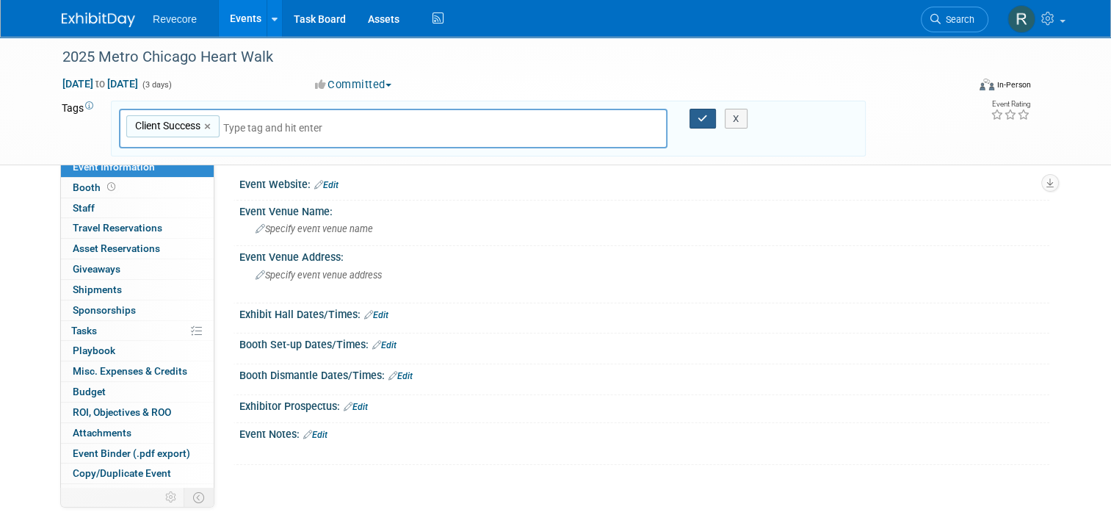
click at [700, 114] on icon "button" at bounding box center [703, 119] width 10 height 10
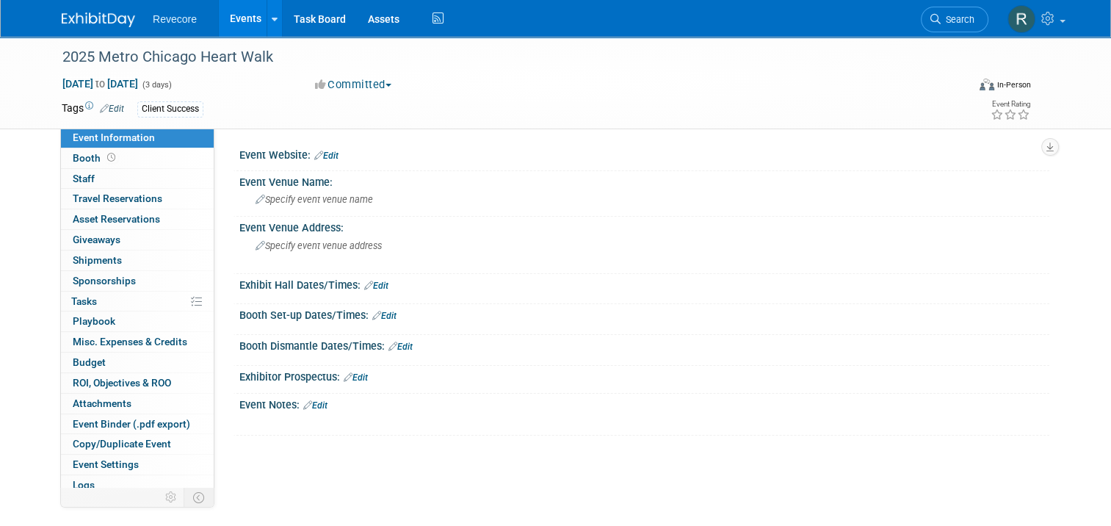
click at [323, 156] on link "Edit" at bounding box center [326, 156] width 24 height 10
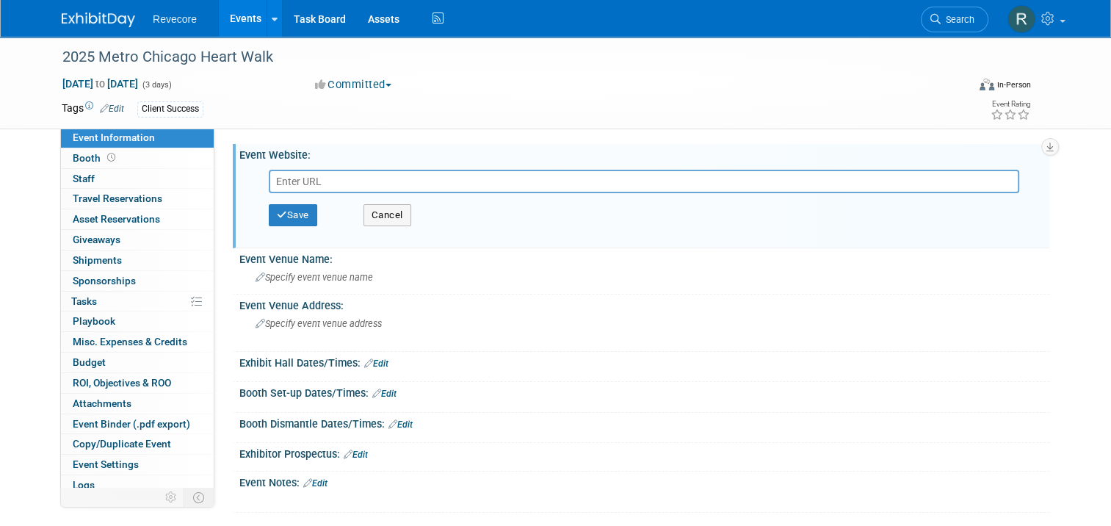
click at [350, 181] on input "text" at bounding box center [644, 182] width 751 height 24
paste input "[URL][DOMAIN_NAME]"
type input "[URL][DOMAIN_NAME]"
click at [286, 206] on button "Save" at bounding box center [293, 215] width 48 height 22
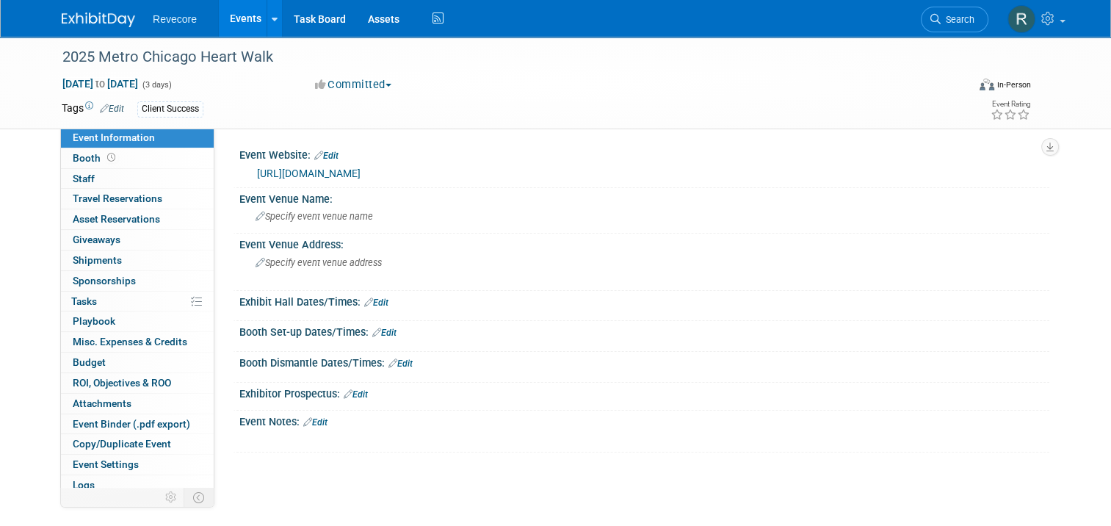
click at [314, 419] on link "Edit" at bounding box center [315, 422] width 24 height 10
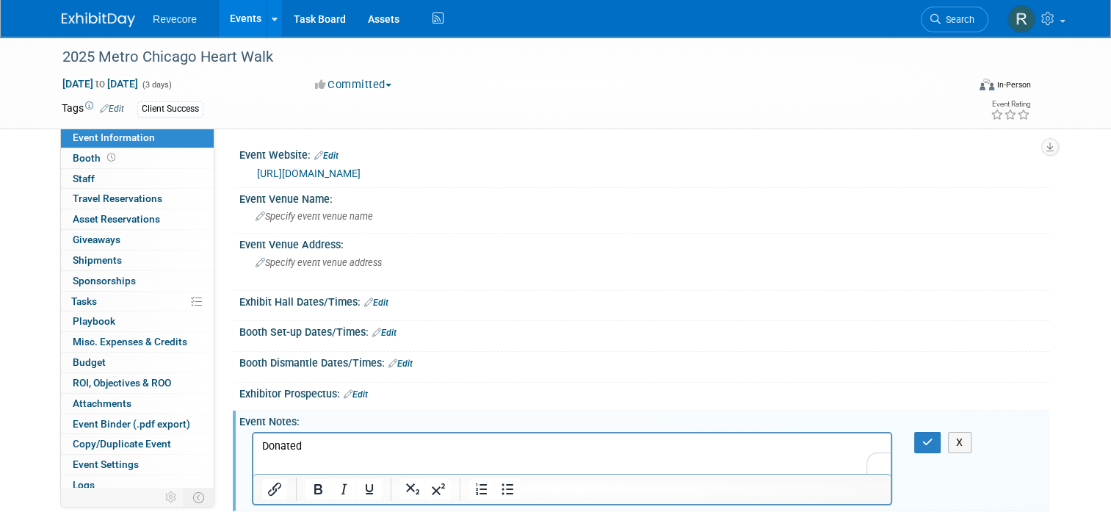
click at [527, 453] on html "Donated" at bounding box center [572, 443] width 638 height 21
click at [583, 438] on p "Donated Bose QuietComfort Bluetooth Headphones (Sandstone)" at bounding box center [572, 445] width 621 height 15
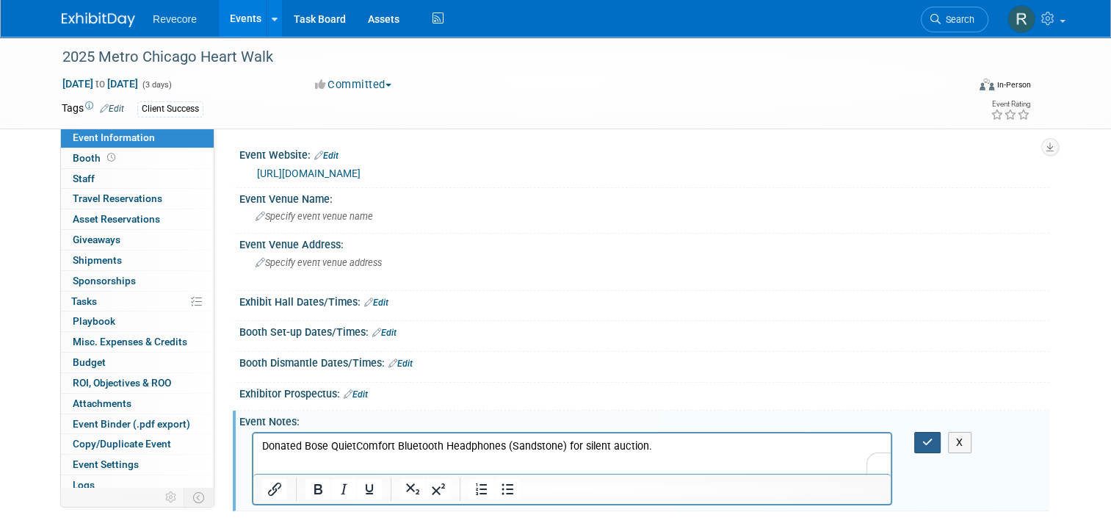
click at [926, 435] on button "button" at bounding box center [927, 442] width 27 height 21
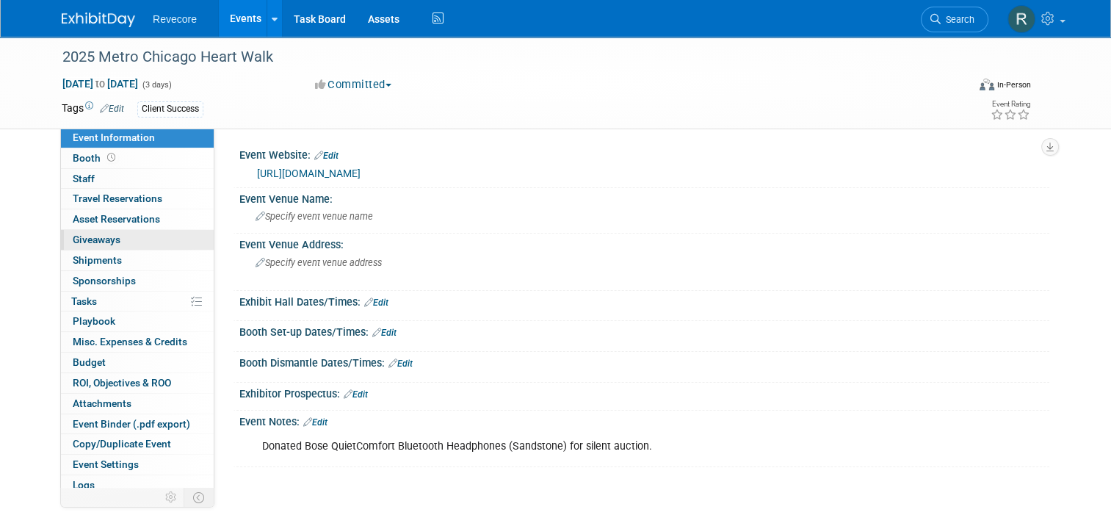
click at [141, 245] on link "0 Giveaways 0" at bounding box center [137, 240] width 153 height 20
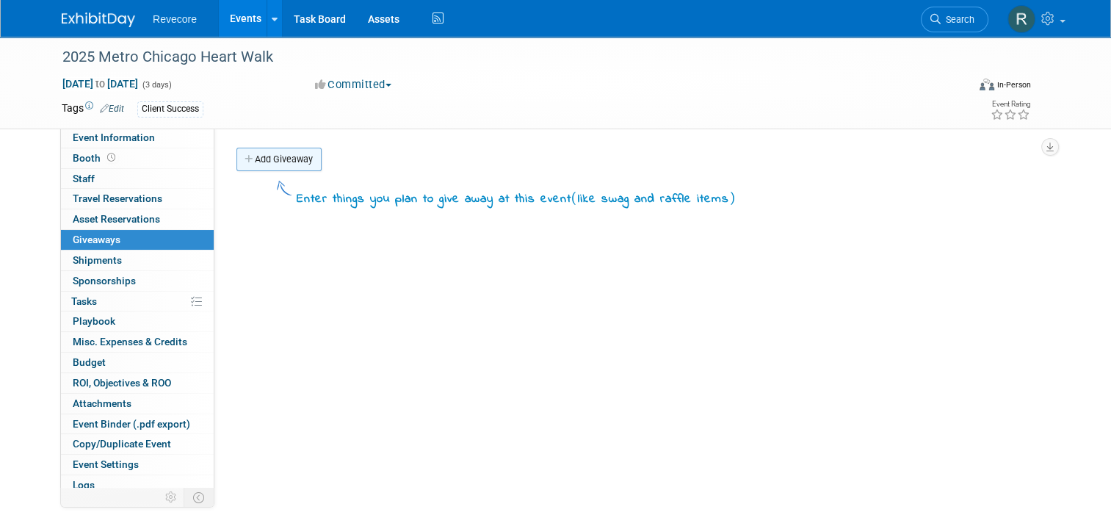
click at [292, 162] on link "Add Giveaway" at bounding box center [279, 160] width 85 height 24
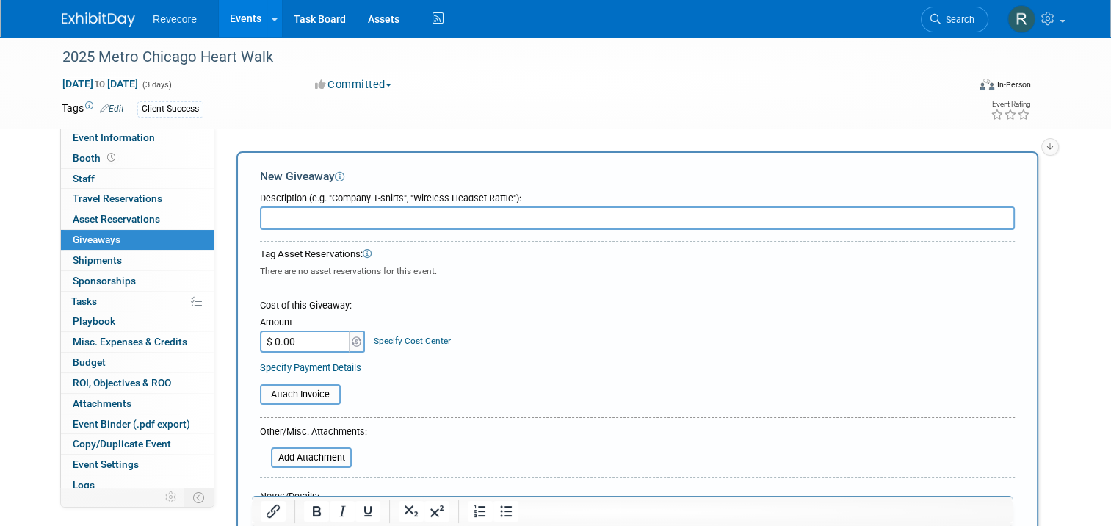
click at [310, 220] on input "text" at bounding box center [637, 218] width 755 height 24
paste input "Bose QuietComfort Bluetooth Headphones (Sandstone)"
type input "Bose QuietComfort Bluetooth Headphones (Sandstone)"
click at [312, 347] on input "$ 0.00" at bounding box center [306, 342] width 92 height 22
type input "$ 218.40"
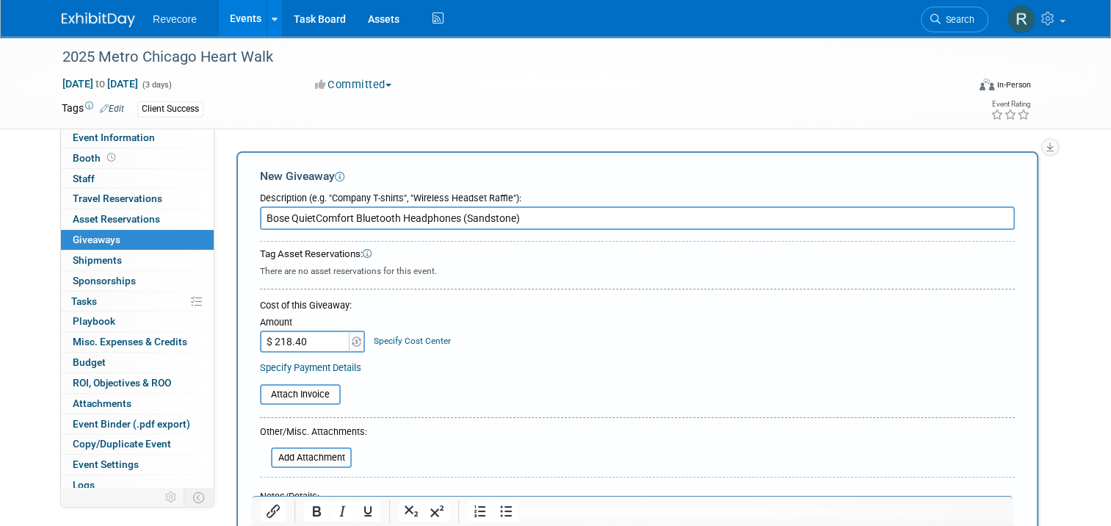
click at [519, 320] on div "Amount $ 218.40 Specify Cost Center Cost Center -- Not Specified --" at bounding box center [637, 333] width 755 height 40
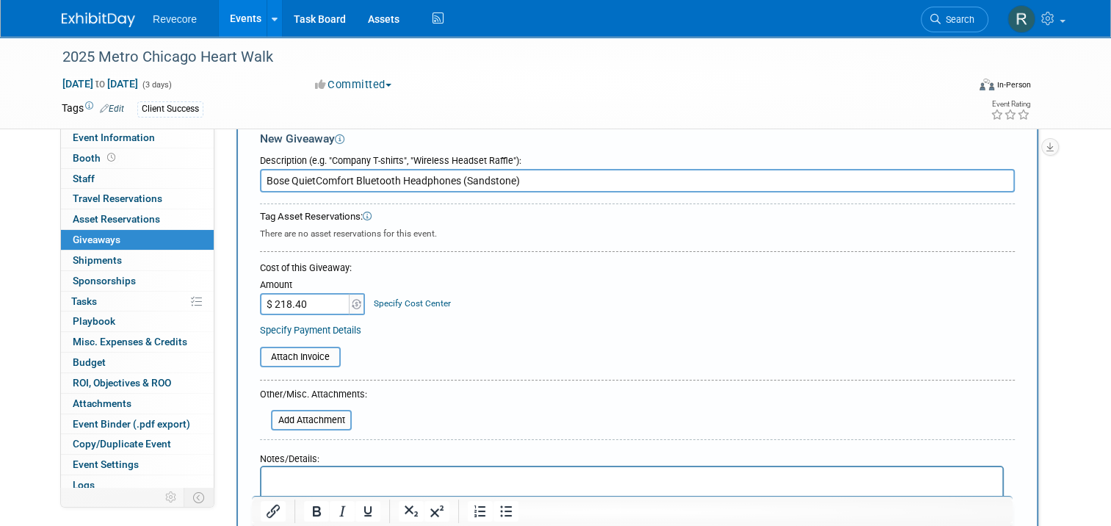
scroll to position [73, 0]
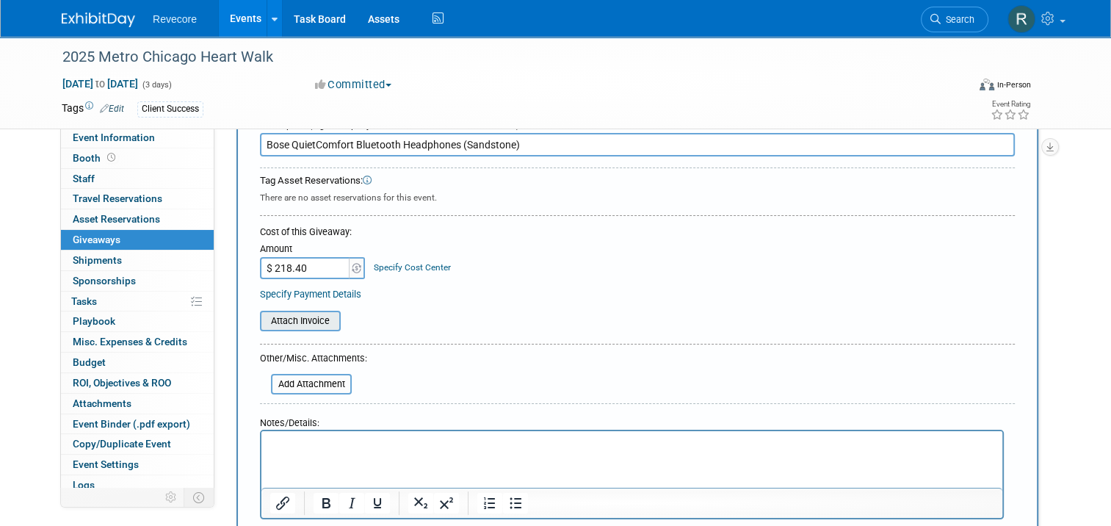
click at [311, 314] on input "file" at bounding box center [252, 321] width 175 height 18
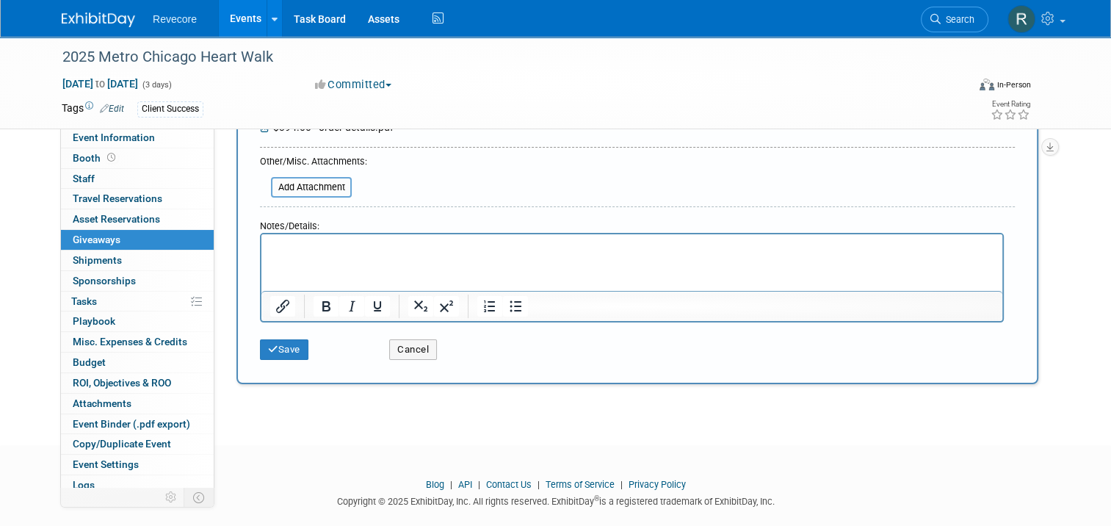
scroll to position [294, 0]
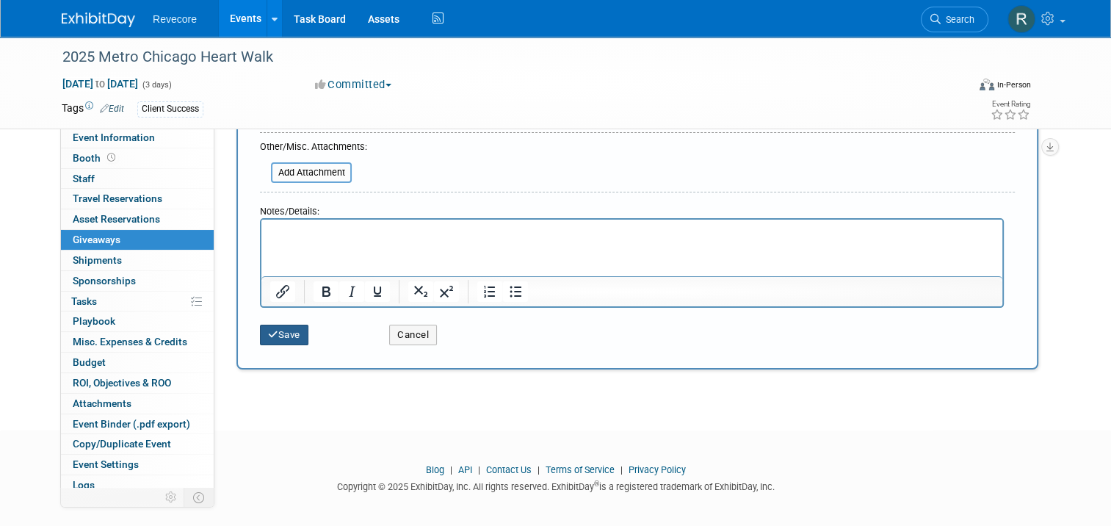
click at [263, 339] on button "Save" at bounding box center [284, 335] width 48 height 21
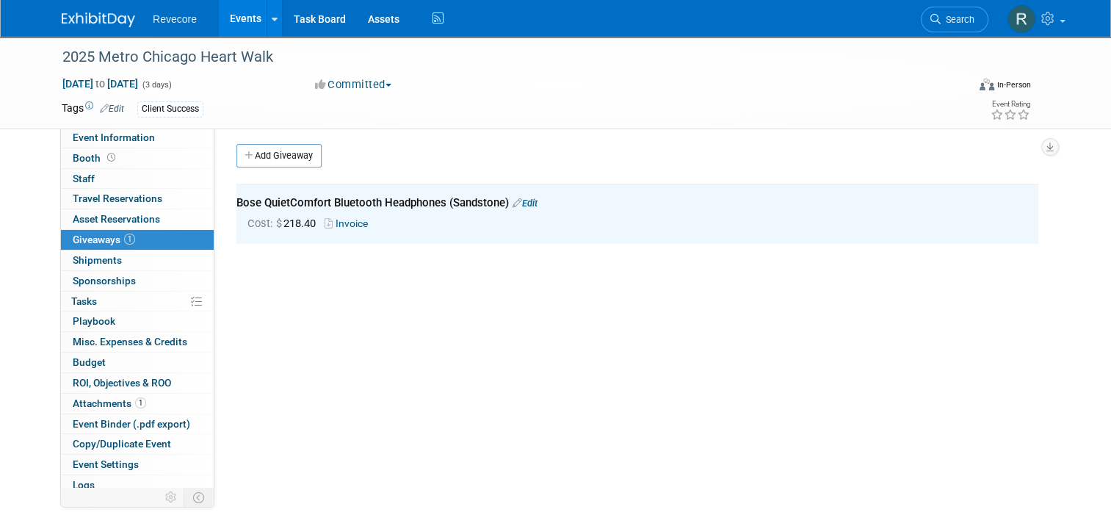
scroll to position [0, 0]
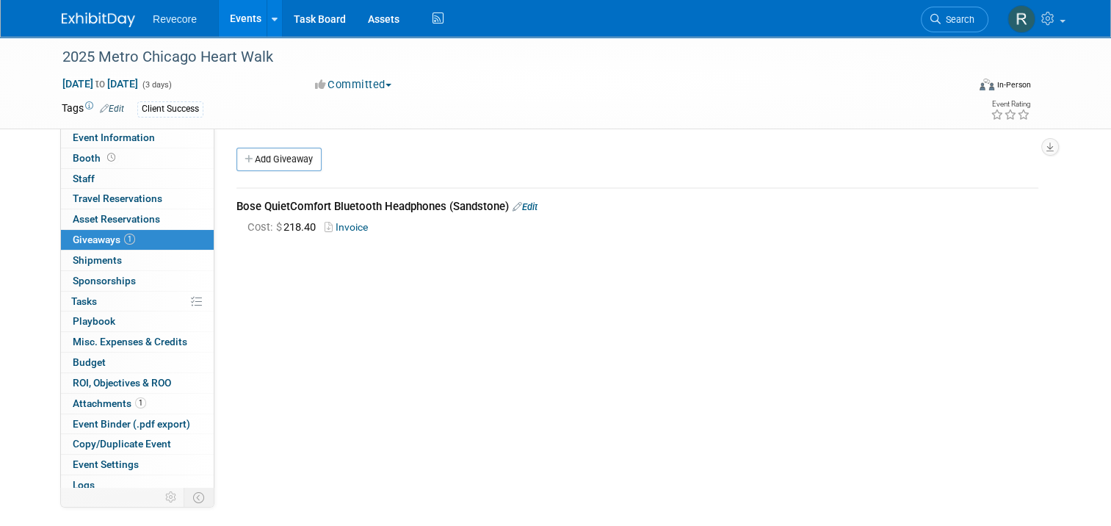
click at [535, 211] on div "Bose QuietComfort Bluetooth Headphones (Sandstone) Edit" at bounding box center [638, 206] width 802 height 15
click at [528, 209] on link "Edit" at bounding box center [525, 206] width 25 height 11
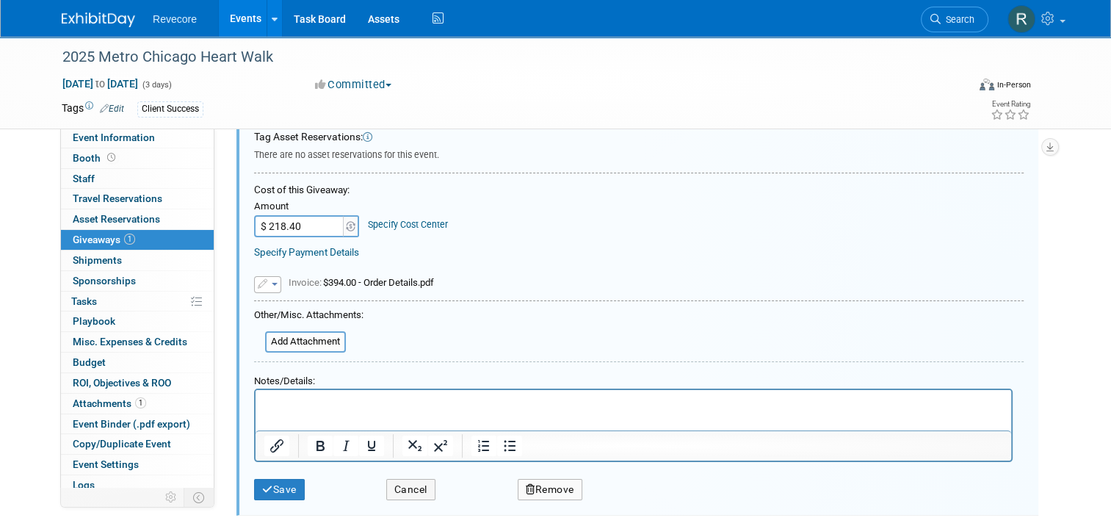
scroll to position [168, 0]
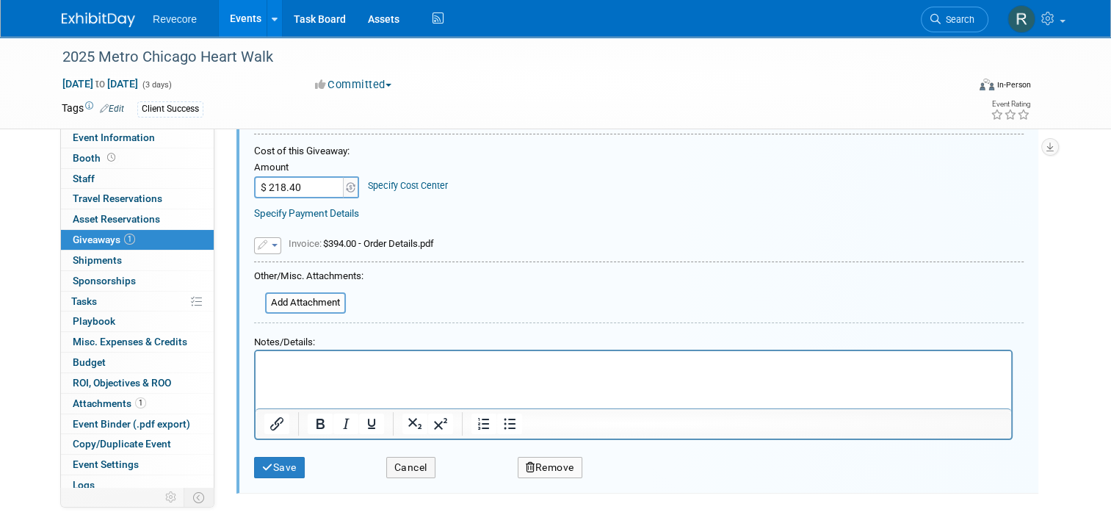
click at [438, 372] on html at bounding box center [634, 360] width 756 height 21
click at [259, 474] on div "Save Cancel Remove" at bounding box center [639, 463] width 770 height 46
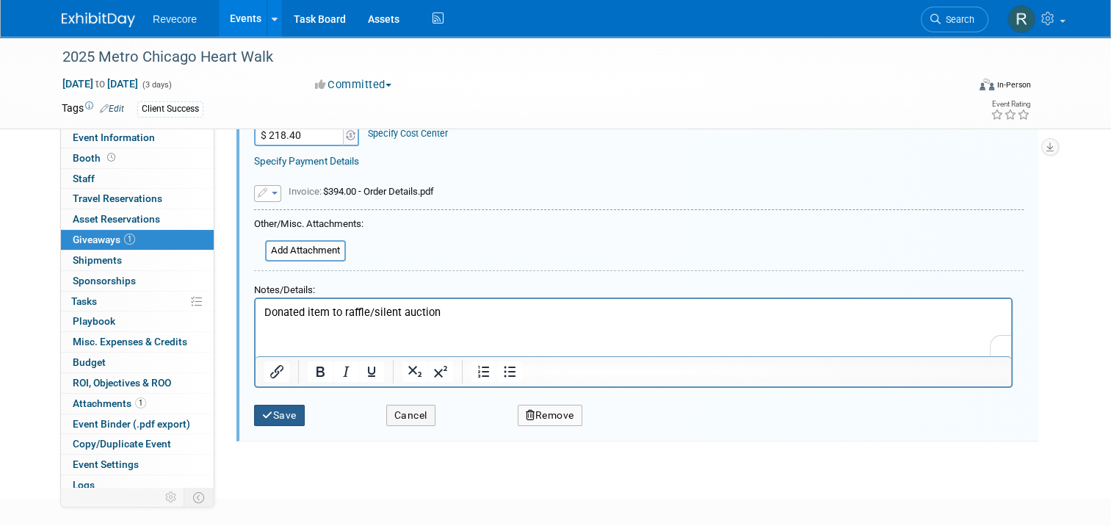
click at [283, 414] on button "Save" at bounding box center [279, 415] width 51 height 21
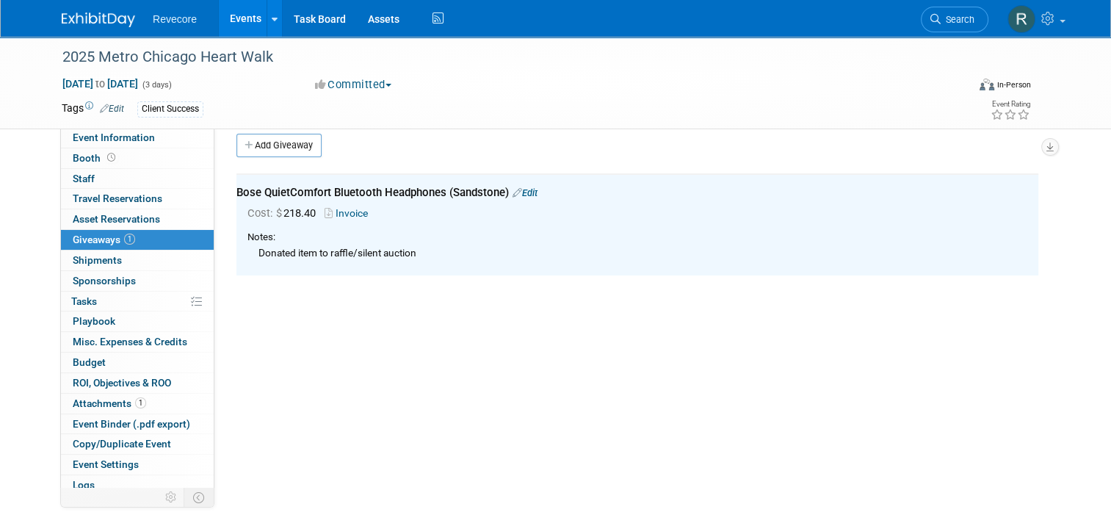
scroll to position [0, 0]
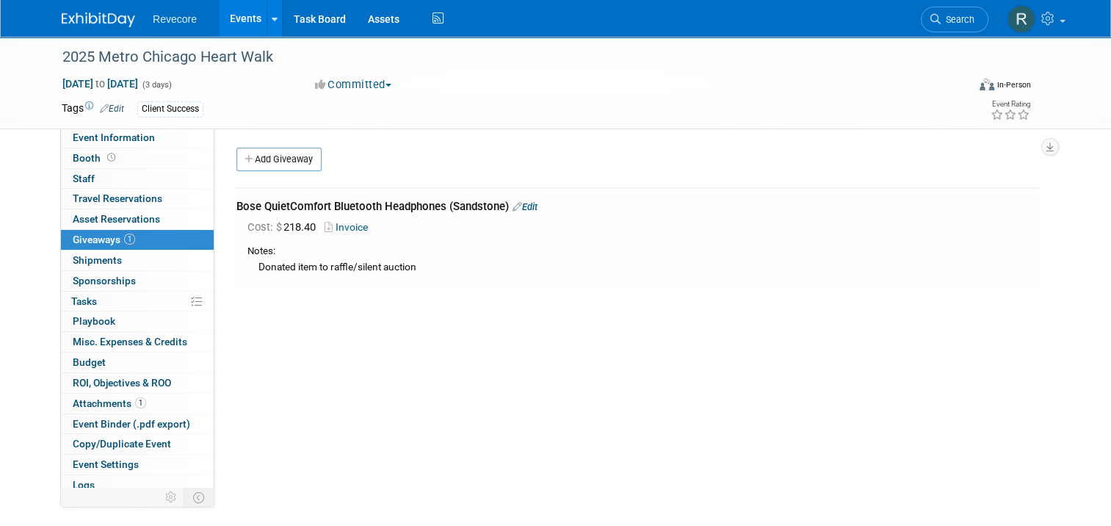
click at [224, 24] on link "Events" at bounding box center [246, 18] width 54 height 37
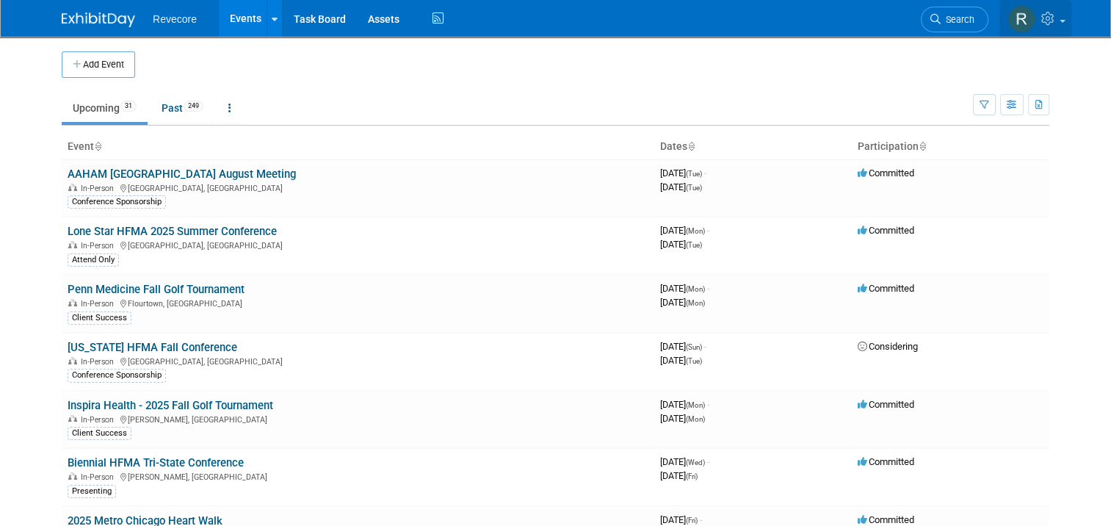
click at [1067, 26] on link at bounding box center [1036, 18] width 72 height 37
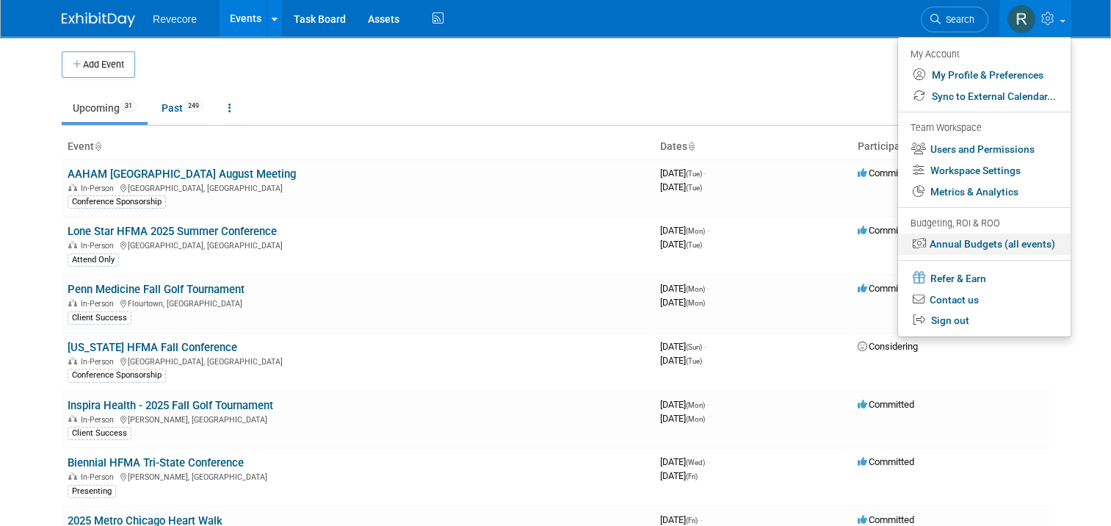
click at [1022, 245] on link "Annual Budgets (all events)" at bounding box center [984, 244] width 173 height 21
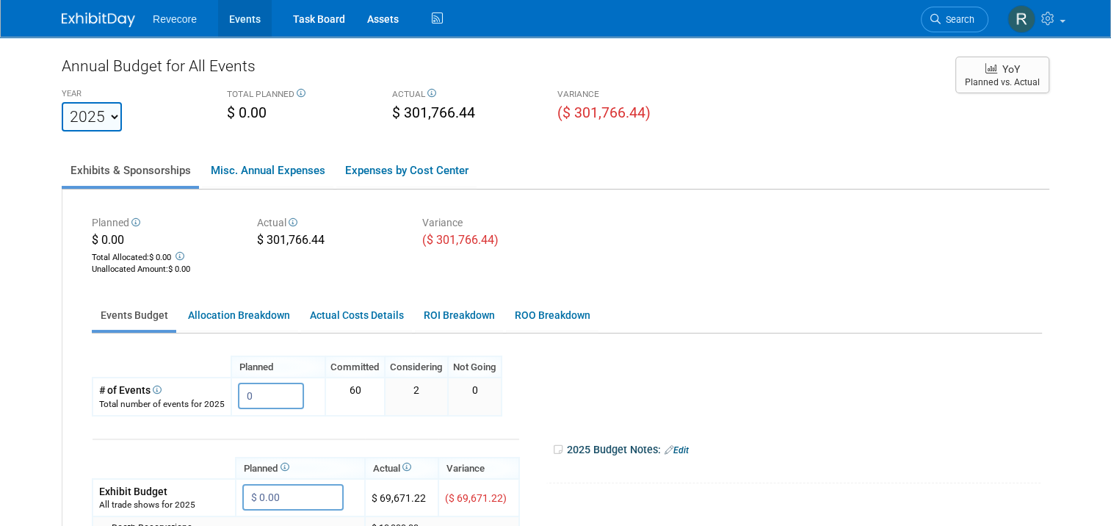
click at [226, 16] on link "Events" at bounding box center [245, 18] width 54 height 37
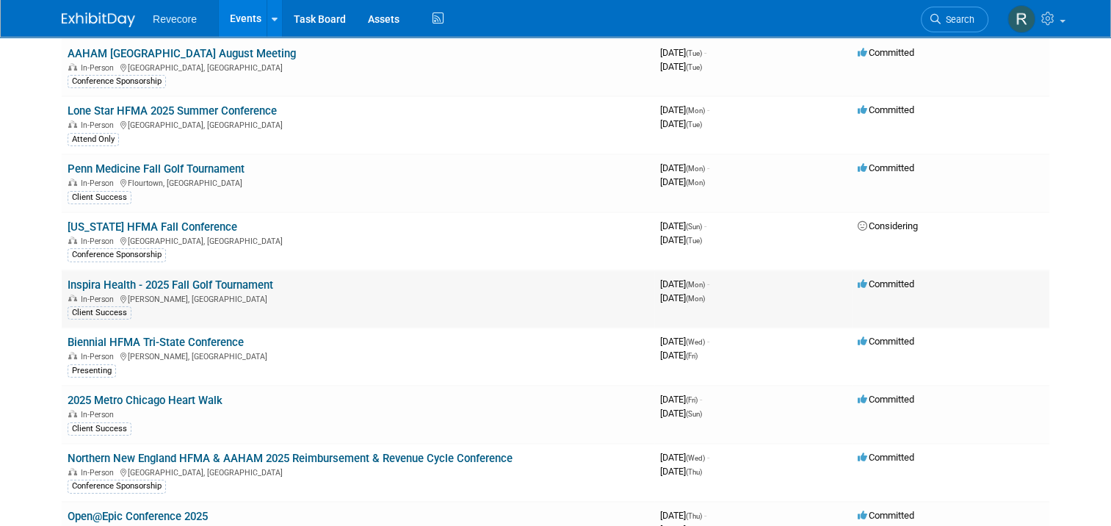
scroll to position [147, 0]
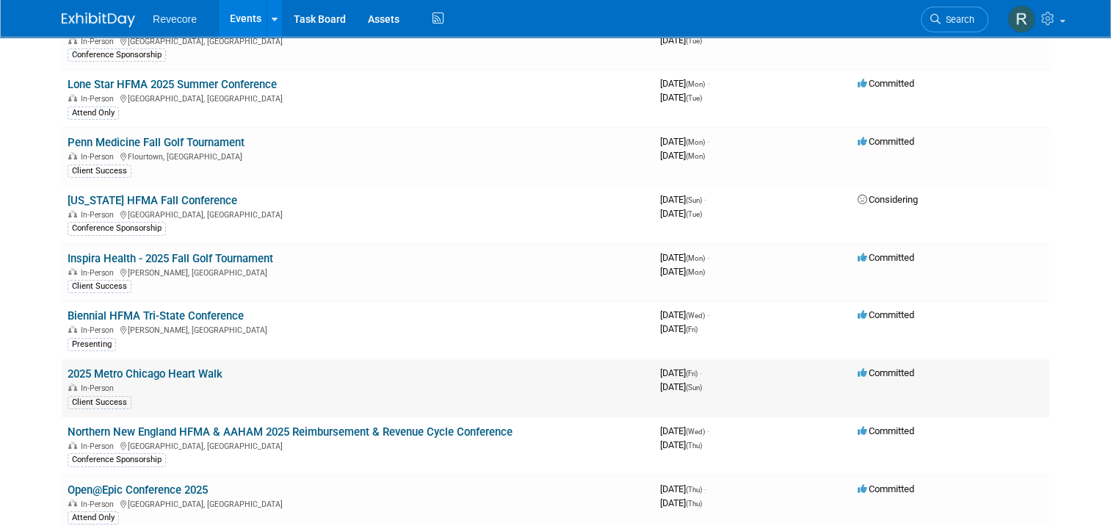
click at [203, 381] on div "In-Person" at bounding box center [358, 387] width 581 height 12
click at [203, 376] on link "2025 Metro Chicago Heart Walk" at bounding box center [145, 373] width 155 height 13
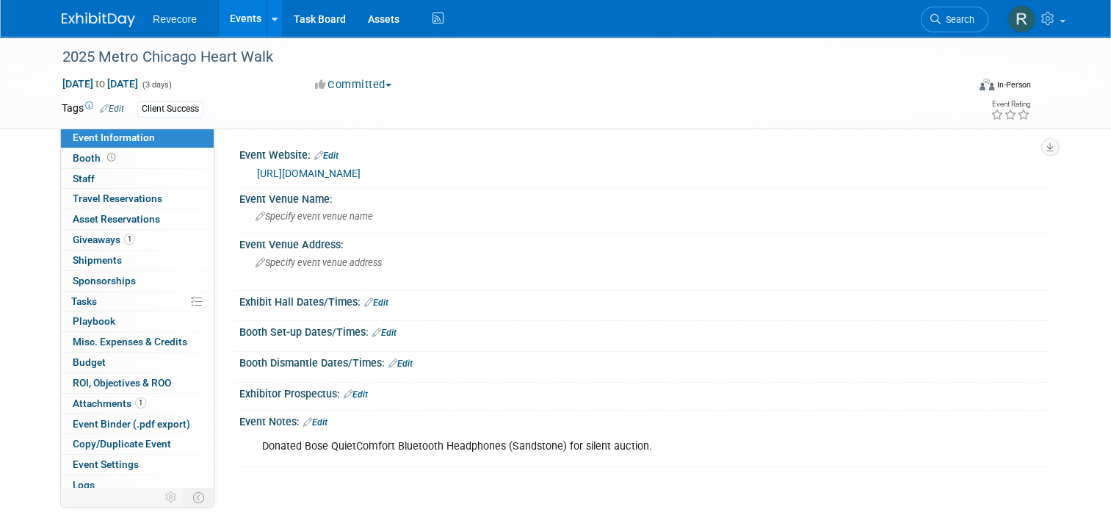
click at [483, 448] on div "Donated Bose QuietComfort Bluetooth Headphones (Sandstone) for silent auction." at bounding box center [572, 446] width 640 height 29
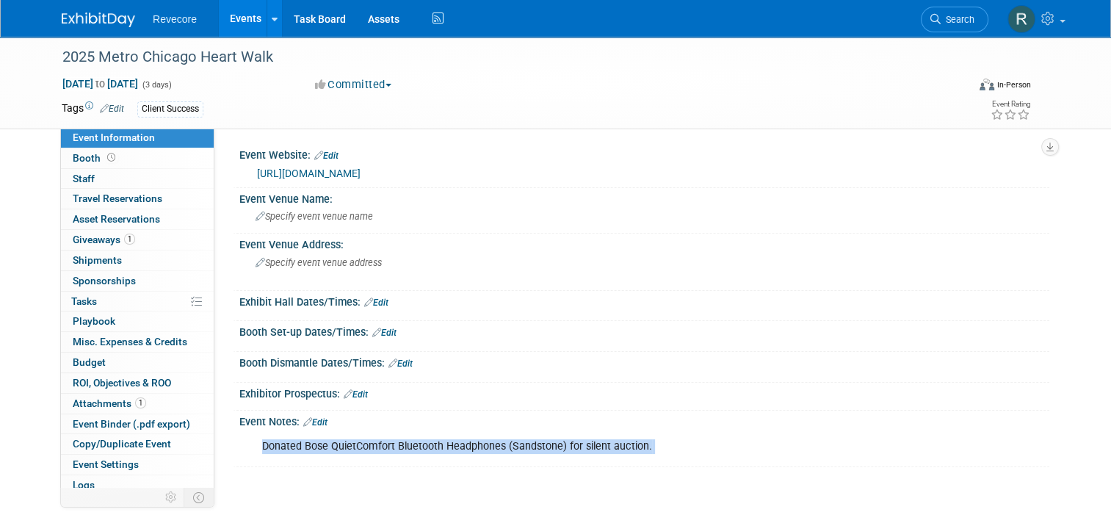
click at [483, 448] on div "Donated Bose QuietComfort Bluetooth Headphones (Sandstone) for silent auction." at bounding box center [572, 446] width 640 height 29
copy div "Donated Bose QuietComfort Bluetooth Headphones (Sandstone) for silent auction."
drag, startPoint x: 1055, startPoint y: 14, endPoint x: 1058, endPoint y: 62, distance: 47.8
click at [1055, 14] on icon at bounding box center [1050, 18] width 17 height 13
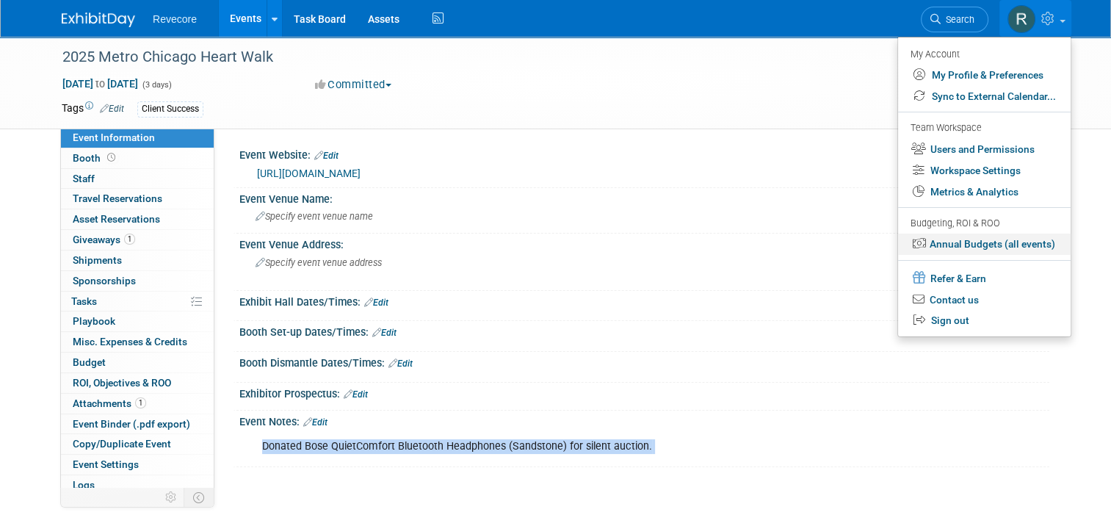
click at [1046, 245] on link "Annual Budgets (all events)" at bounding box center [984, 244] width 173 height 21
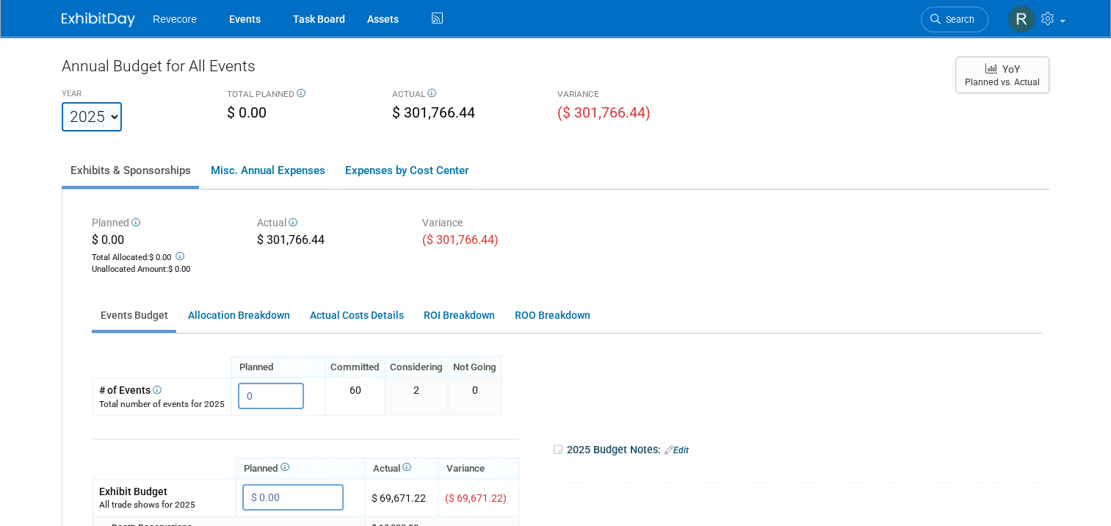
click at [761, 112] on div "YEAR [DATE] 2021 2022 2023 2024 2025 2026 2027 2028 2029 2030 2031 TOTAL PLANNE…" at bounding box center [501, 107] width 901 height 47
click at [245, 21] on link "Events" at bounding box center [245, 18] width 54 height 37
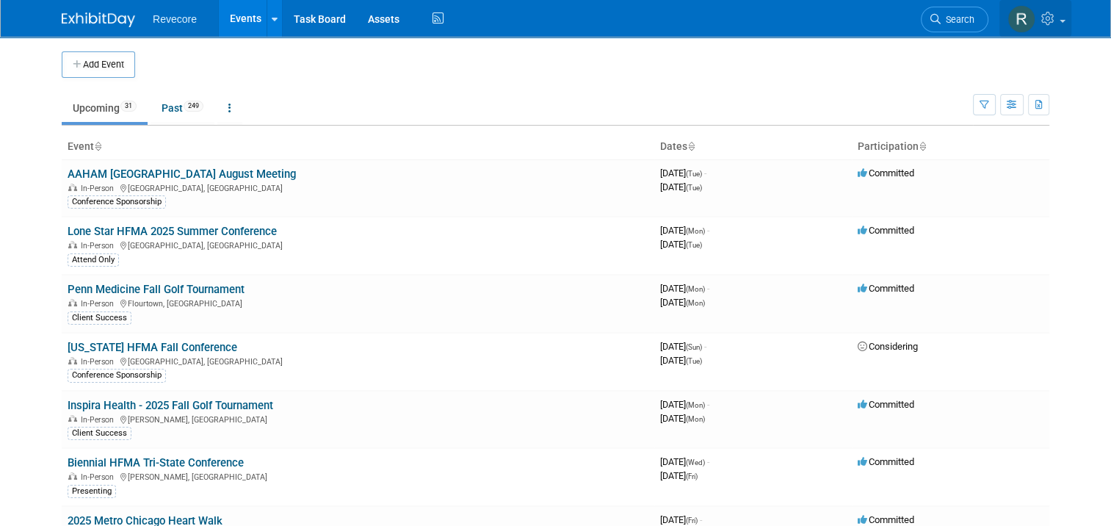
click at [1061, 26] on link at bounding box center [1036, 18] width 72 height 37
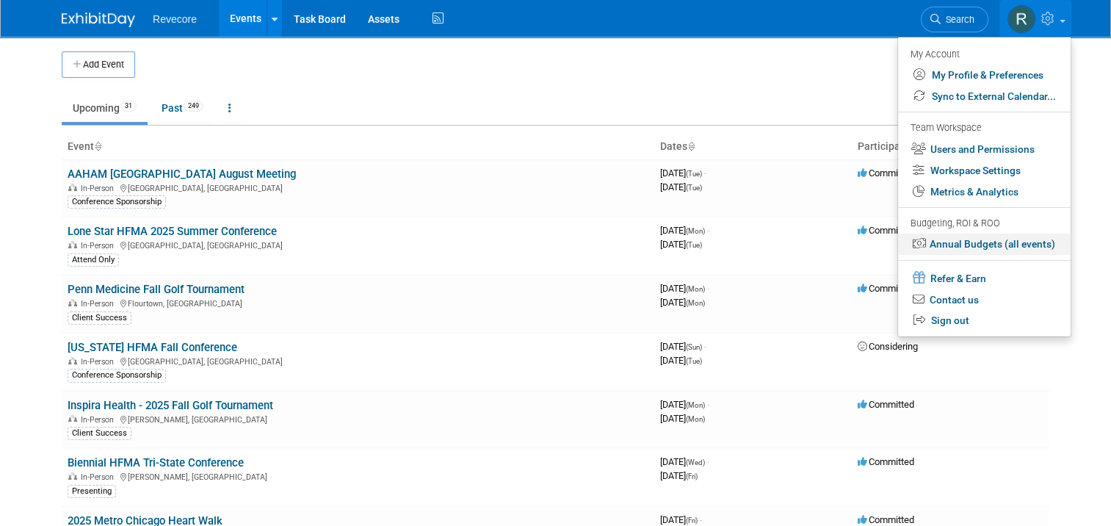
click at [1028, 240] on link "Annual Budgets (all events)" at bounding box center [984, 244] width 173 height 21
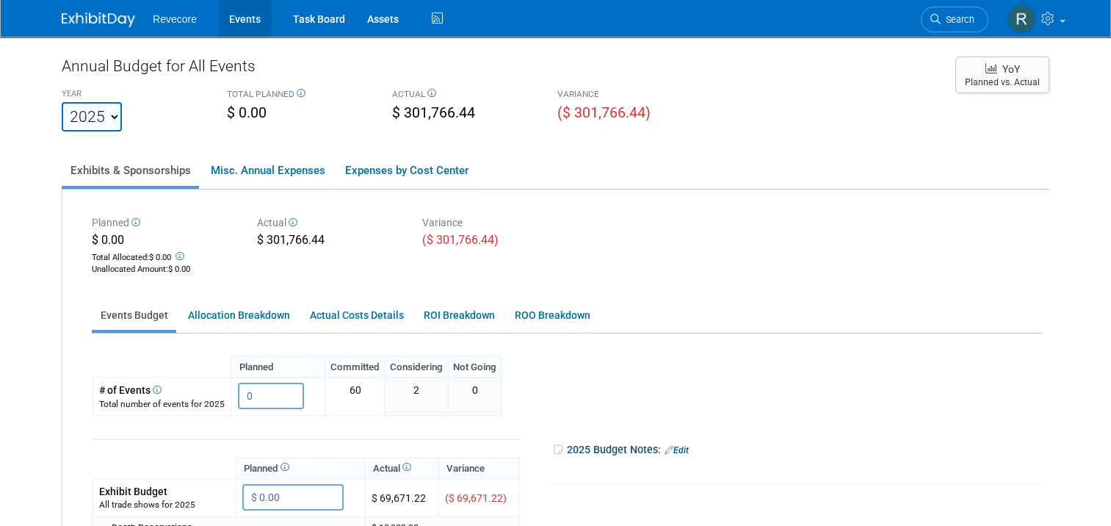
click at [229, 16] on link "Events" at bounding box center [245, 18] width 54 height 37
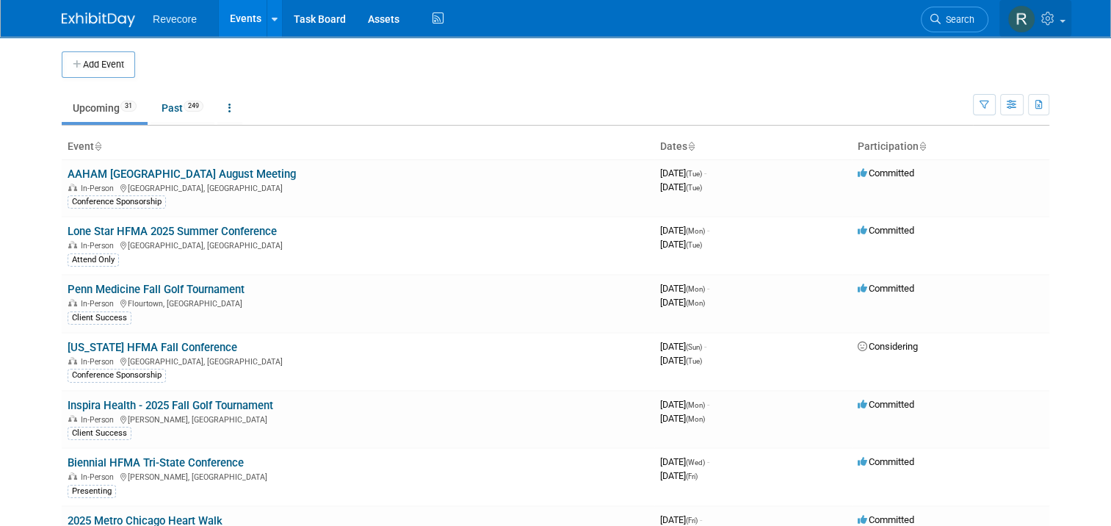
click at [1064, 31] on link at bounding box center [1036, 18] width 72 height 37
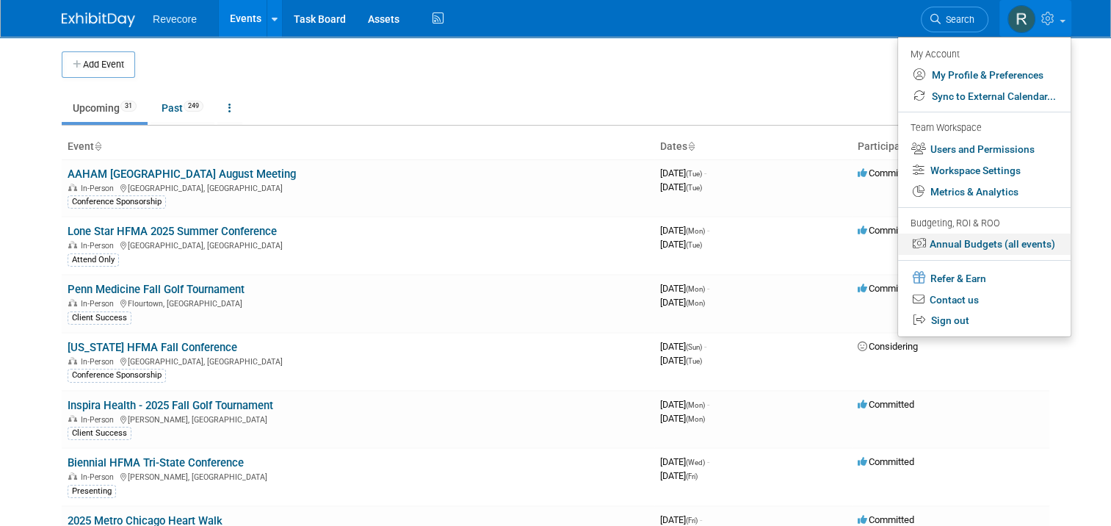
click at [1014, 251] on link "Annual Budgets (all events)" at bounding box center [984, 244] width 173 height 21
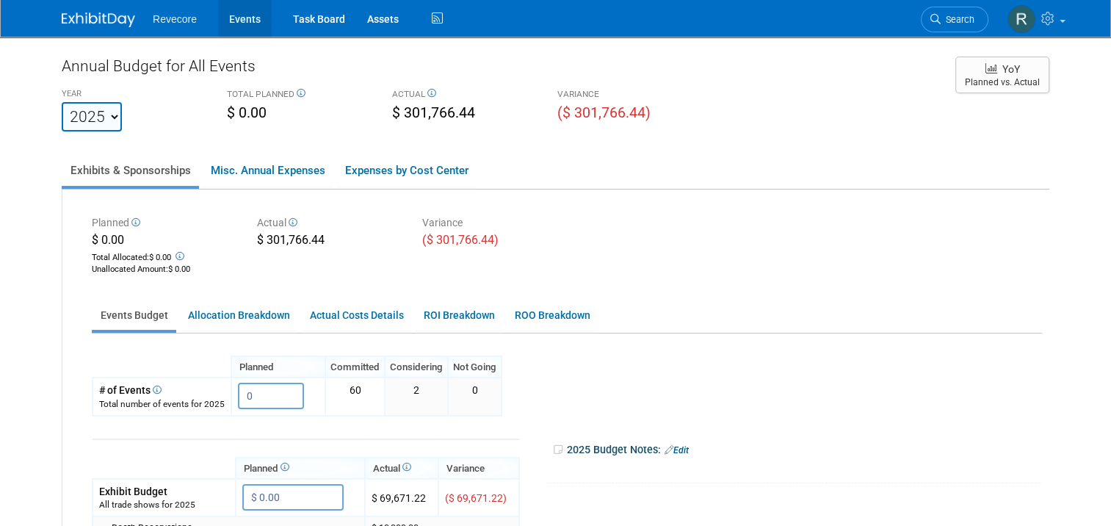
click at [245, 24] on link "Events" at bounding box center [245, 18] width 54 height 37
